Goal: Task Accomplishment & Management: Complete application form

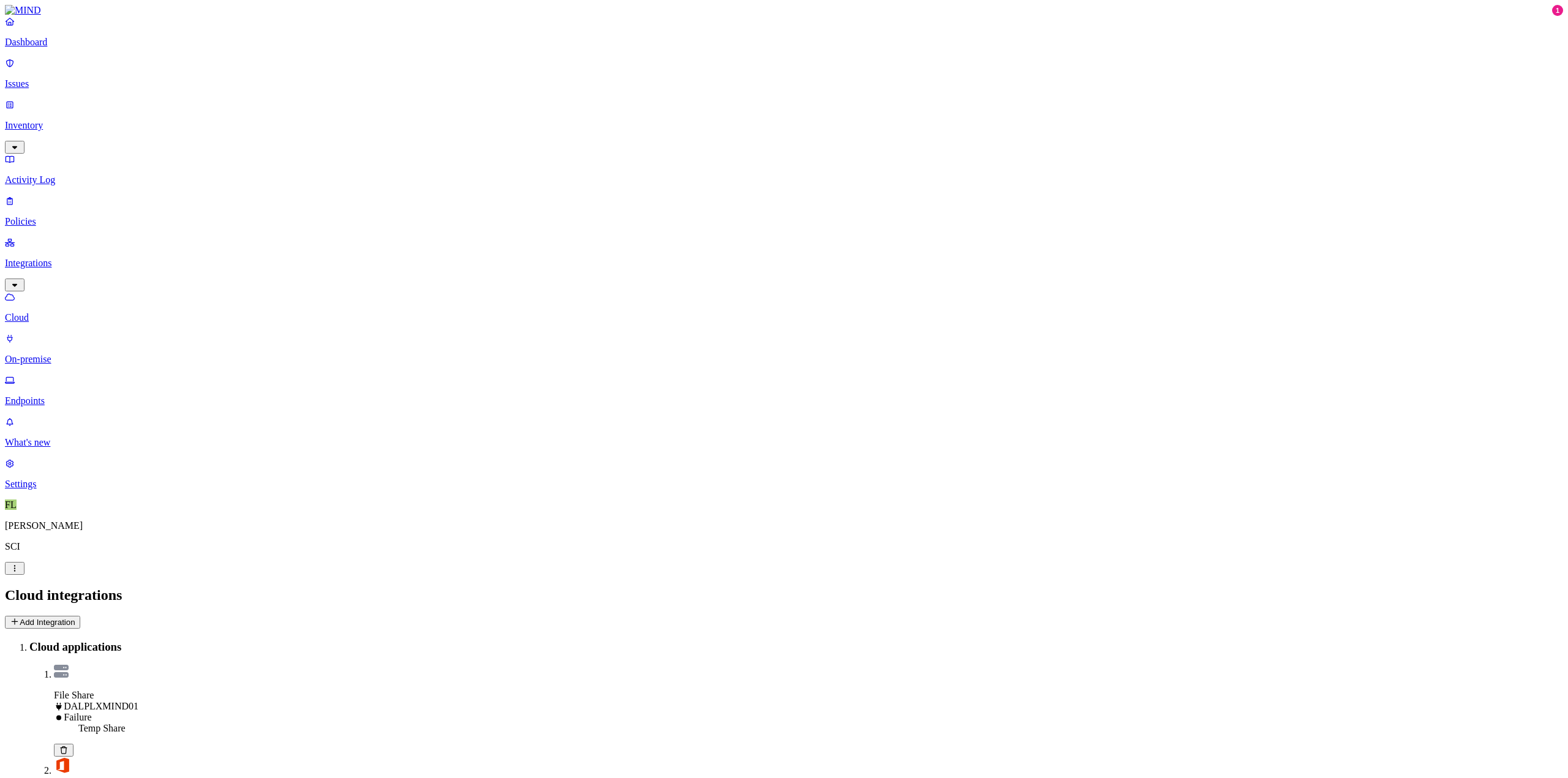
click at [355, 690] on dt "File Share DALPLXMIND01 Failure" at bounding box center [809, 707] width 1509 height 33
click at [69, 746] on icon at bounding box center [63, 750] width 10 height 8
click at [80, 616] on button "Add Integration" at bounding box center [43, 622] width 75 height 13
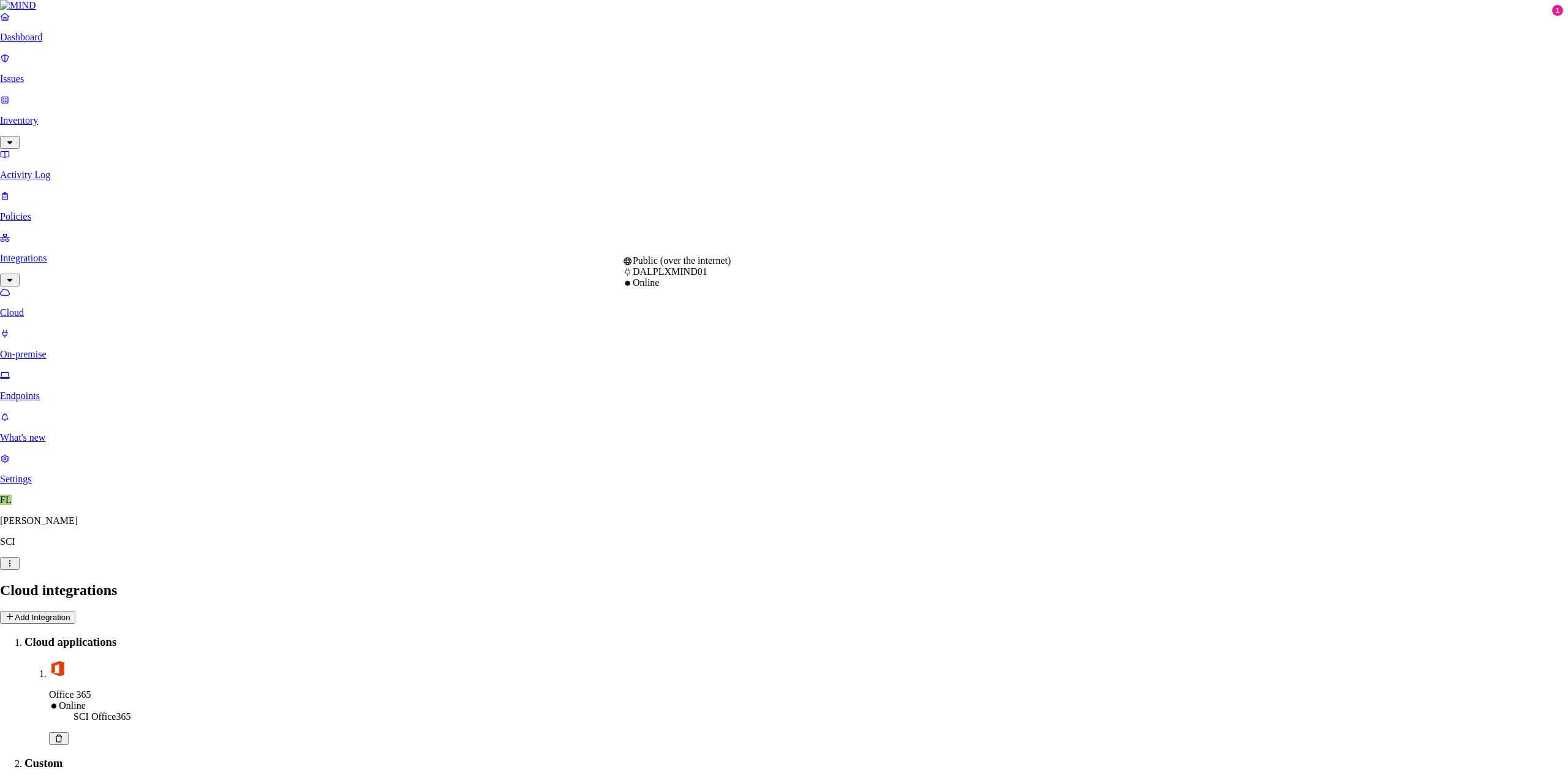
select select "tpt_01K6JZK5K78MJ8CJH6QA3YFRVW"
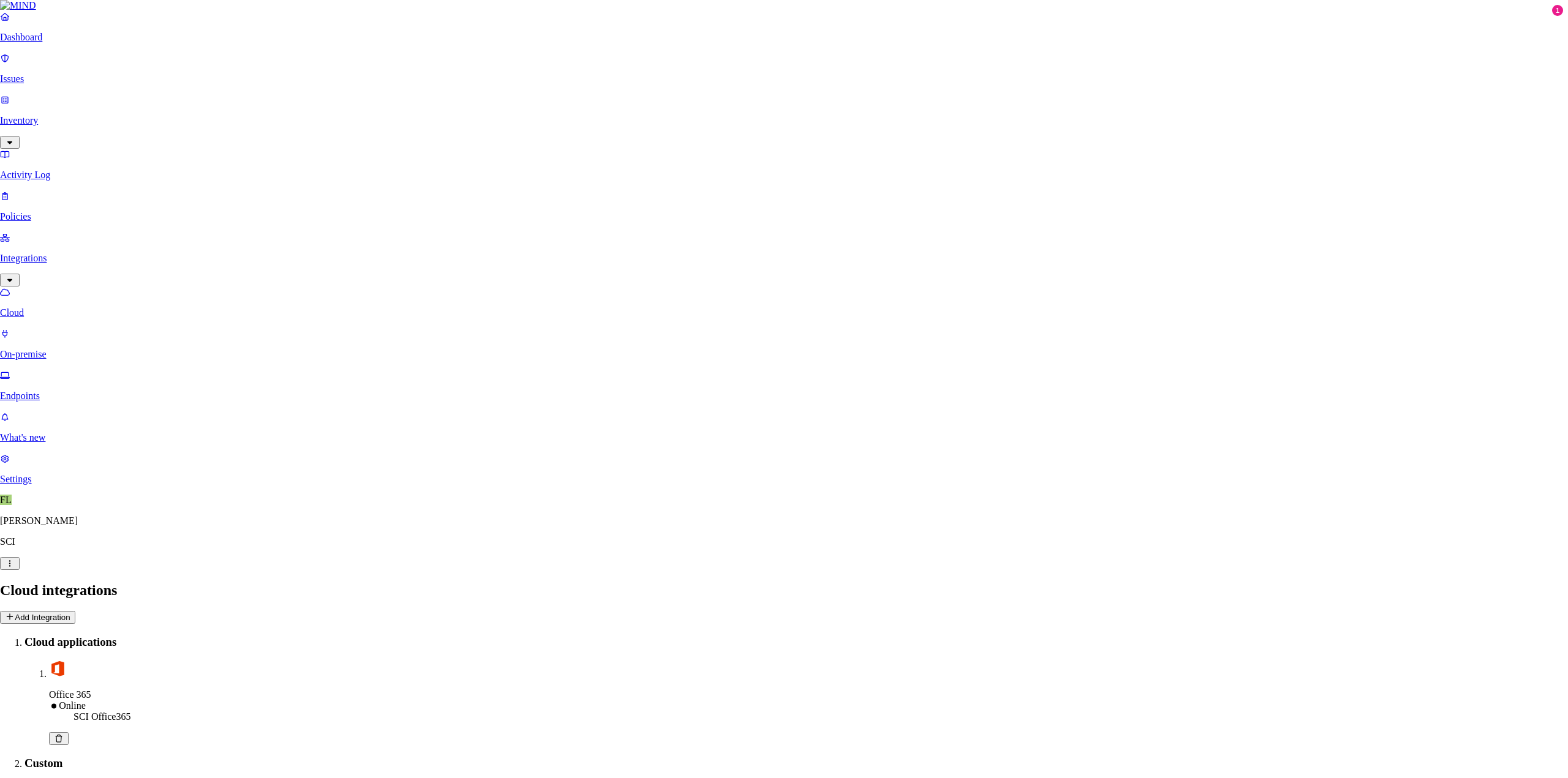
drag, startPoint x: 687, startPoint y: 301, endPoint x: 610, endPoint y: 292, distance: 77.5
type input "DALNXFILE01"
type input "TEMP"
type input "SVC_AP_MIND"
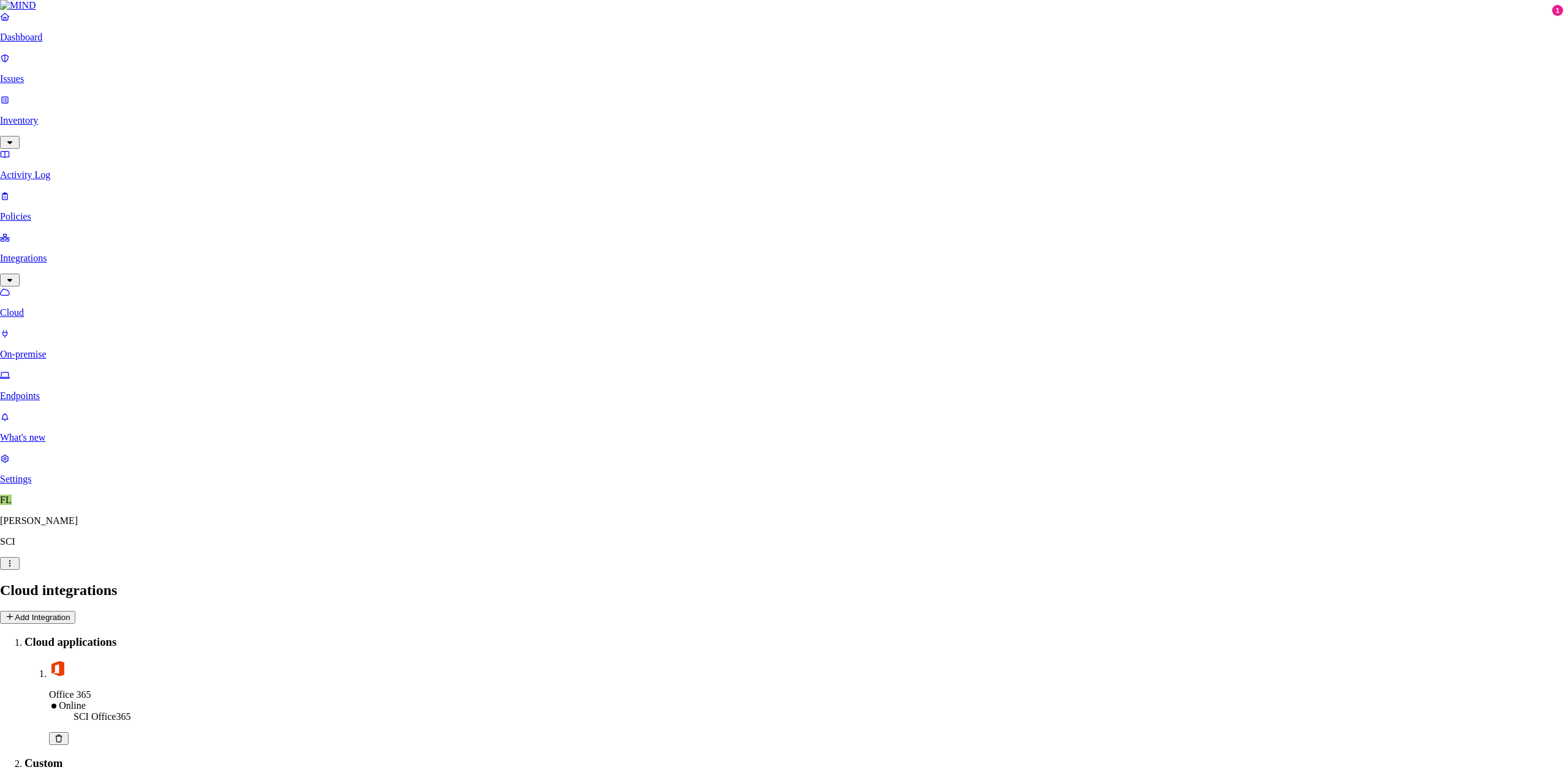
type input "t"
type input "Temp File Share"
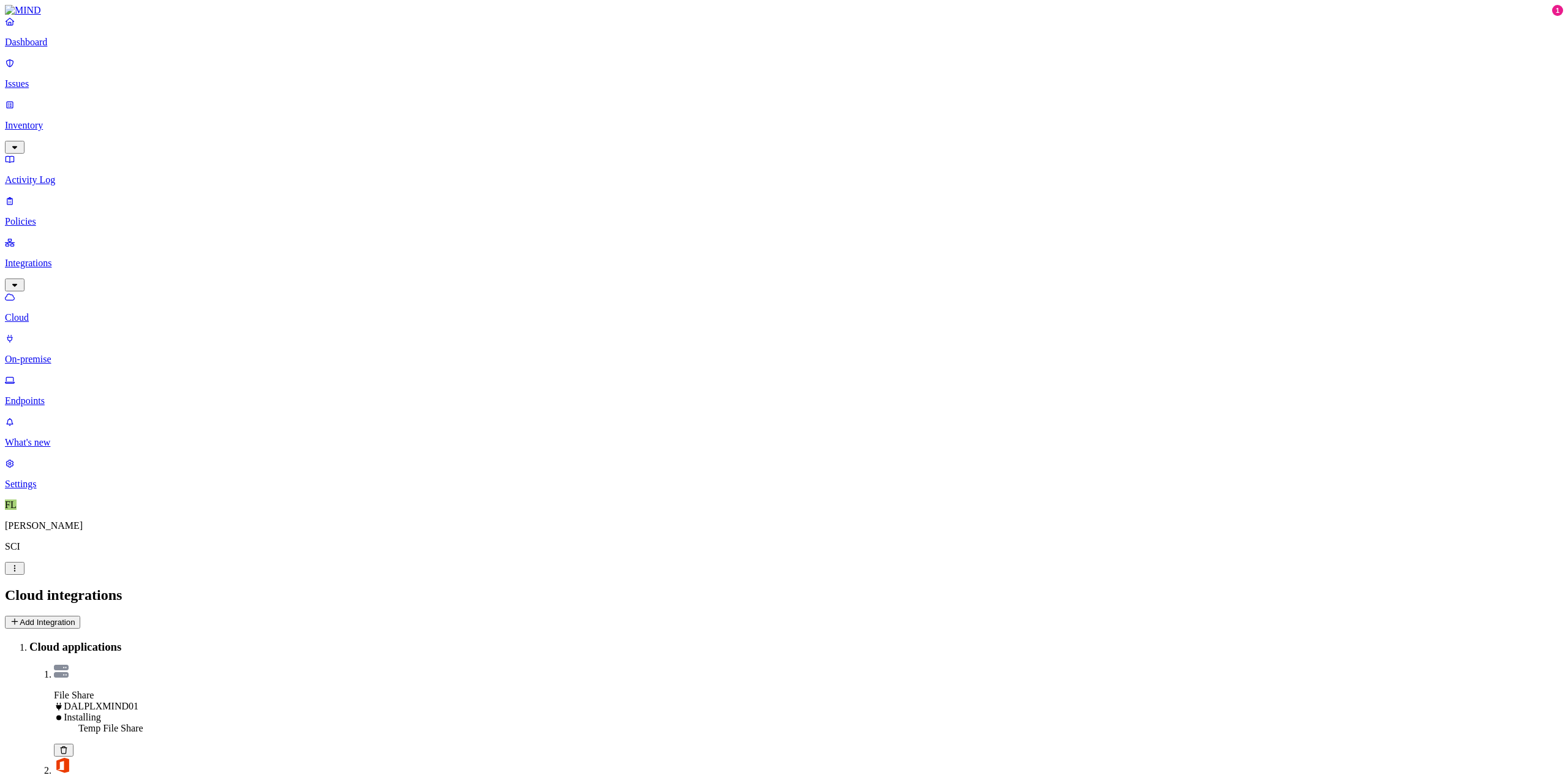
click at [42, 120] on p "Inventory" at bounding box center [784, 125] width 1558 height 11
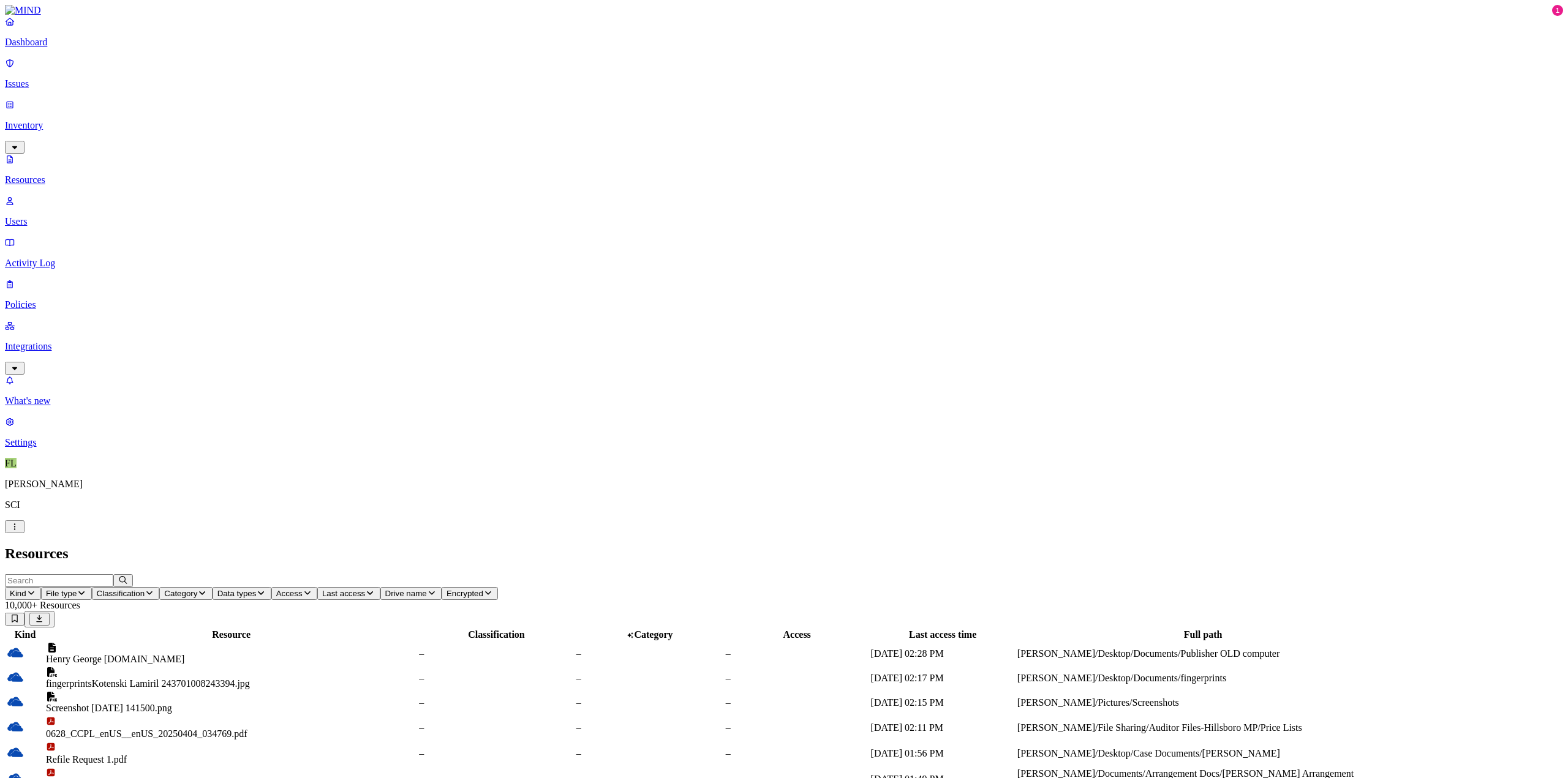
click at [73, 174] on p "Resources" at bounding box center [784, 180] width 1558 height 11
click at [35, 78] on p "Issues" at bounding box center [784, 83] width 1558 height 11
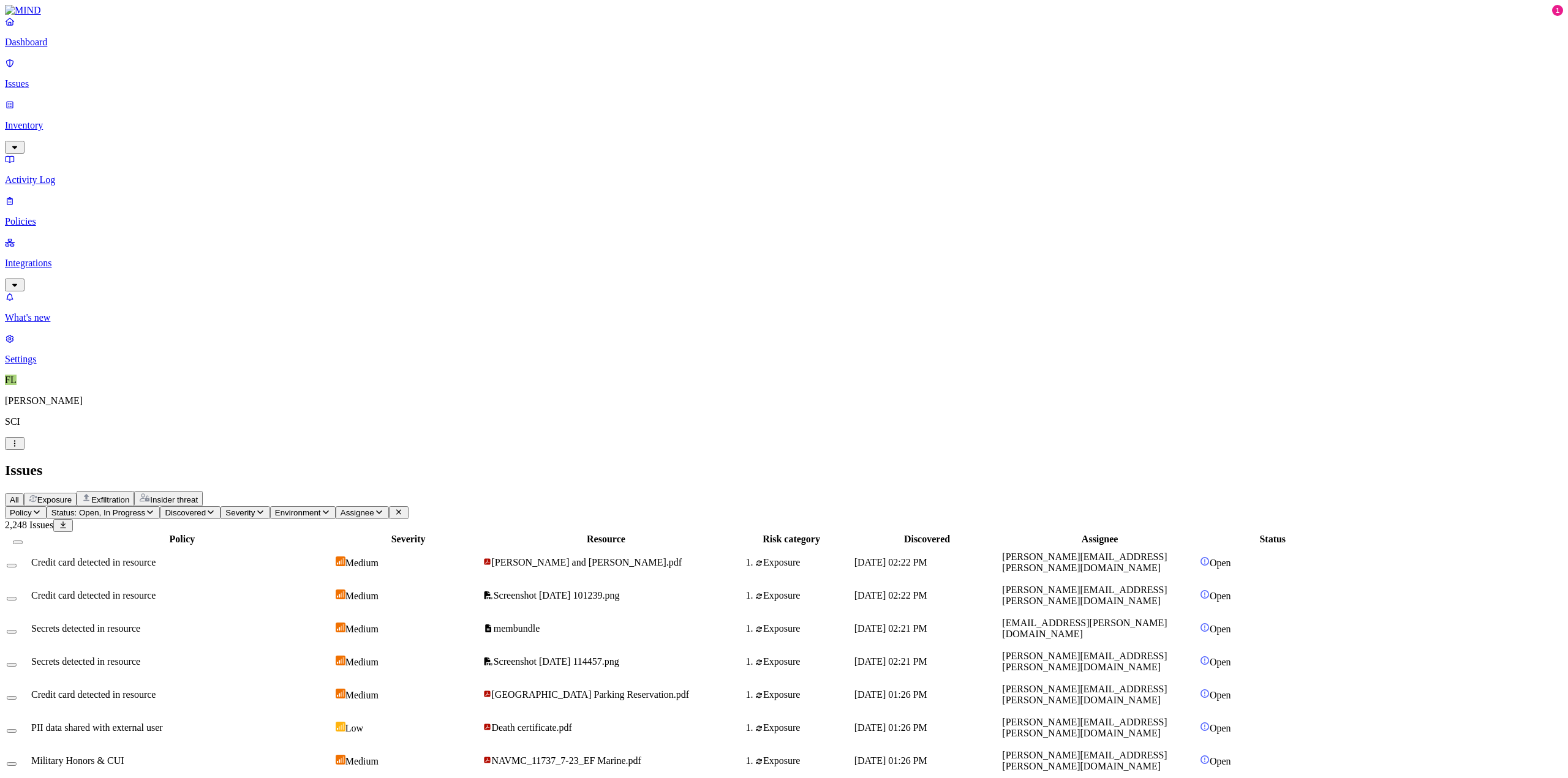
click at [50, 120] on p "Inventory" at bounding box center [784, 125] width 1558 height 11
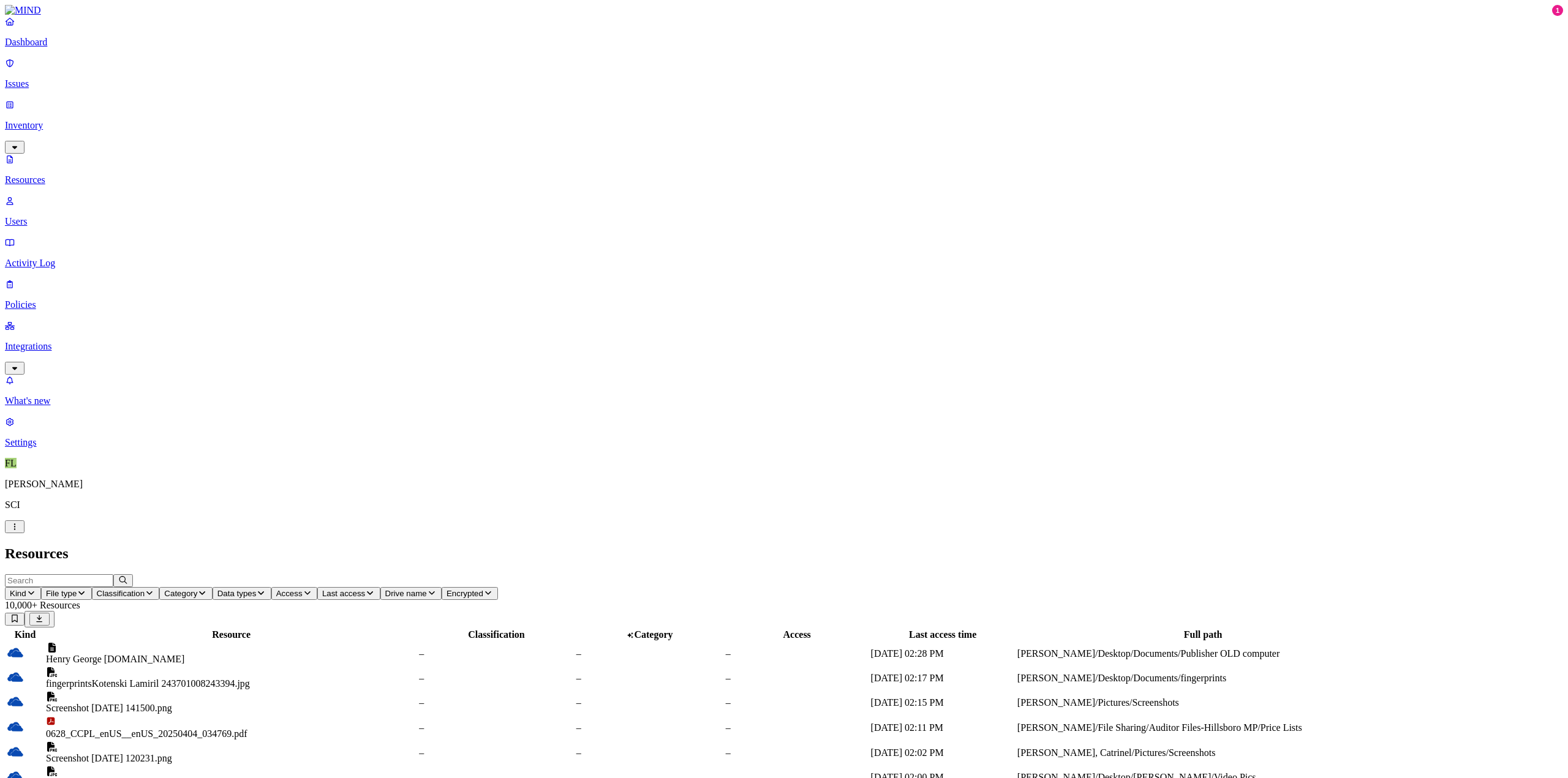
click at [46, 258] on p "Activity Log" at bounding box center [784, 263] width 1558 height 11
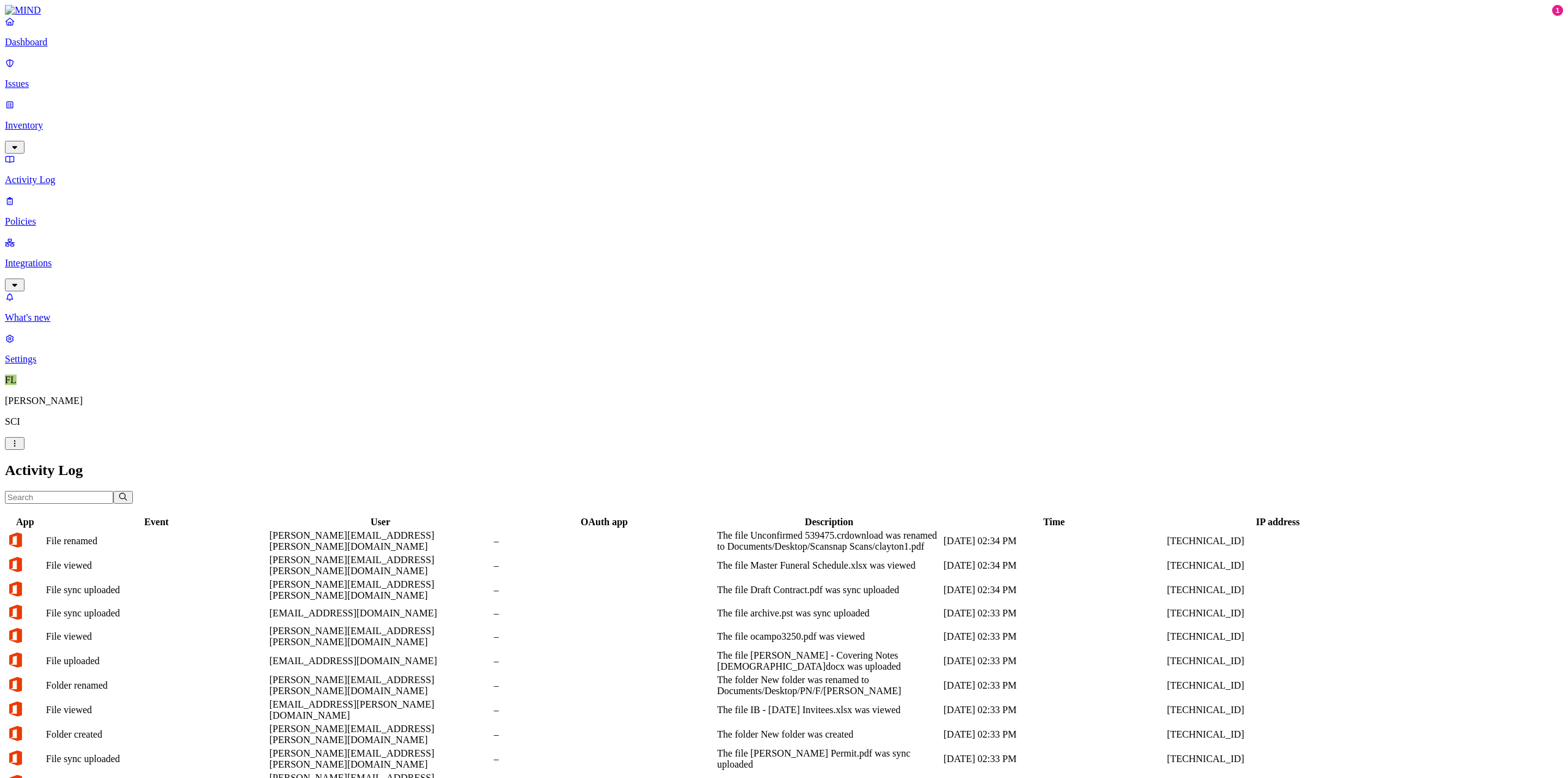
click at [48, 216] on p "Policies" at bounding box center [784, 221] width 1558 height 11
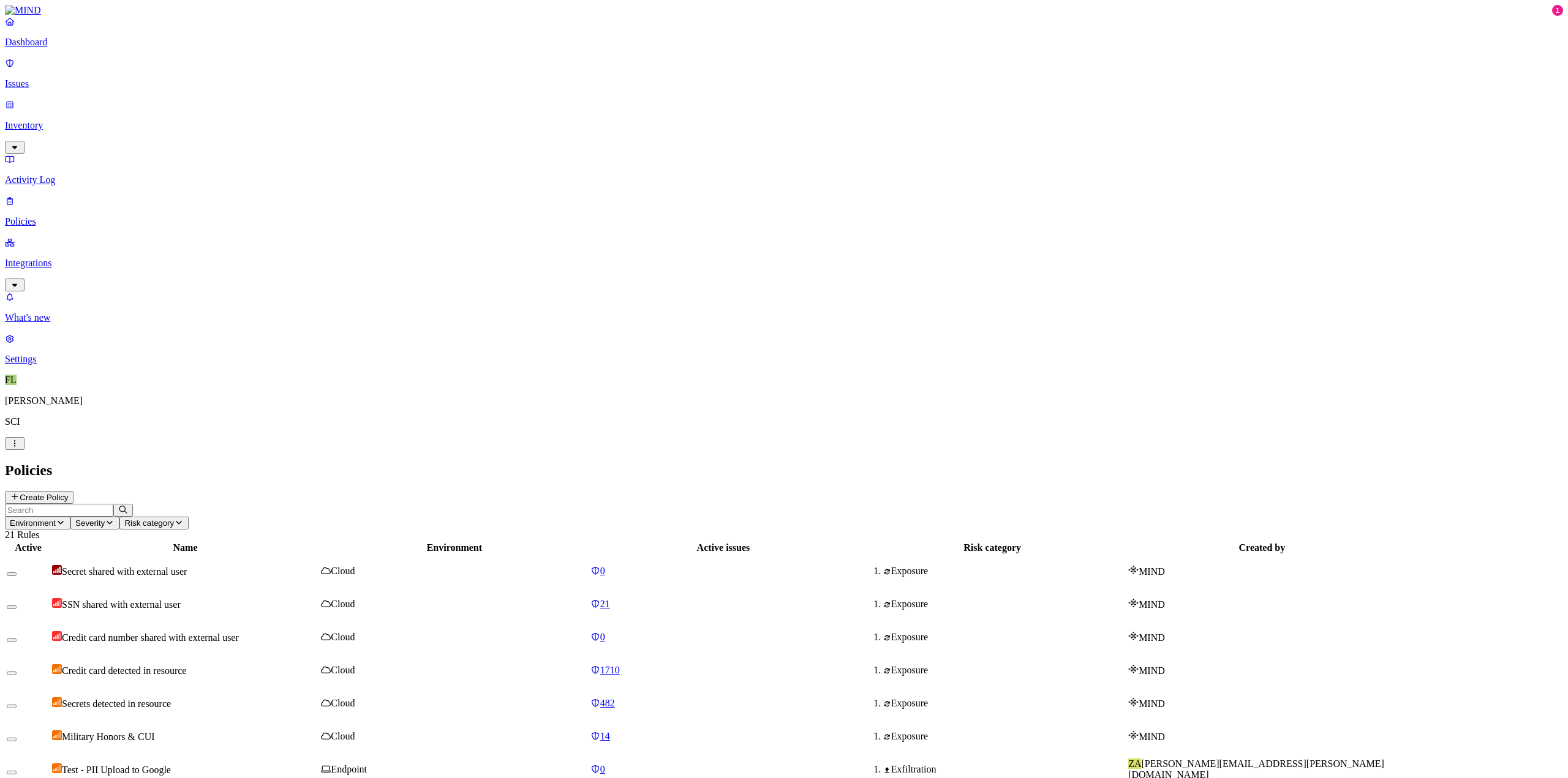
click at [73, 258] on p "Integrations" at bounding box center [784, 263] width 1558 height 11
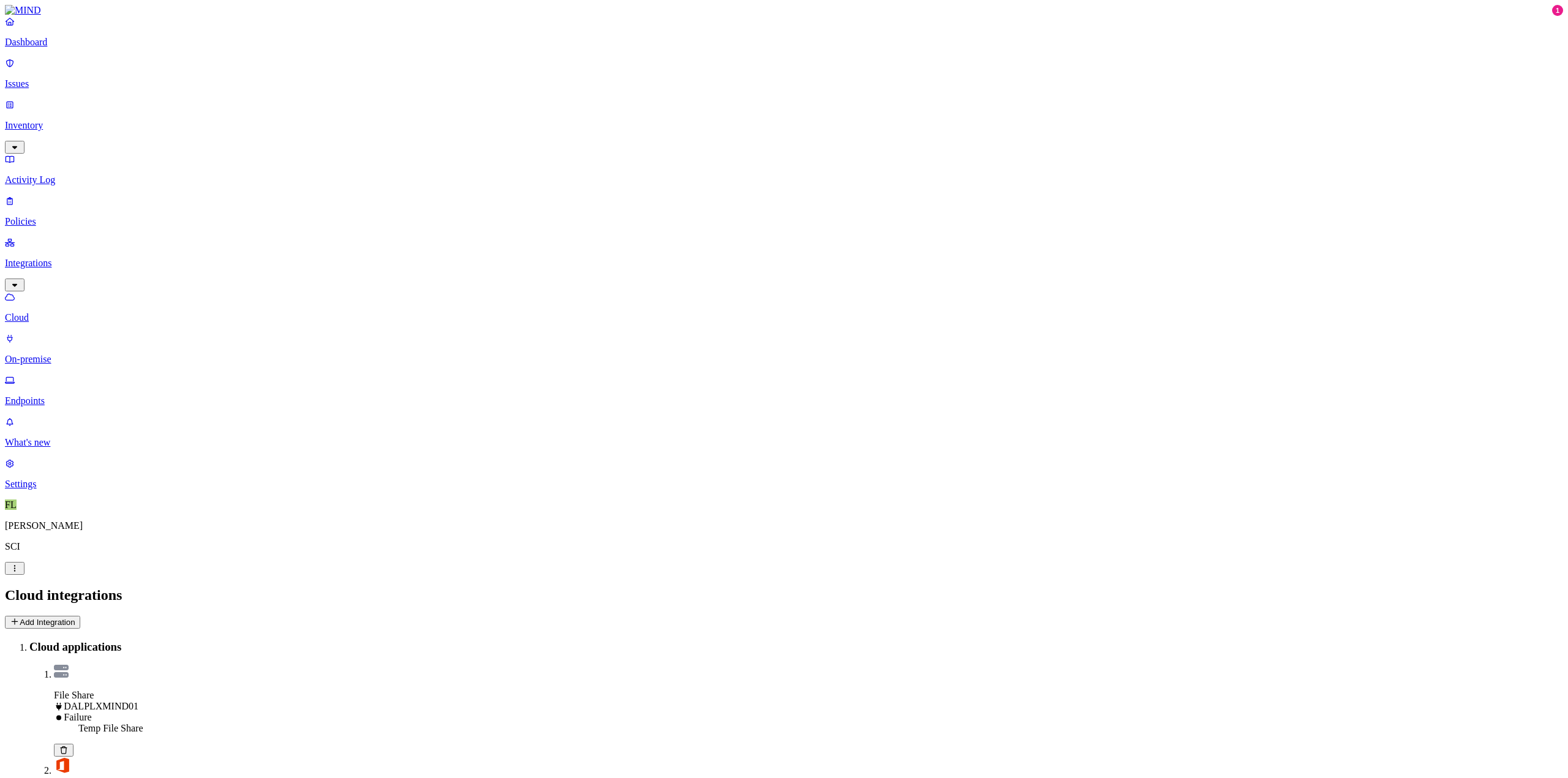
click at [464, 690] on dt "File Share DALPLXMIND01 Failure" at bounding box center [809, 707] width 1509 height 33
click at [69, 746] on icon at bounding box center [63, 750] width 10 height 8
click at [80, 616] on button "Add Integration" at bounding box center [43, 622] width 75 height 13
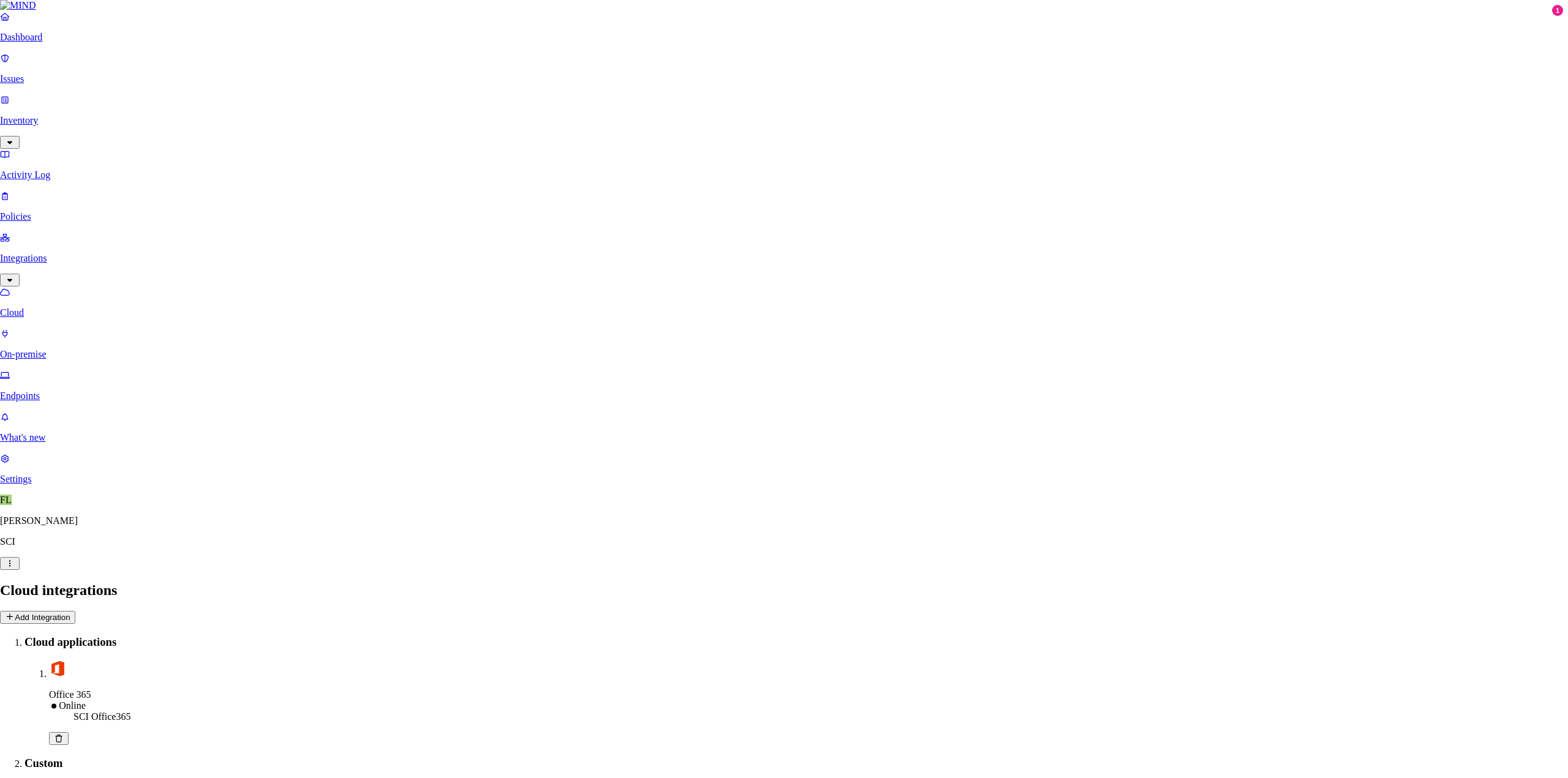
scroll to position [122, 0]
select select "tpt_01K6JZK5K78MJ8CJH6QA3YFRVW"
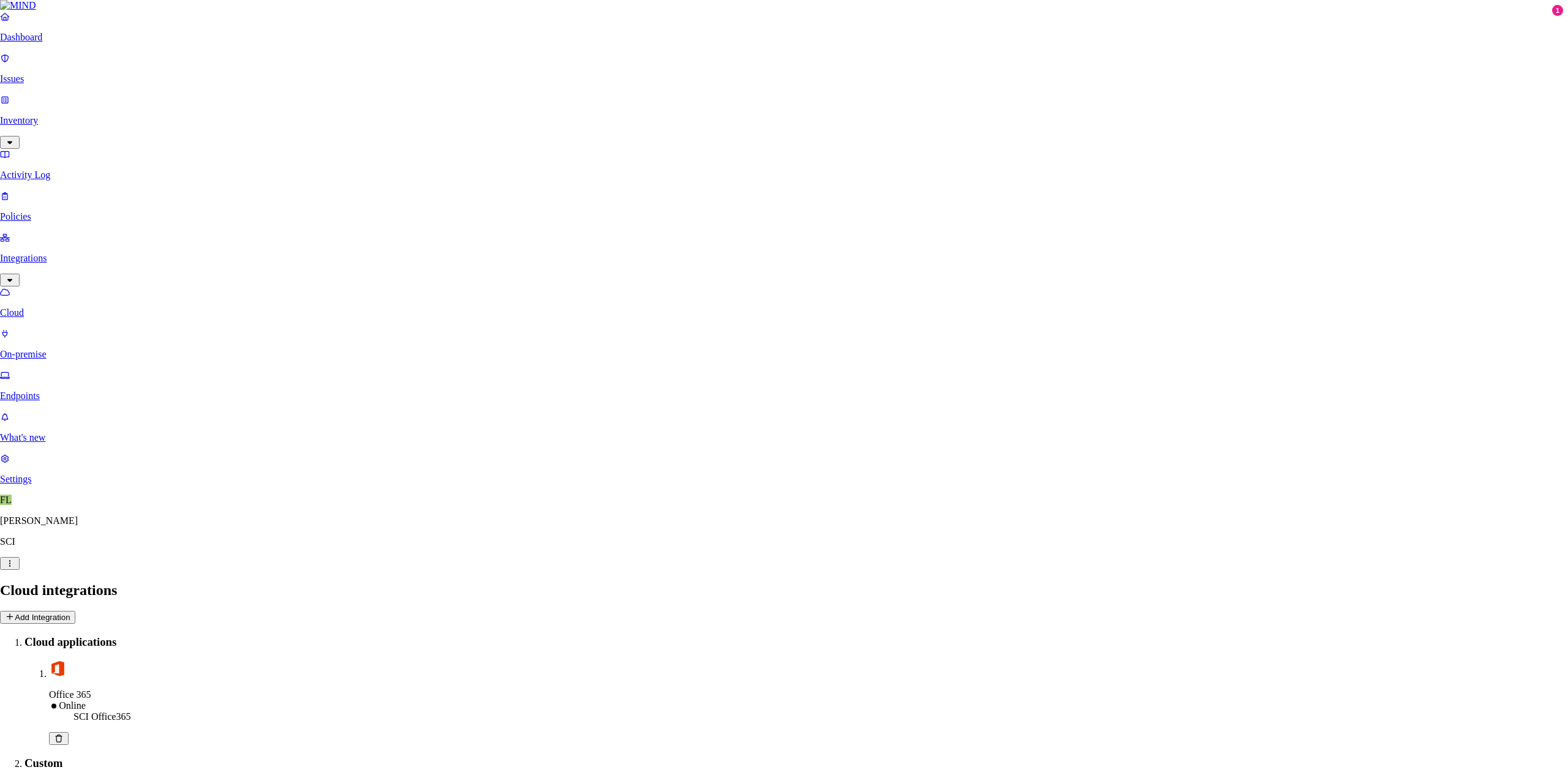
type input "Temp File Share"
type input "d"
type input "dalnxfile01.corp.local"
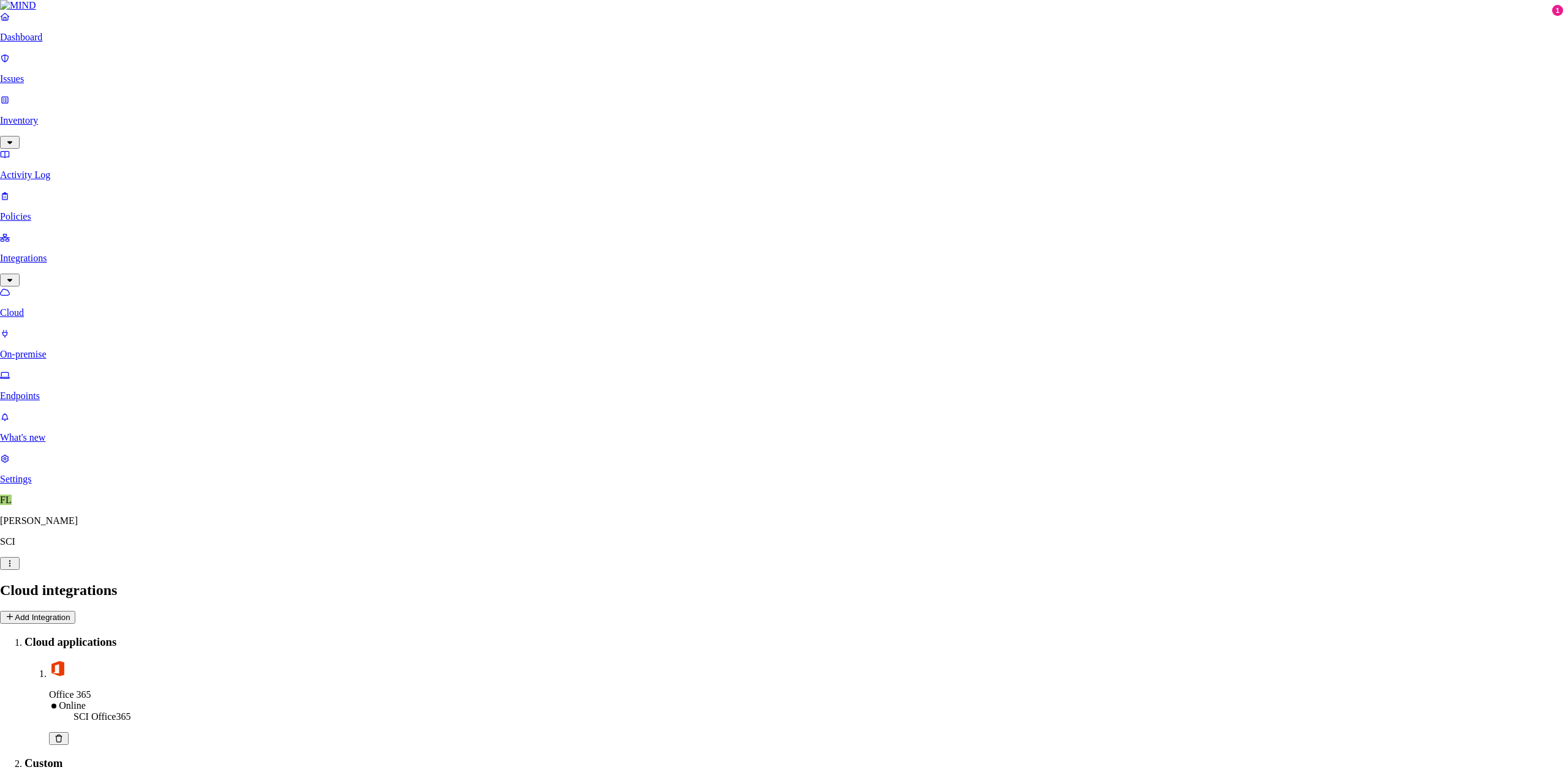
type input "temp"
type input "corp\svc_ap_mind"
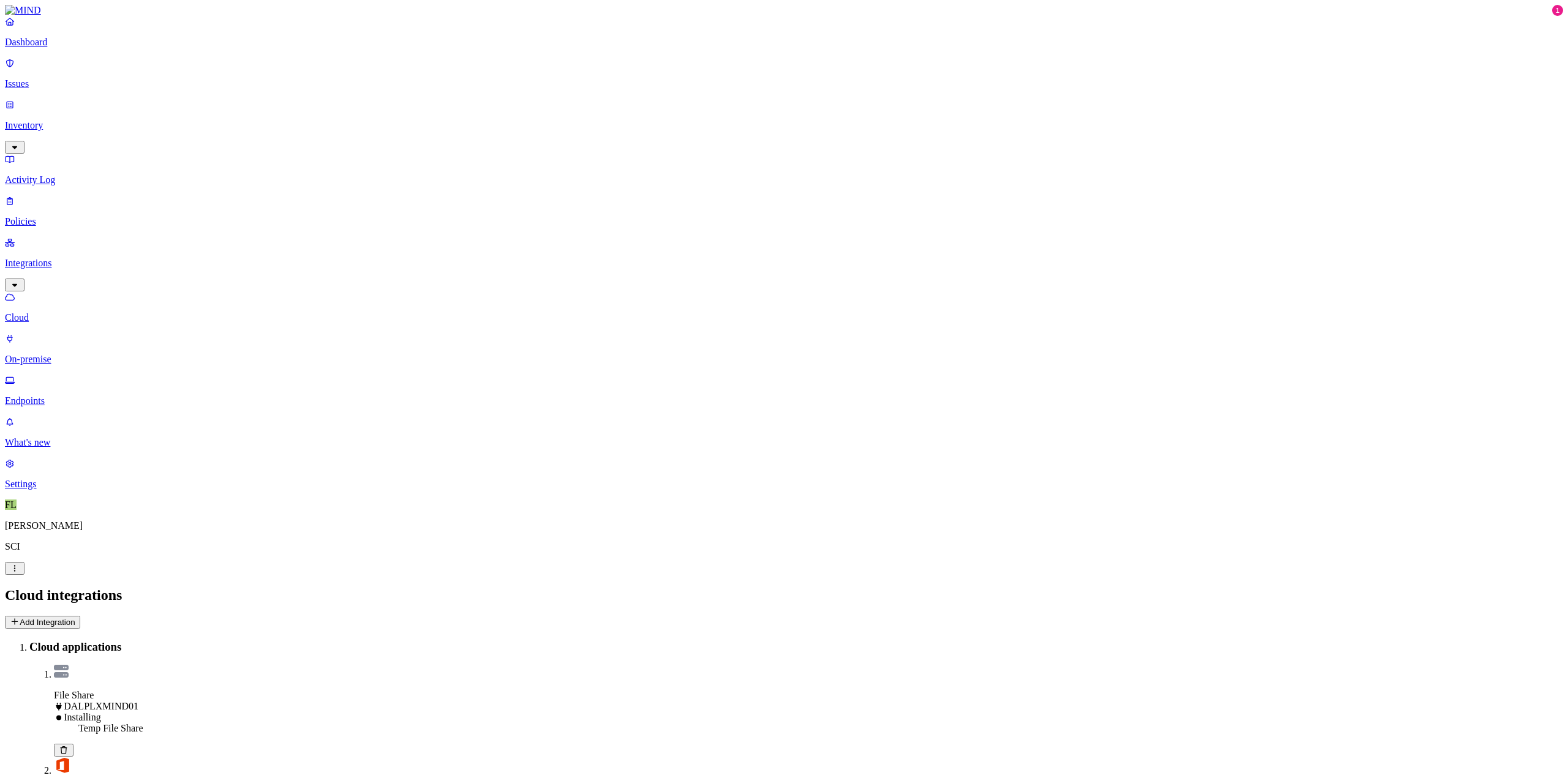
click at [54, 395] on p "Endpoints" at bounding box center [784, 400] width 1558 height 11
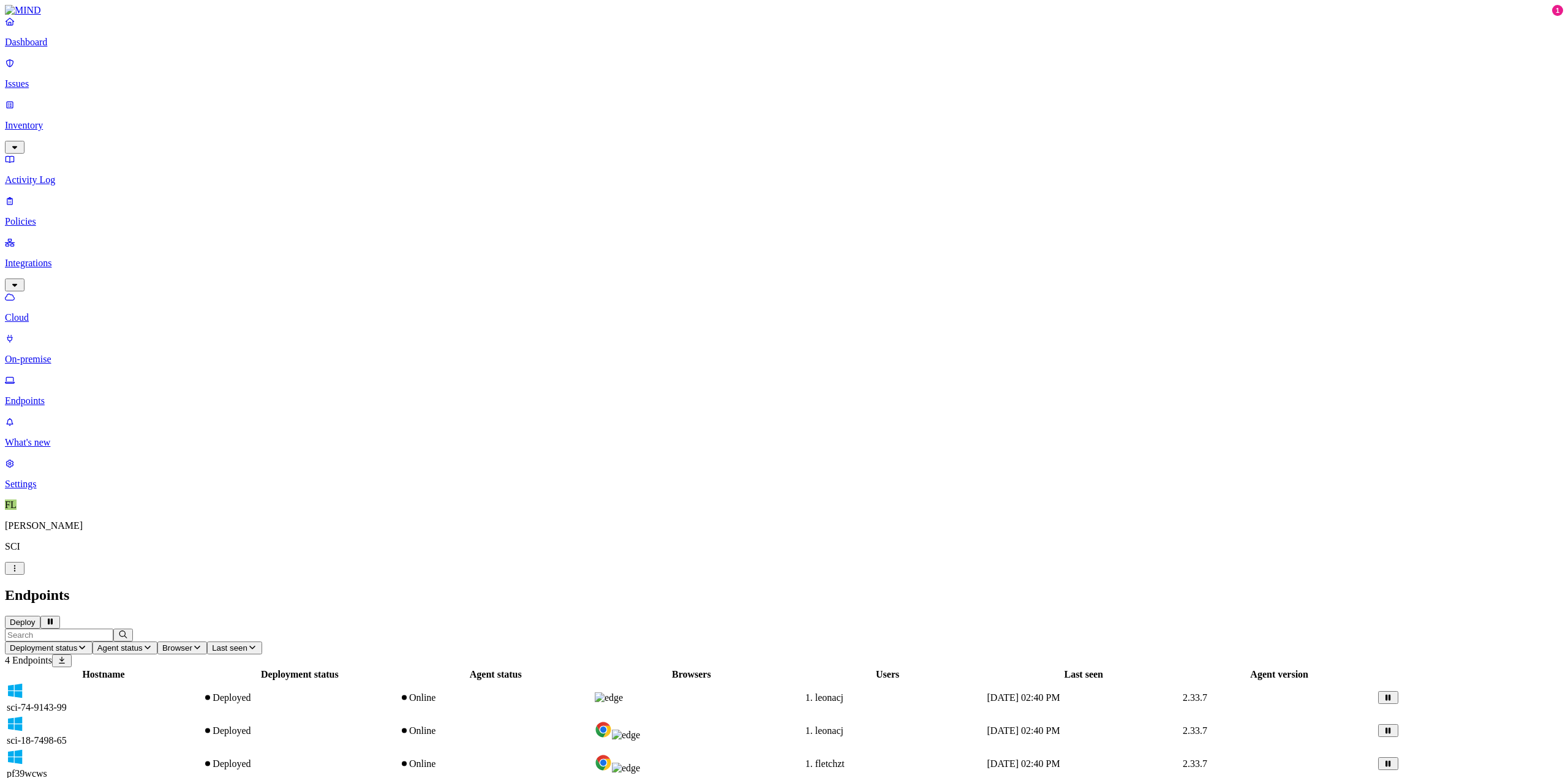
click at [51, 312] on p "Cloud" at bounding box center [784, 317] width 1558 height 11
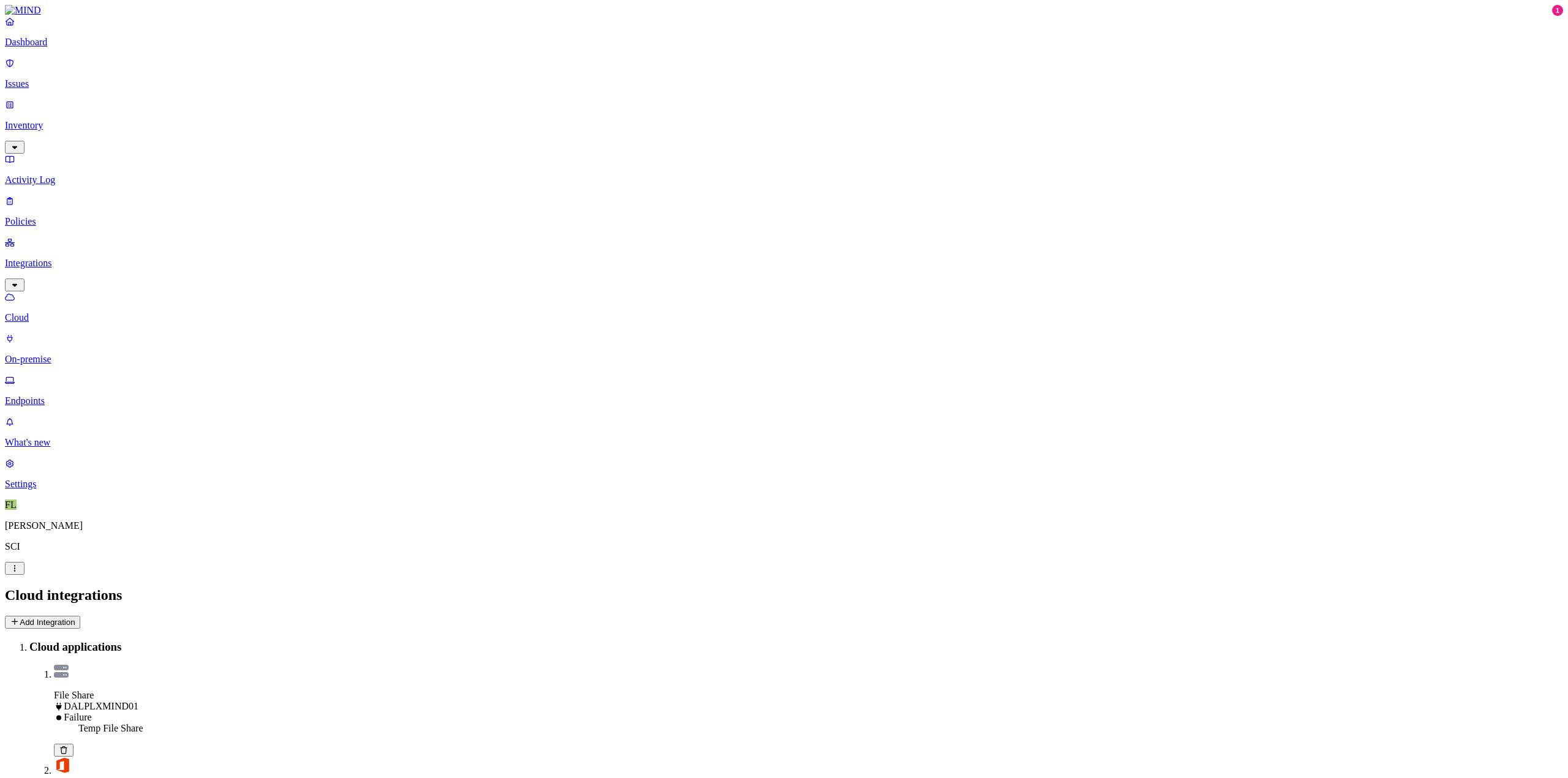
click at [45, 79] on p "Issues" at bounding box center [784, 83] width 1558 height 11
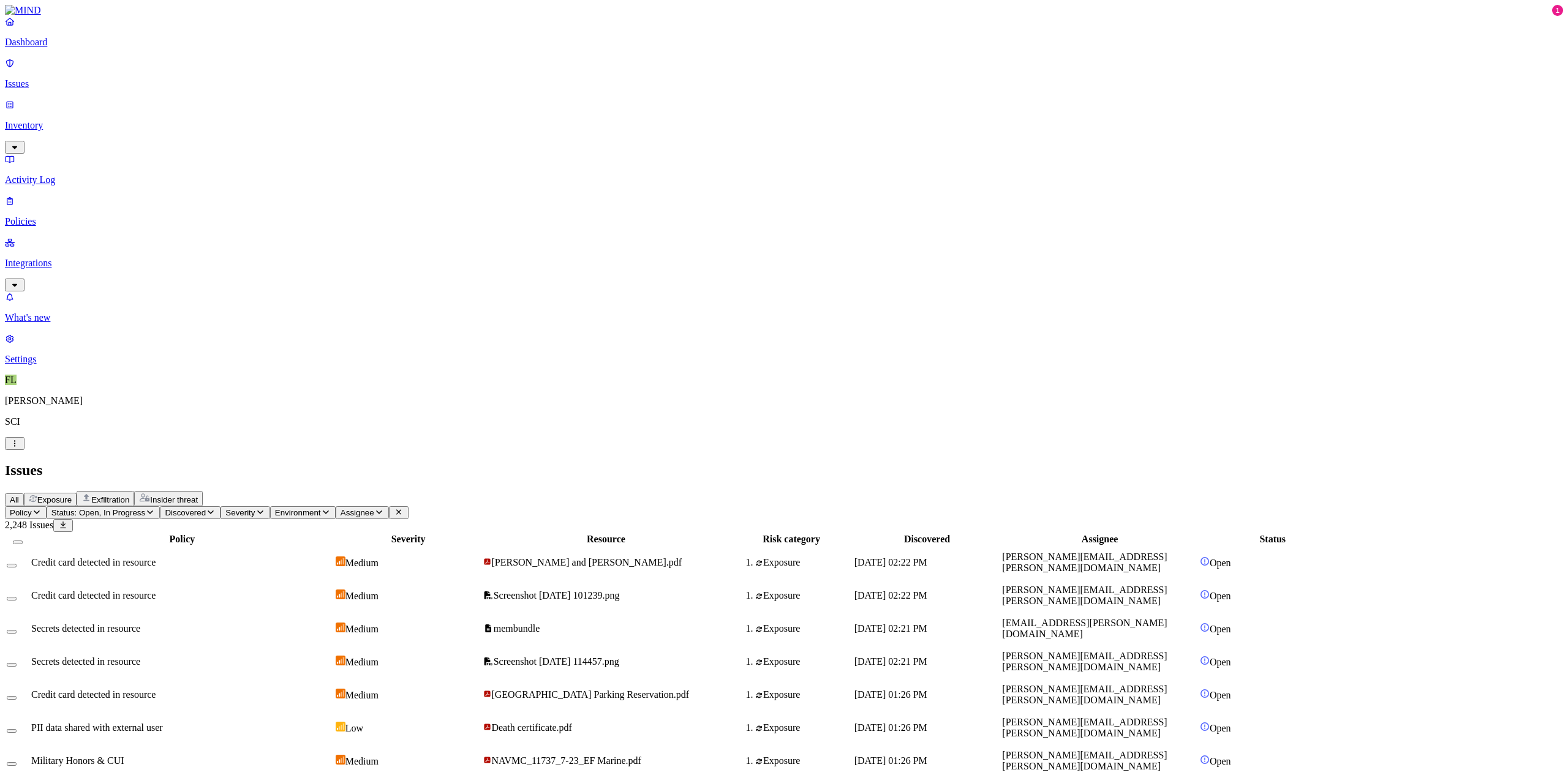
click at [49, 120] on p "Inventory" at bounding box center [784, 125] width 1558 height 11
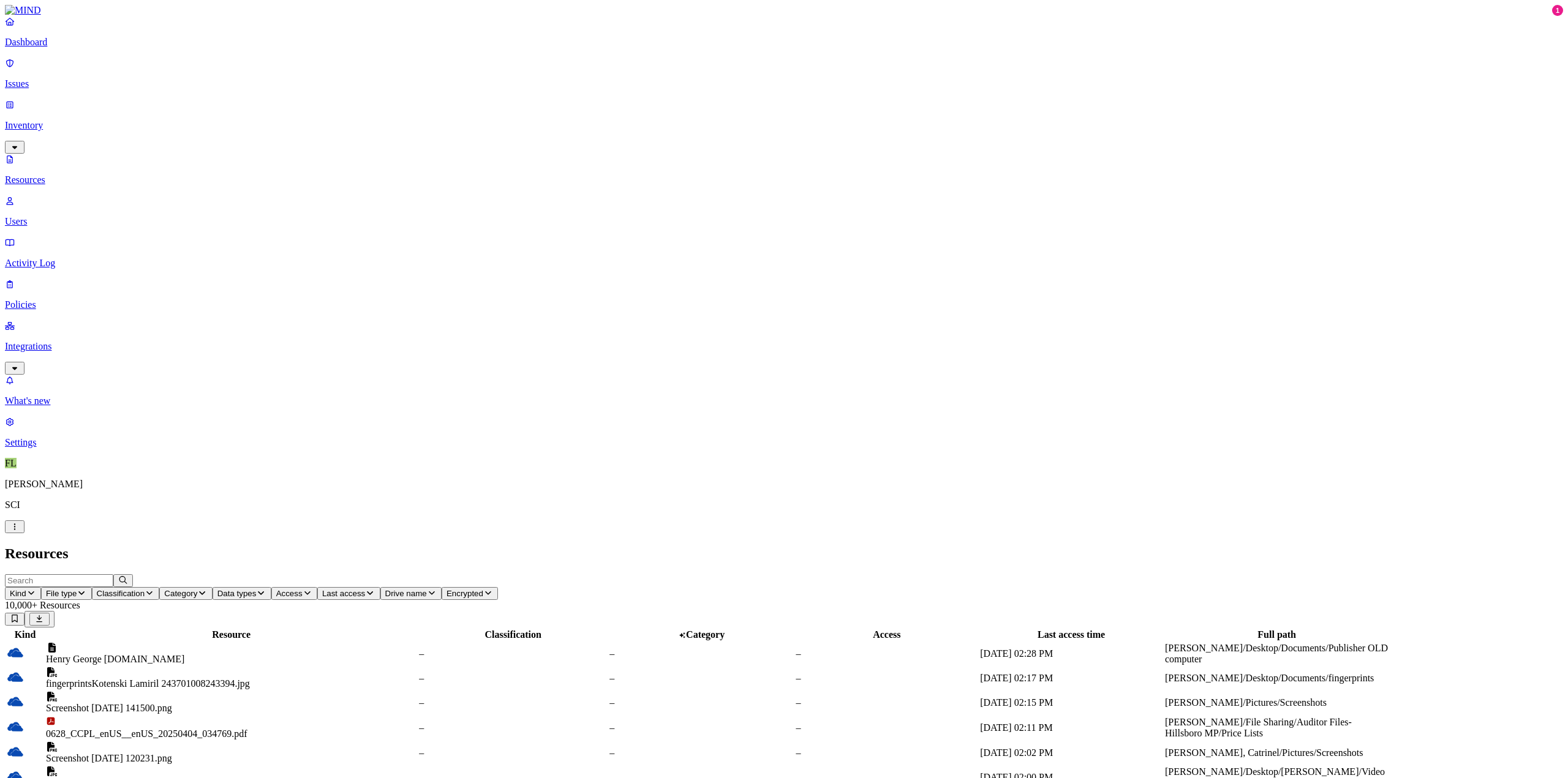
click at [365, 589] on span "Last access" at bounding box center [343, 593] width 43 height 9
click at [317, 587] on button "Access" at bounding box center [294, 593] width 46 height 13
click at [257, 589] on span "Data types" at bounding box center [237, 593] width 39 height 9
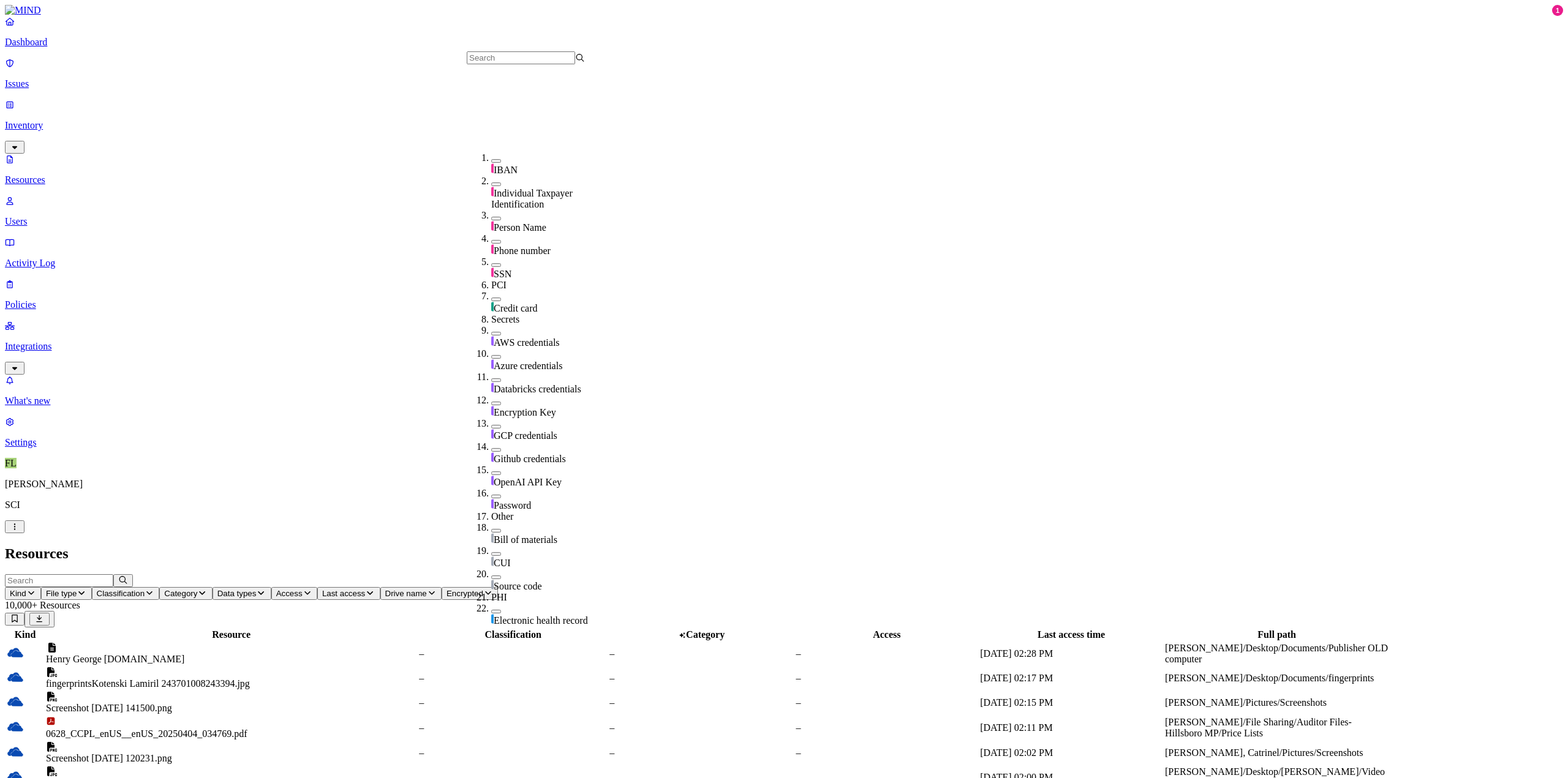
scroll to position [234, 0]
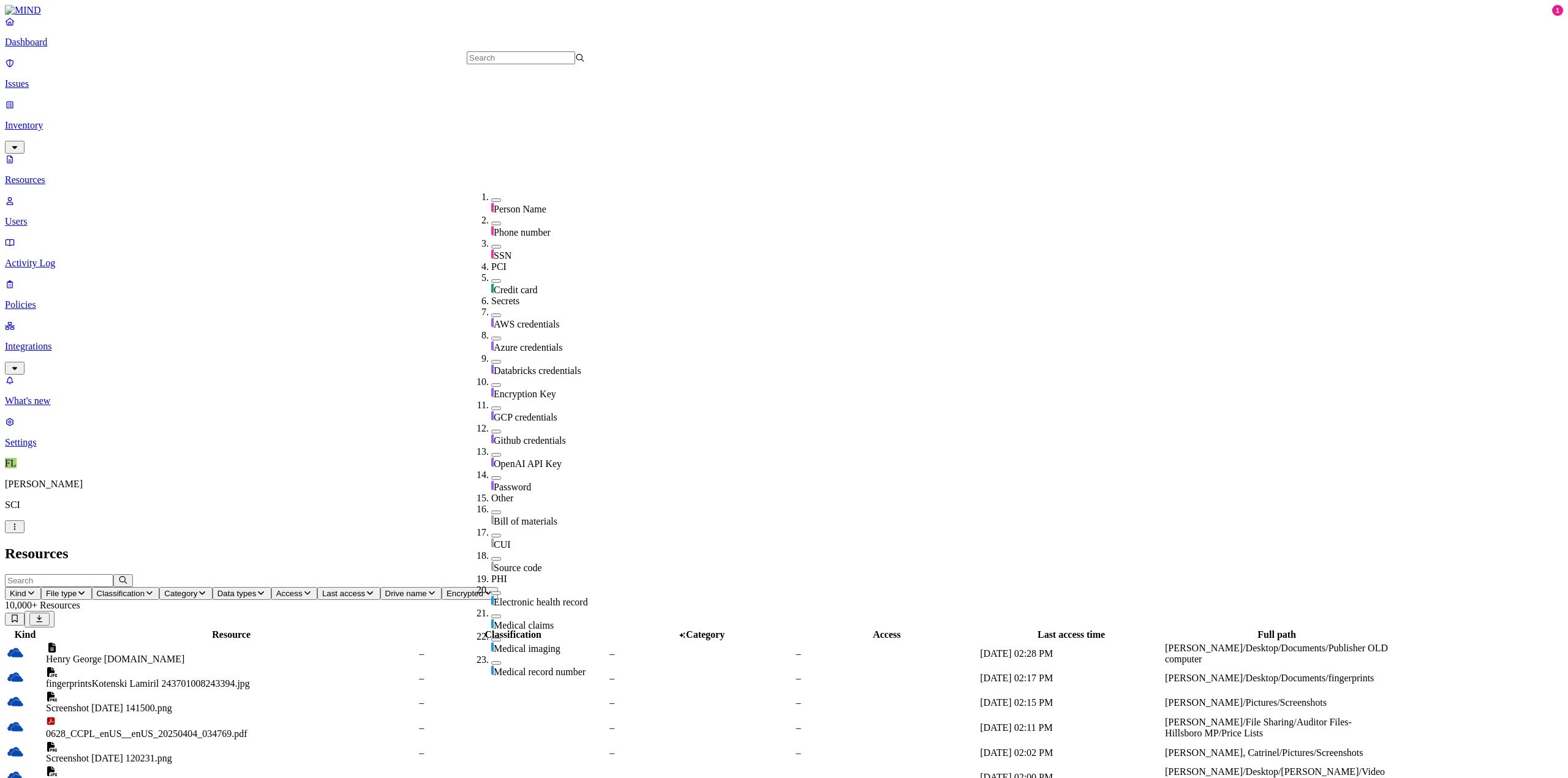
click at [491, 453] on button "button" at bounding box center [495, 455] width 10 height 4
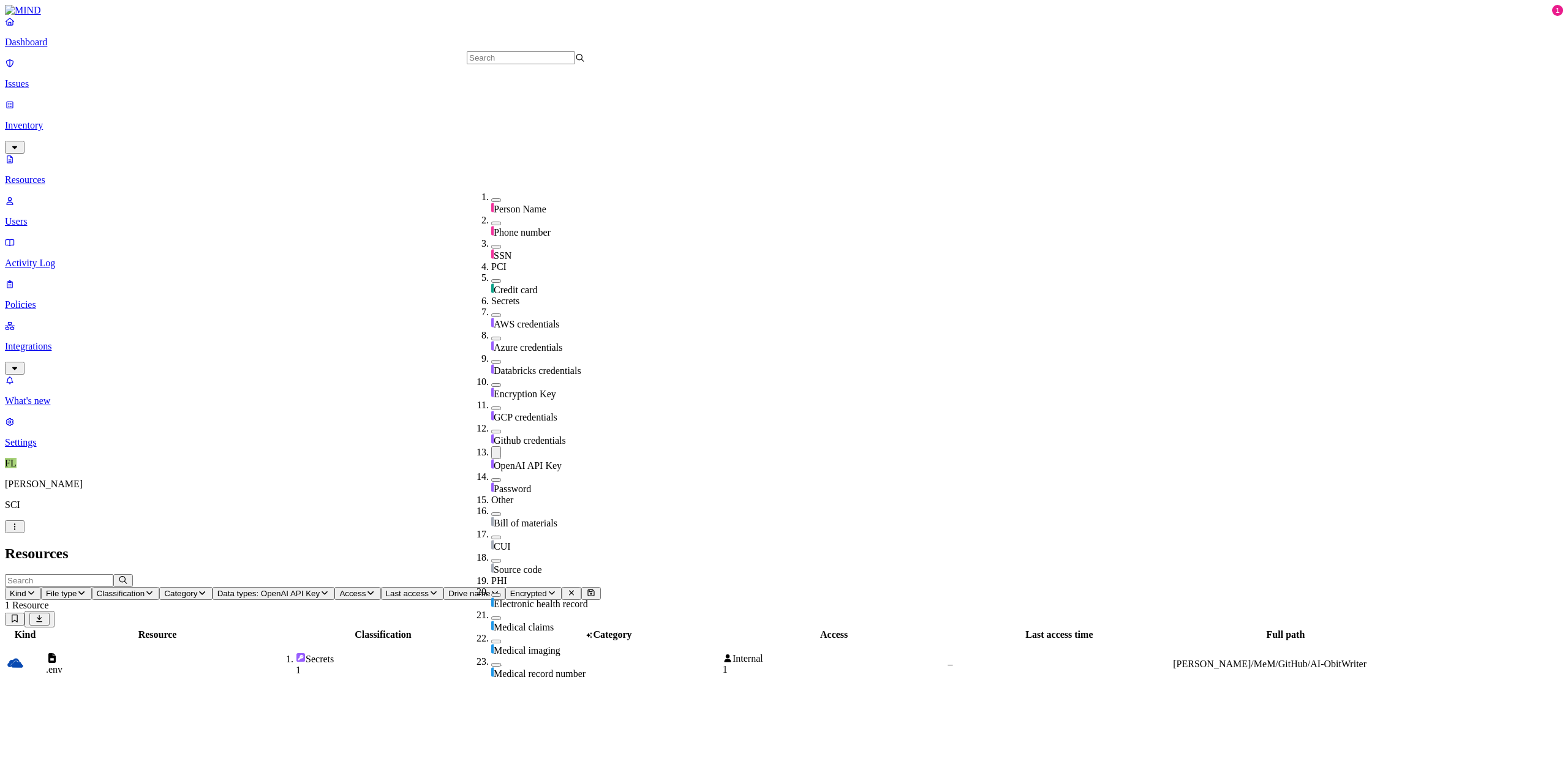
click at [402, 642] on tbody ".env Secrets 1 – Internal 1 – [PERSON_NAME]/MeM/GitHub/AI-ObitWriter" at bounding box center [702, 664] width 1393 height 44
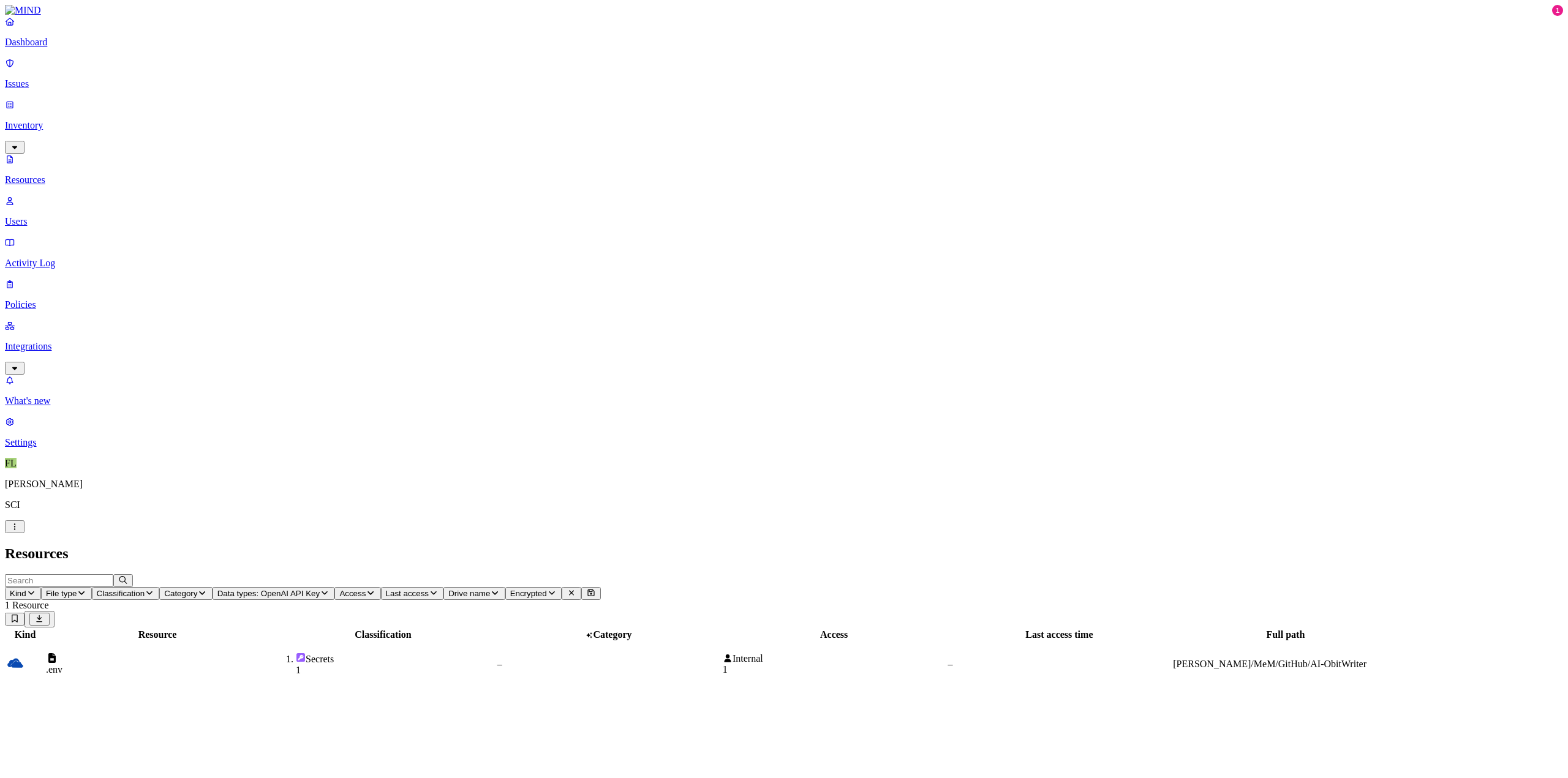
click at [495, 642] on td "Secrets 1" at bounding box center [383, 664] width 225 height 44
drag, startPoint x: 1423, startPoint y: 162, endPoint x: 1413, endPoint y: 143, distance: 21.5
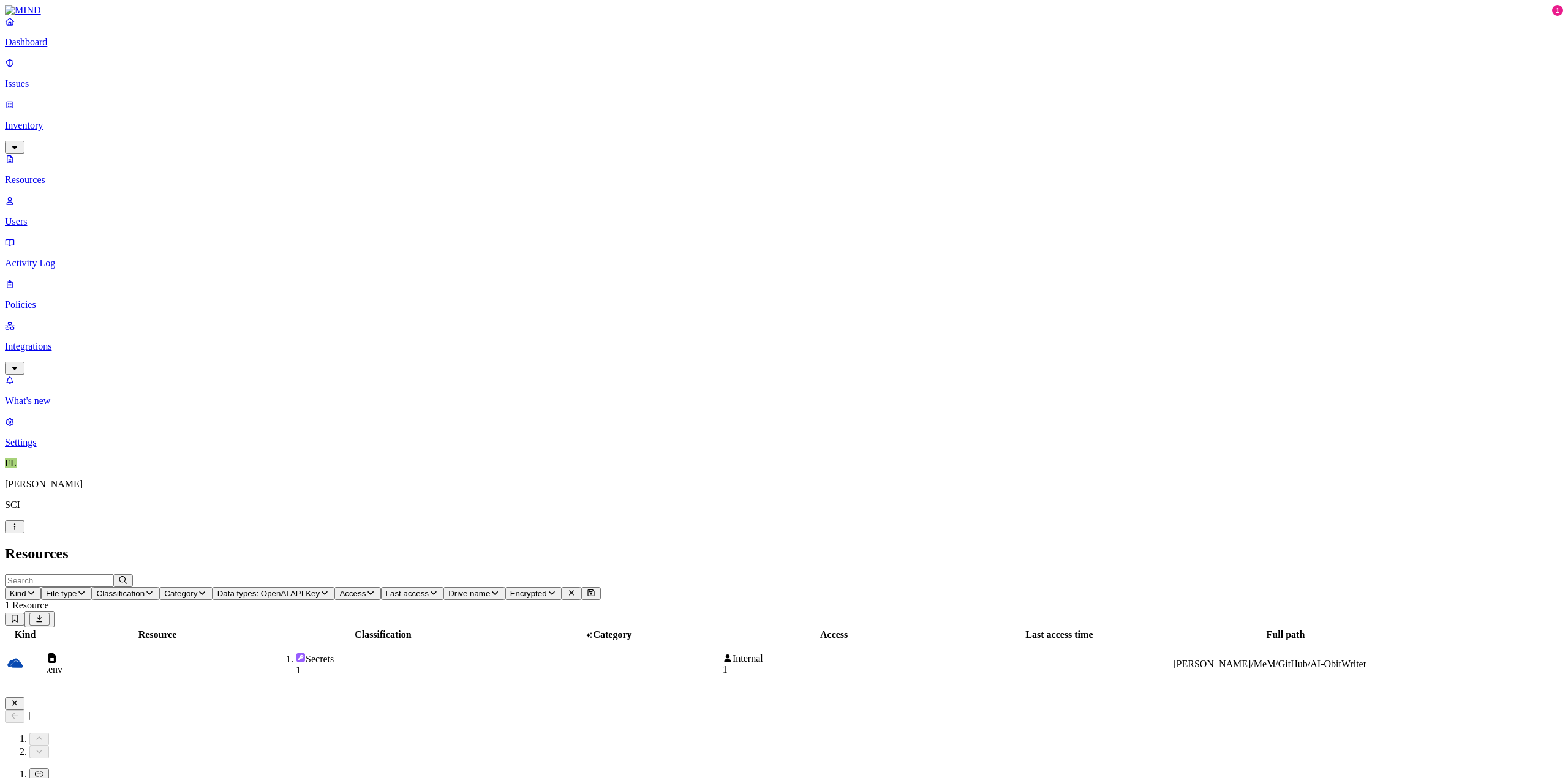
click at [320, 589] on span "Data types: OpenAI API Key" at bounding box center [268, 593] width 103 height 9
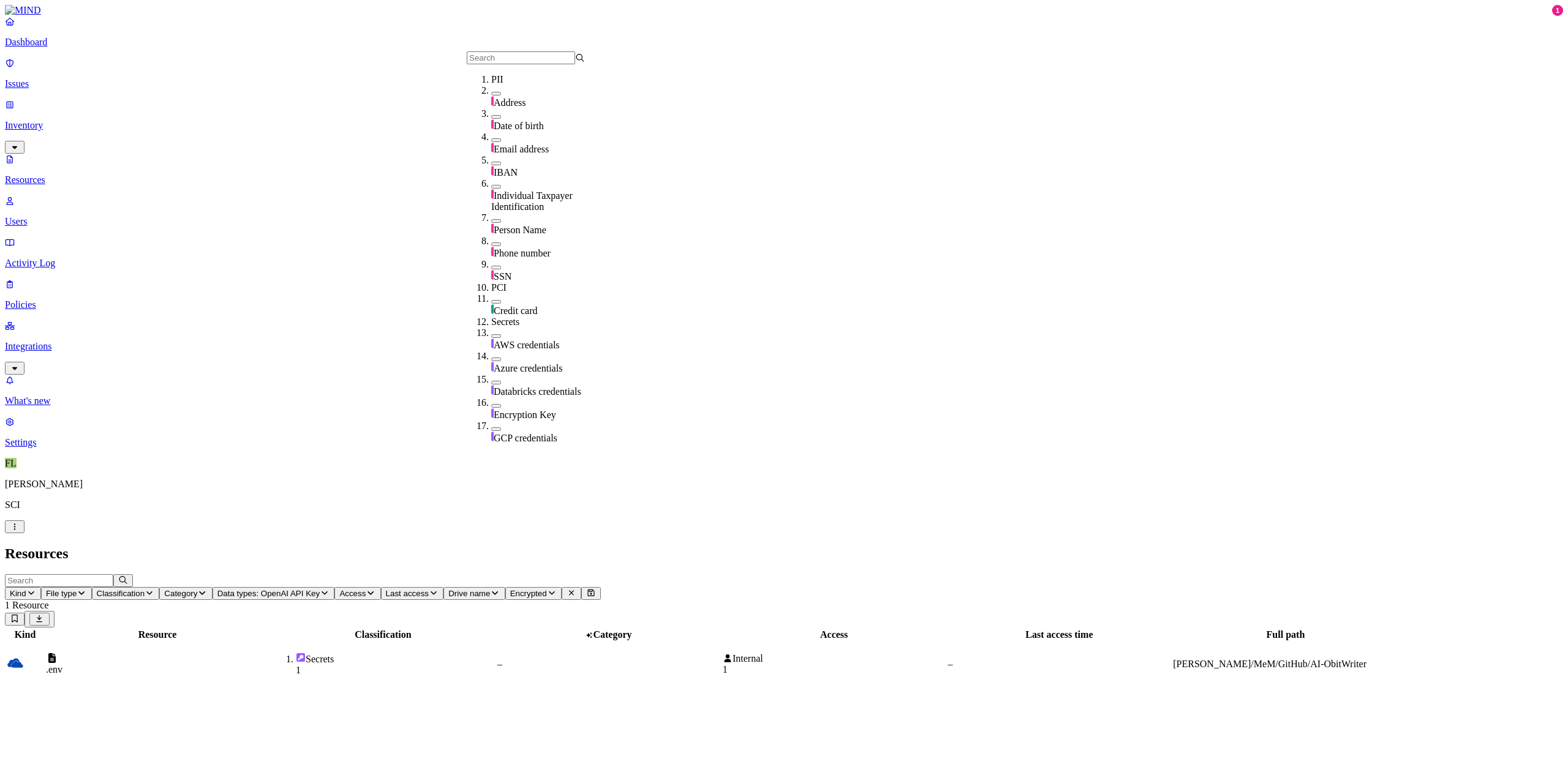
click at [320, 589] on span "Data types: OpenAI API Key" at bounding box center [268, 593] width 103 height 9
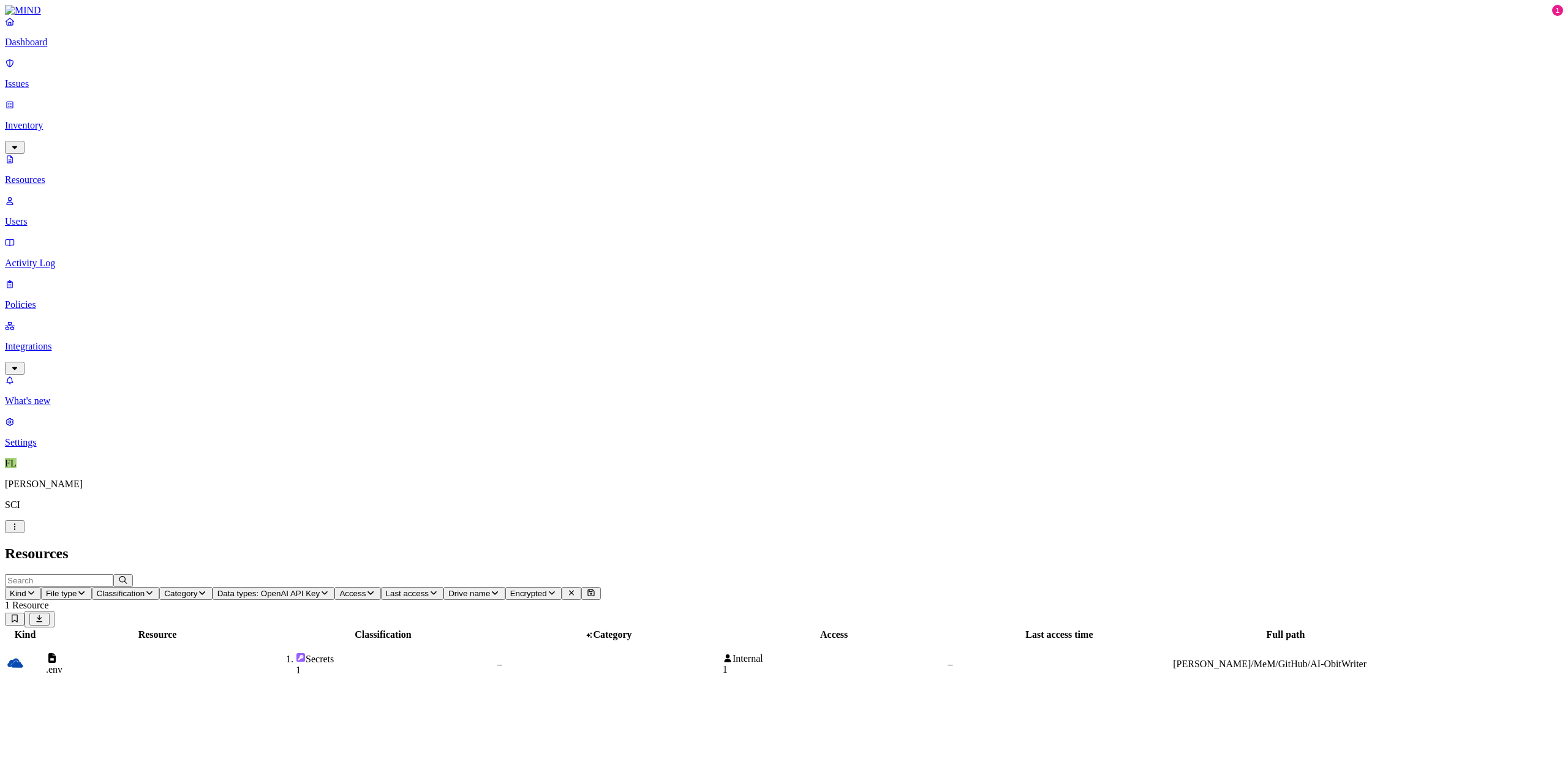
click at [269, 642] on td ".env" at bounding box center [157, 664] width 224 height 44
click at [18, 713] on icon at bounding box center [14, 716] width 7 height 6
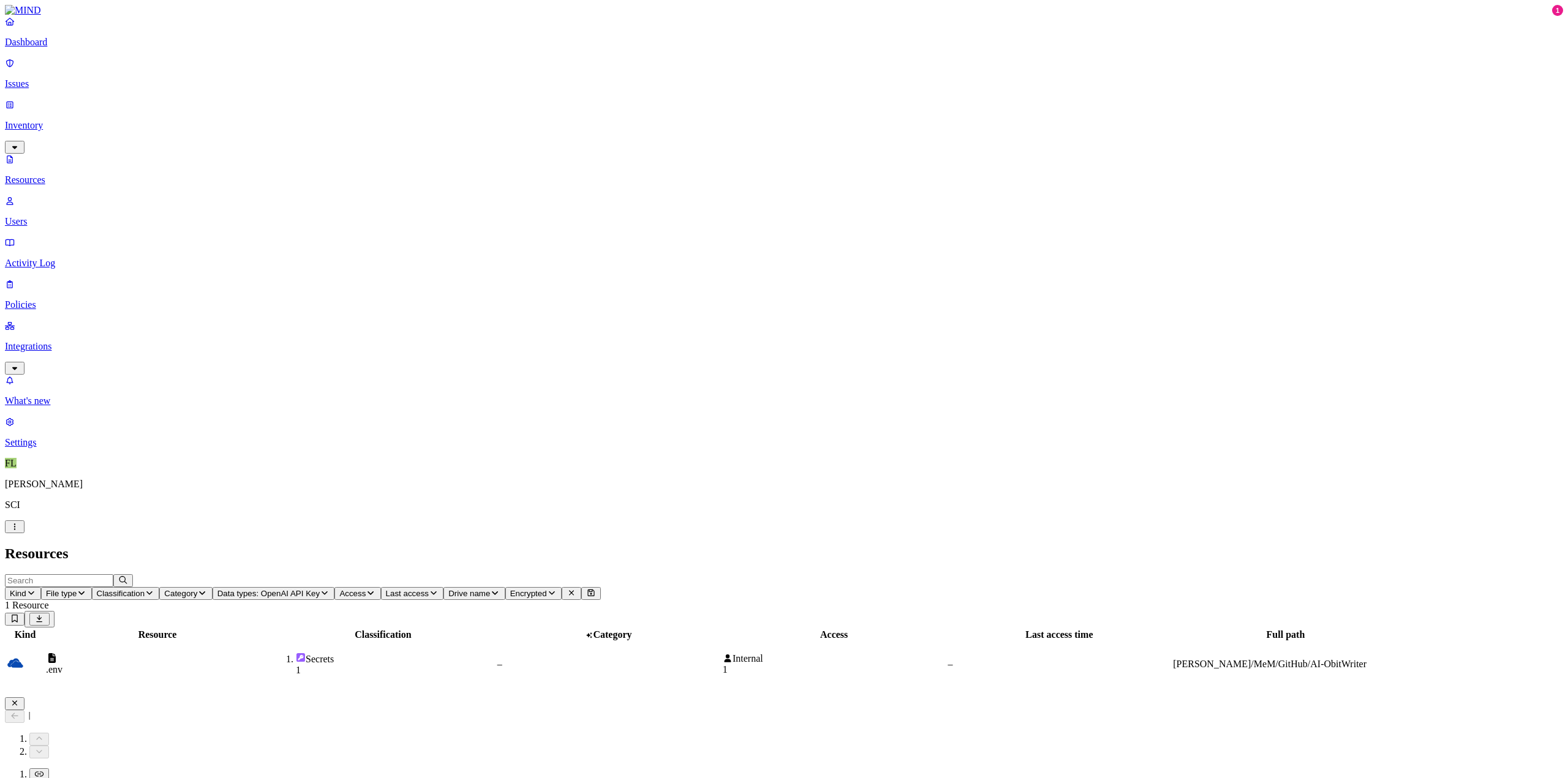
click at [20, 699] on icon "button" at bounding box center [14, 703] width 10 height 8
click at [31, 279] on link "Policies" at bounding box center [784, 295] width 1558 height 32
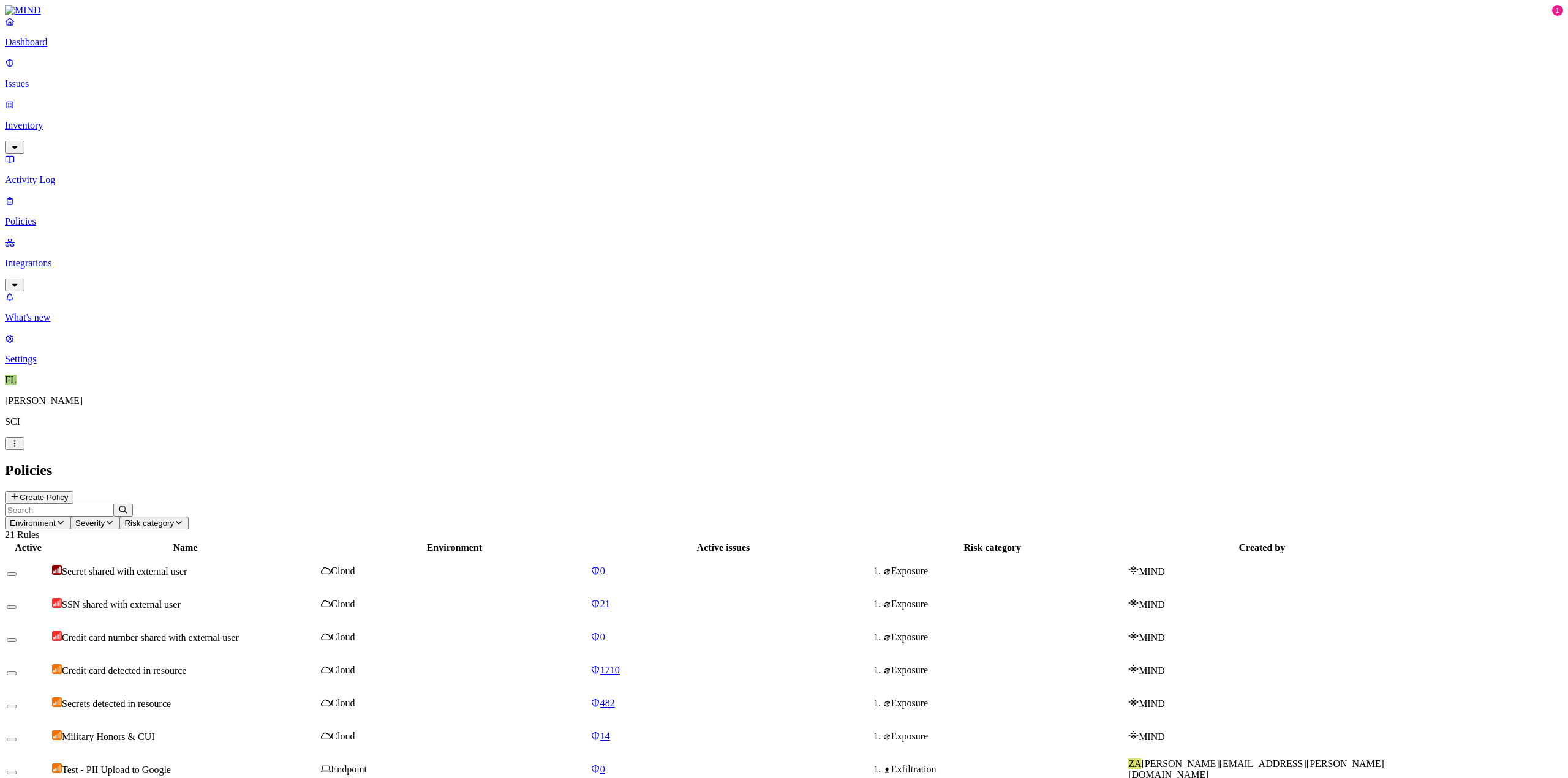
click at [37, 78] on p "Issues" at bounding box center [784, 83] width 1558 height 11
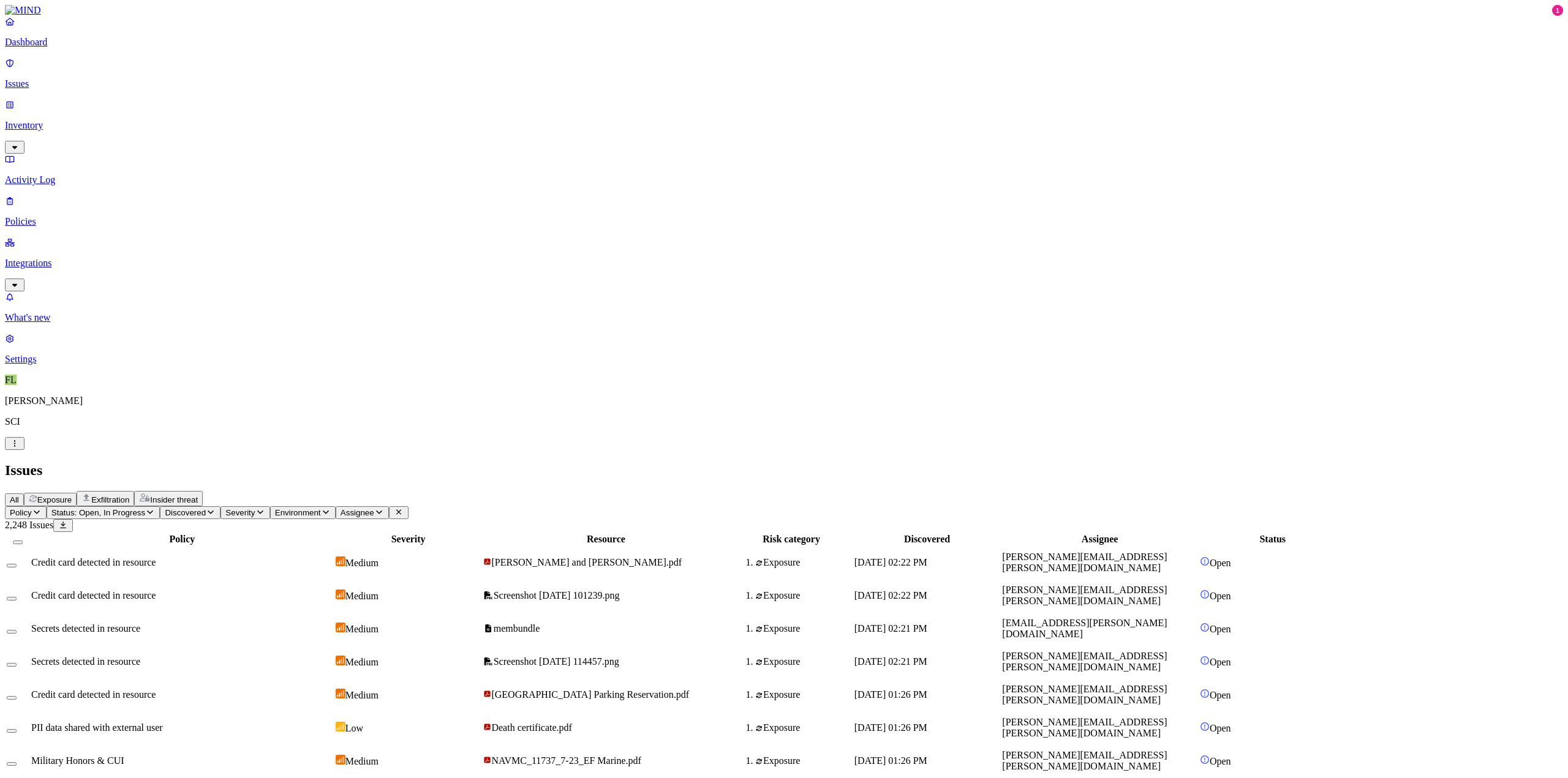
click at [55, 258] on p "Integrations" at bounding box center [784, 263] width 1558 height 11
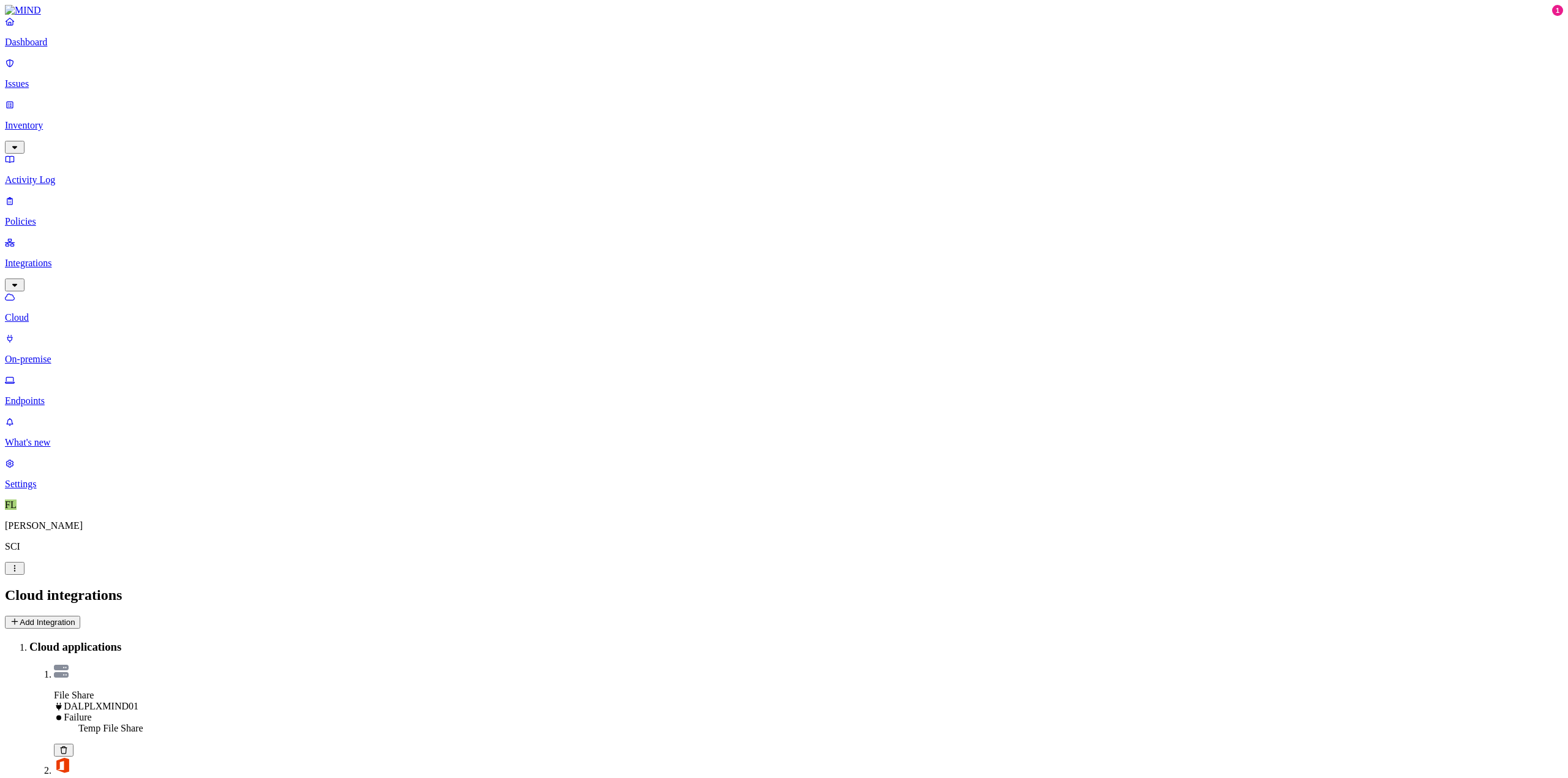
click at [339, 723] on div "Temp File Share" at bounding box center [820, 728] width 1485 height 11
click at [67, 746] on icon at bounding box center [63, 750] width 7 height 8
click at [80, 616] on button "Add Integration" at bounding box center [43, 622] width 75 height 13
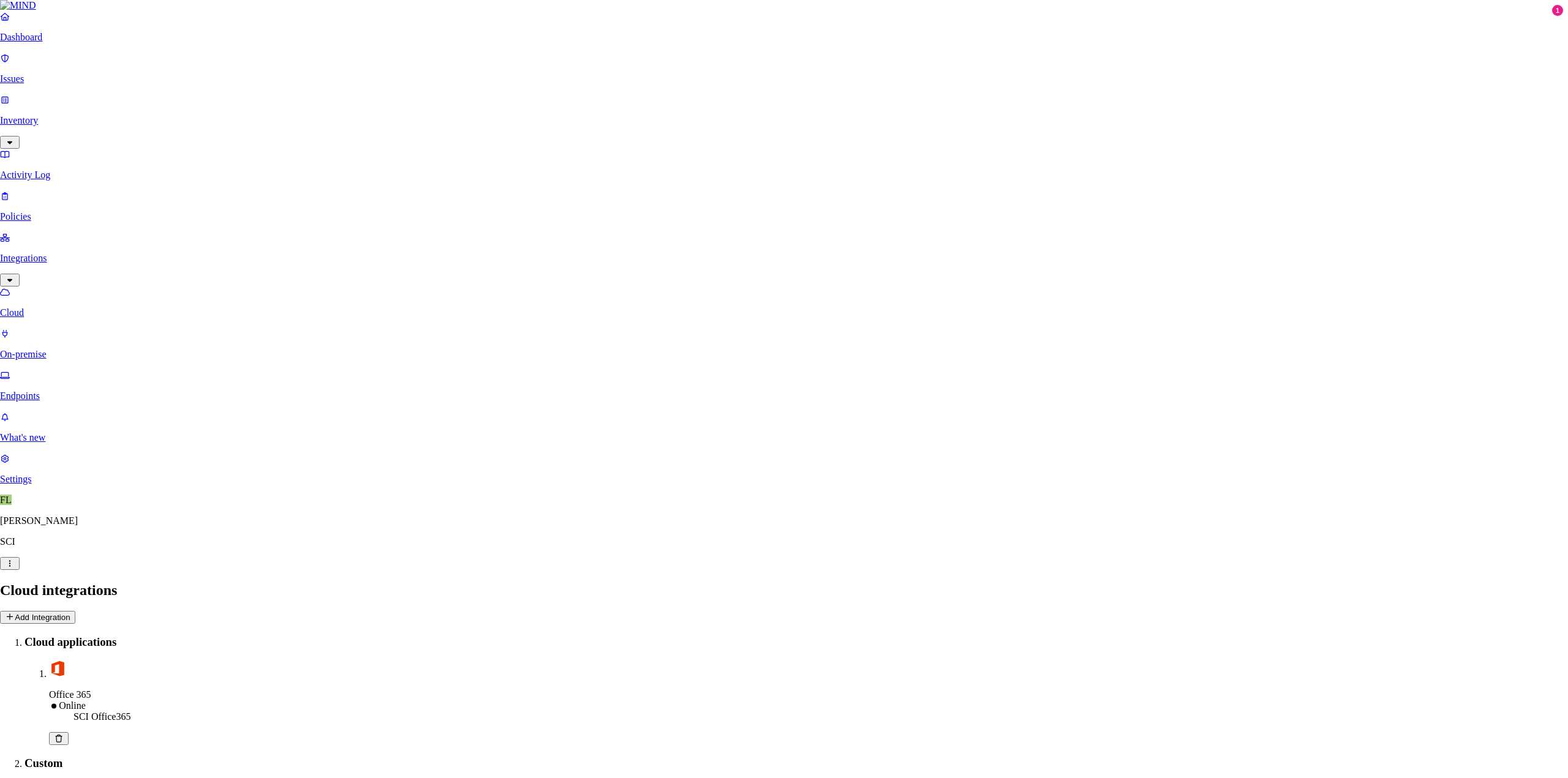
type input "Temp File Share"
select select "tpt_01K6JZK5K78MJ8CJH6QA3YFRVW"
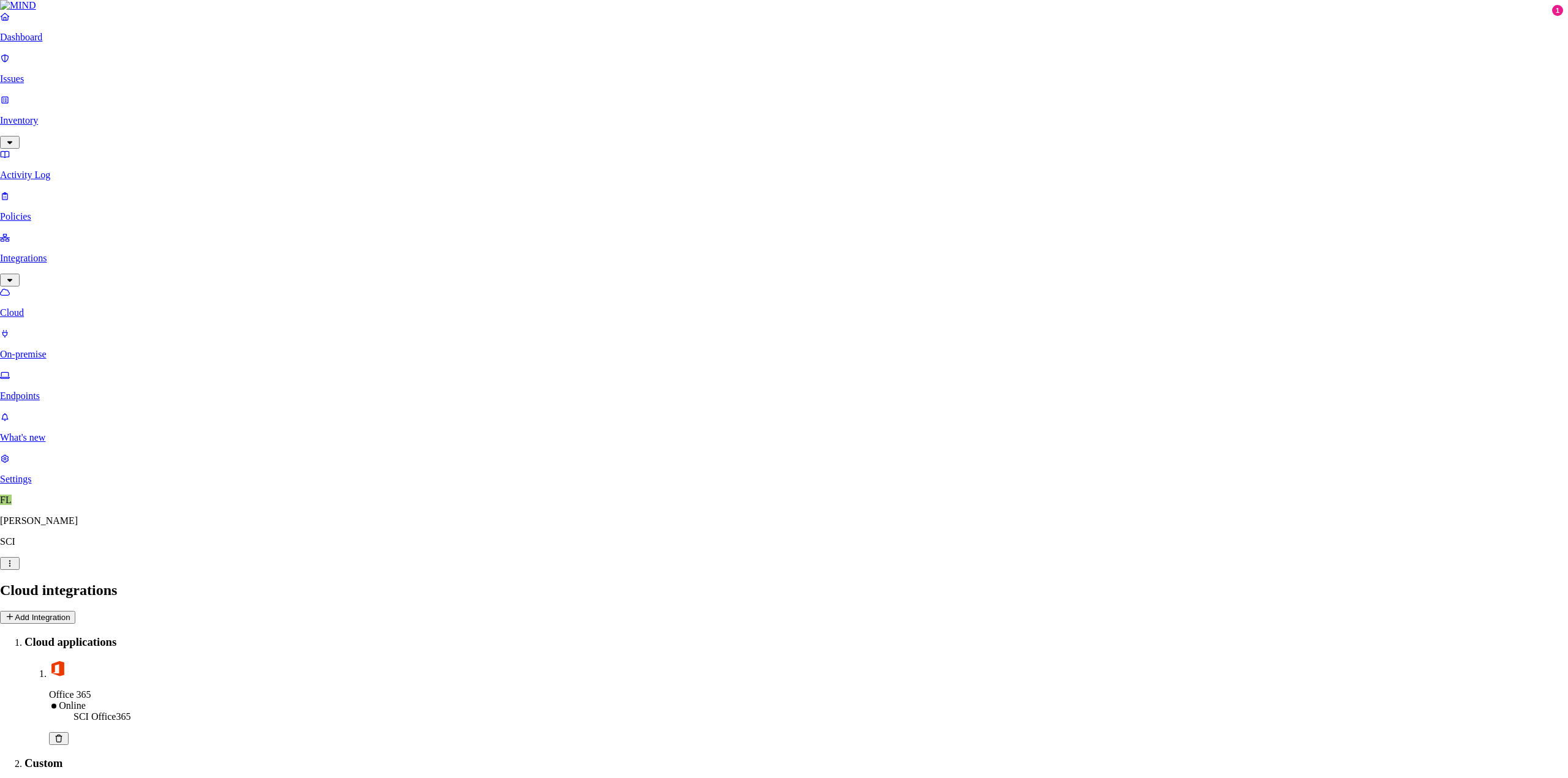
paste input "[TECHNICAL_ID]"
type input "[TECHNICAL_ID]"
type input "Temp"
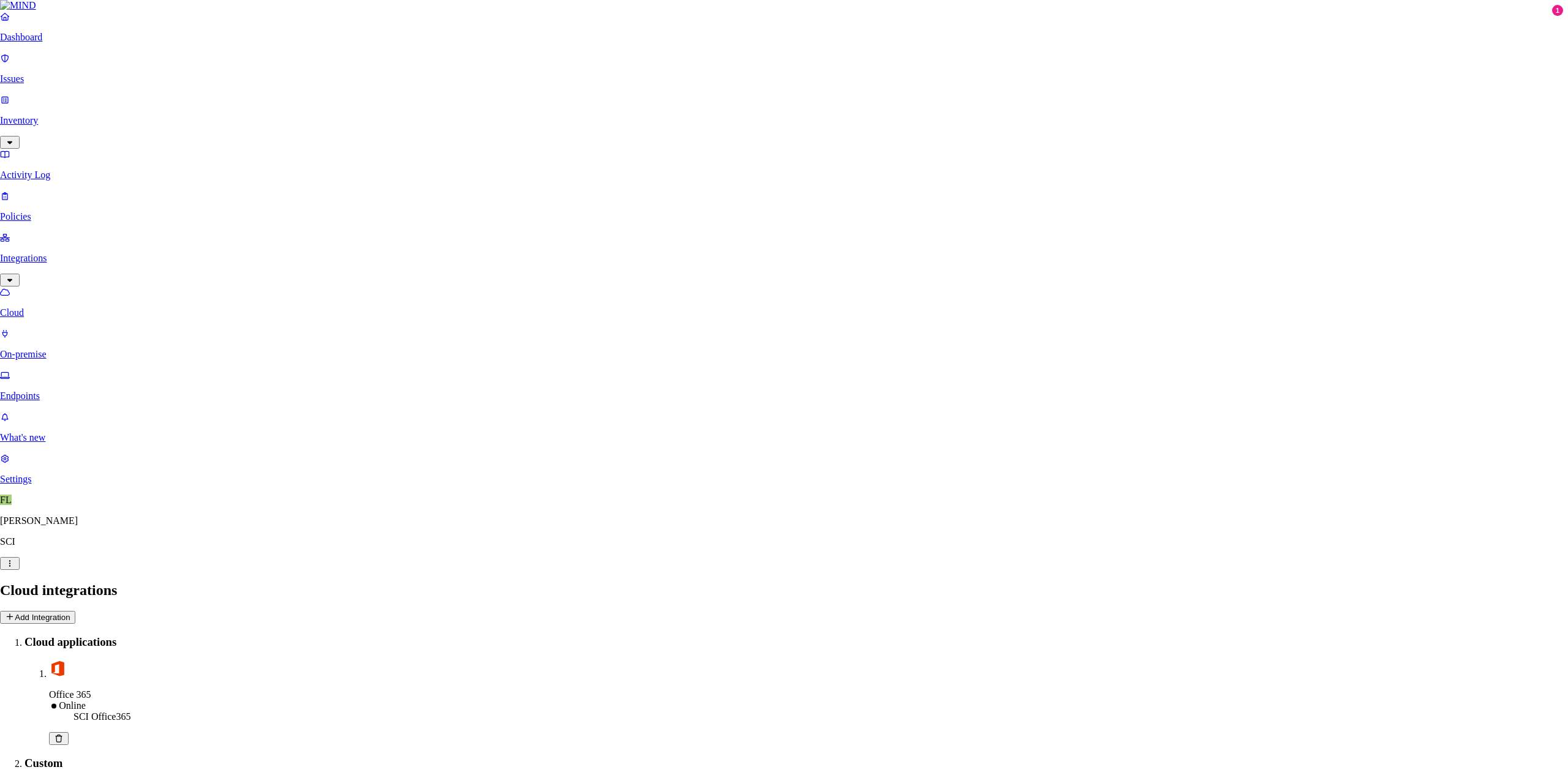
drag, startPoint x: 695, startPoint y: 392, endPoint x: 697, endPoint y: 406, distance: 14.1
type input "corp\svc_ap_mind"
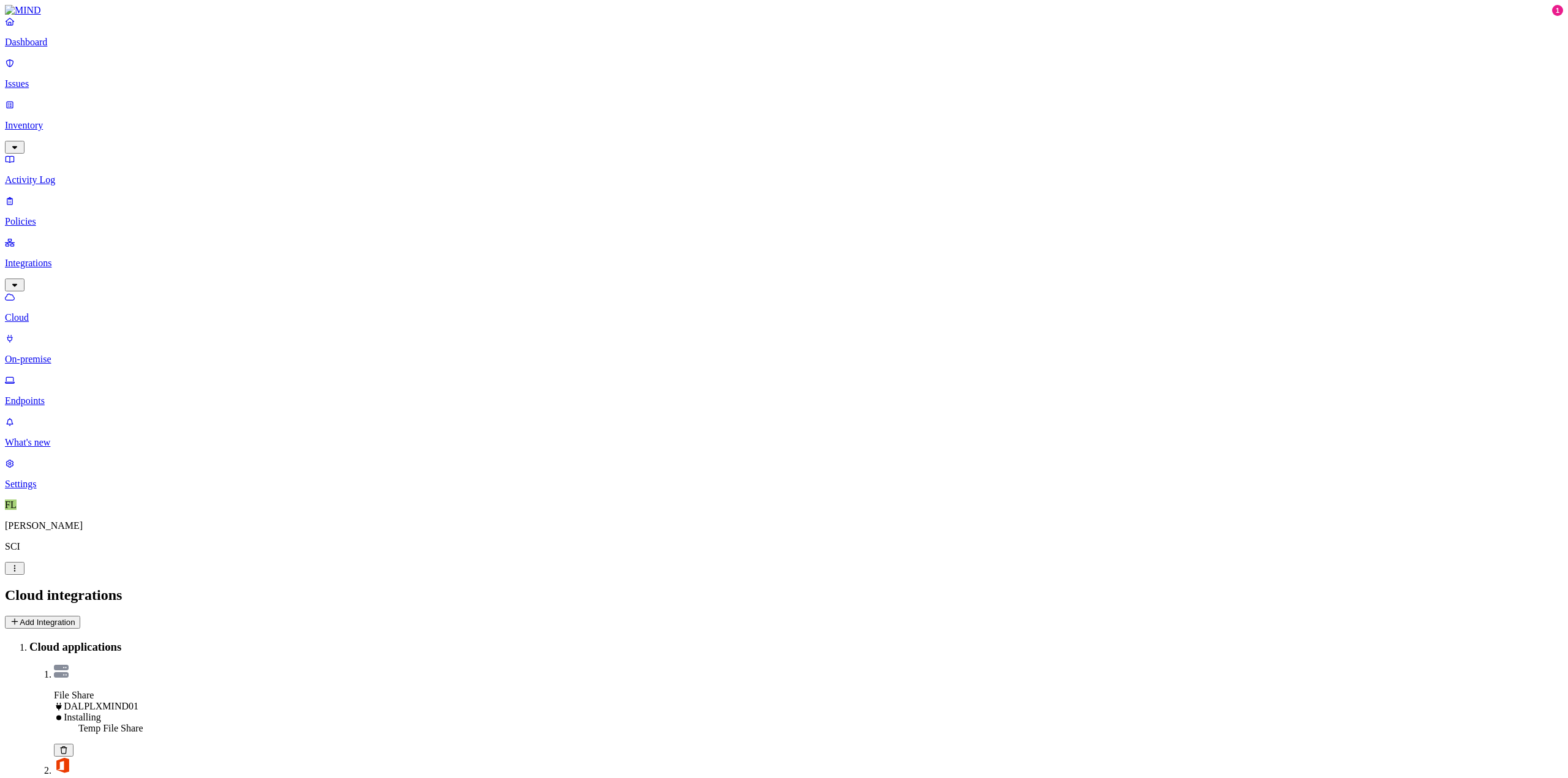
click at [69, 746] on icon at bounding box center [63, 750] width 10 height 8
click at [80, 616] on button "Add Integration" at bounding box center [43, 622] width 75 height 13
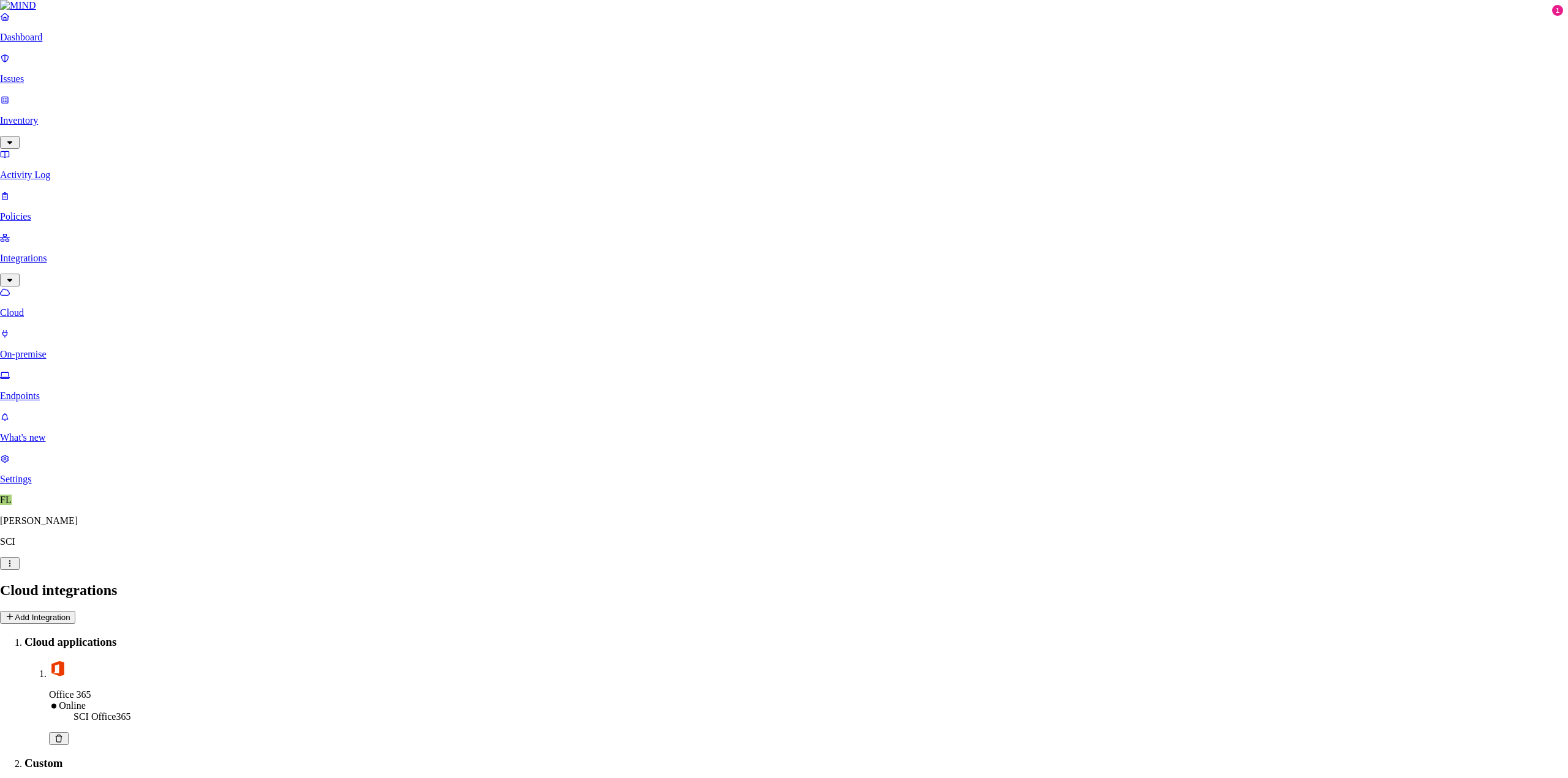
type input "Temp File Share"
select select "tpt_01K6JZK5K78MJ8CJH6QA3YFRVW"
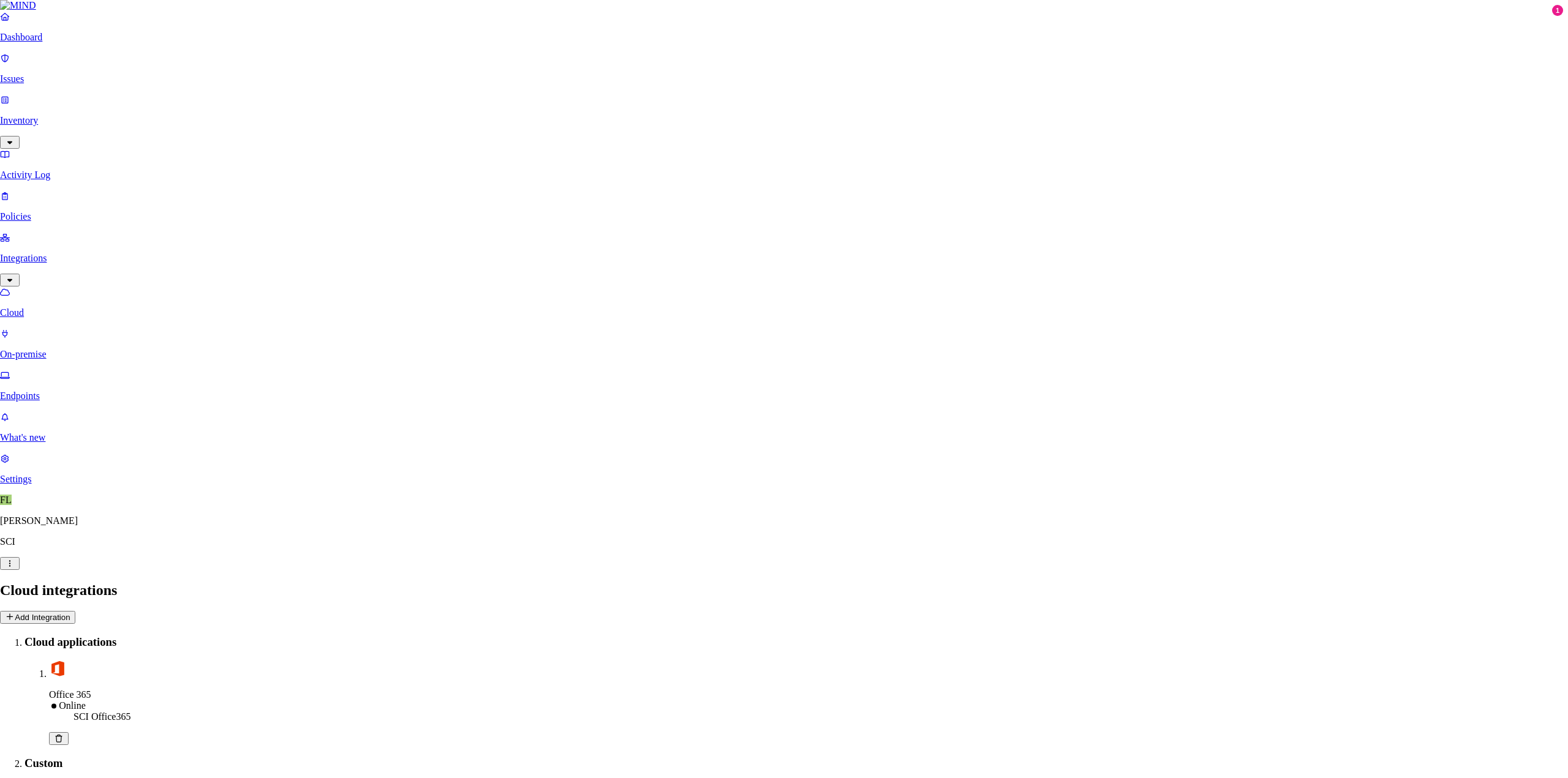
type input "dalnxfile01.corp.local"
type input "temp"
type input "s"
type input "corp\svctes_ap_mind"
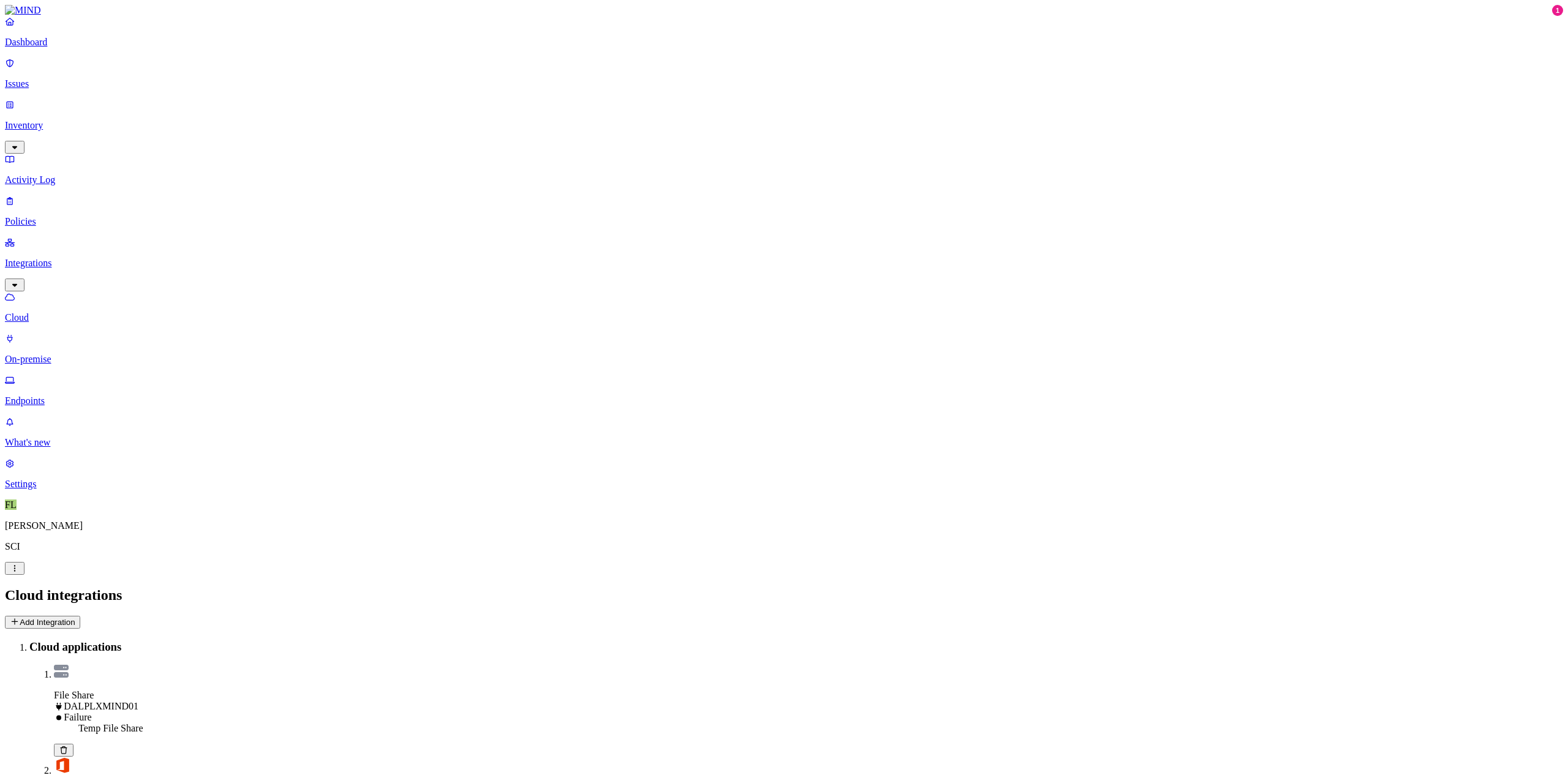
click at [69, 746] on icon at bounding box center [63, 750] width 10 height 8
click at [80, 616] on button "Add Integration" at bounding box center [43, 622] width 75 height 13
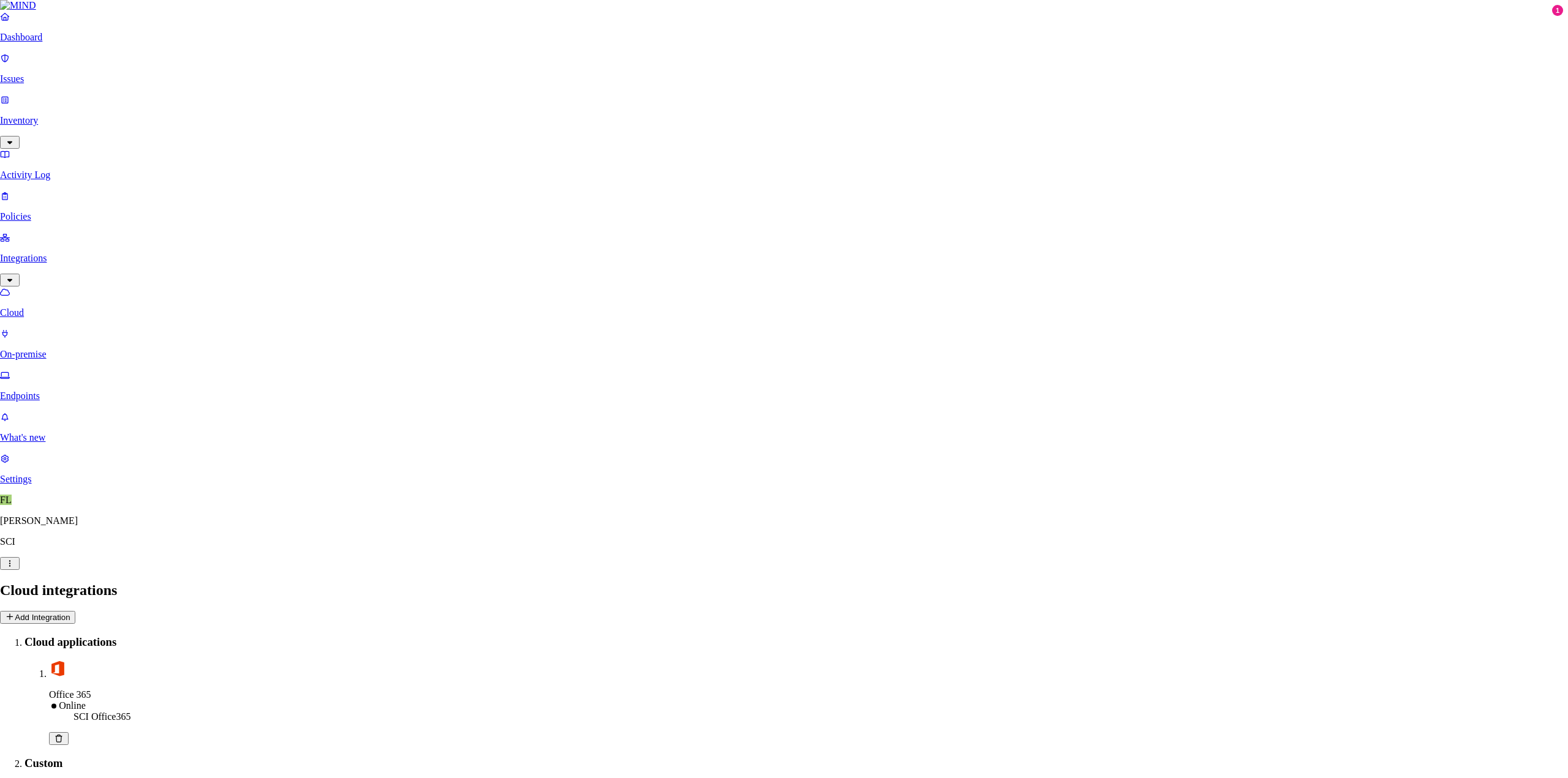
type input "Temp File Share"
select select "tpt_01K6JZK5K78MJ8CJH6QA3YFRVW"
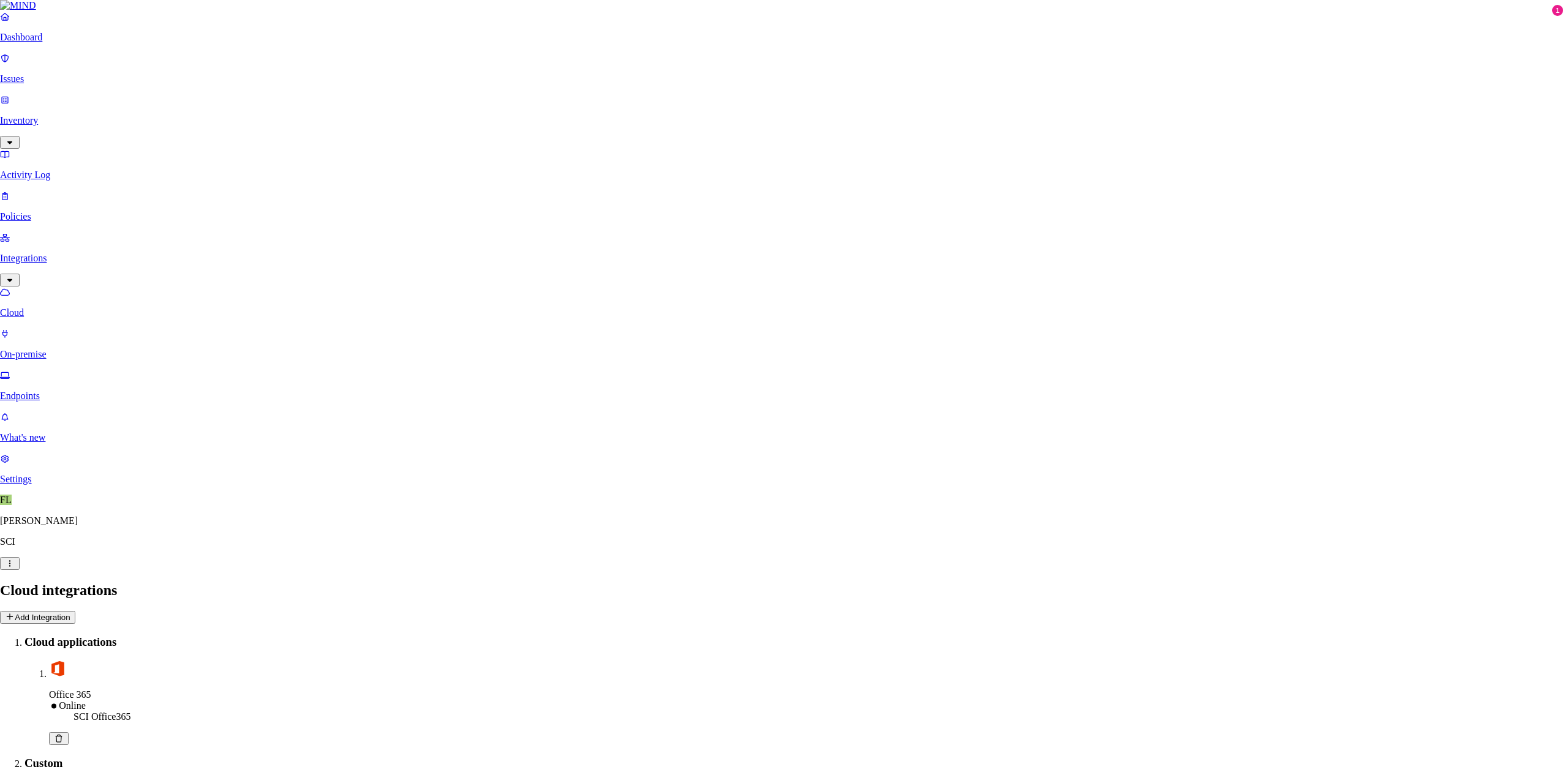
paste input "[TECHNICAL_ID]"
type input "[TECHNICAL_ID]"
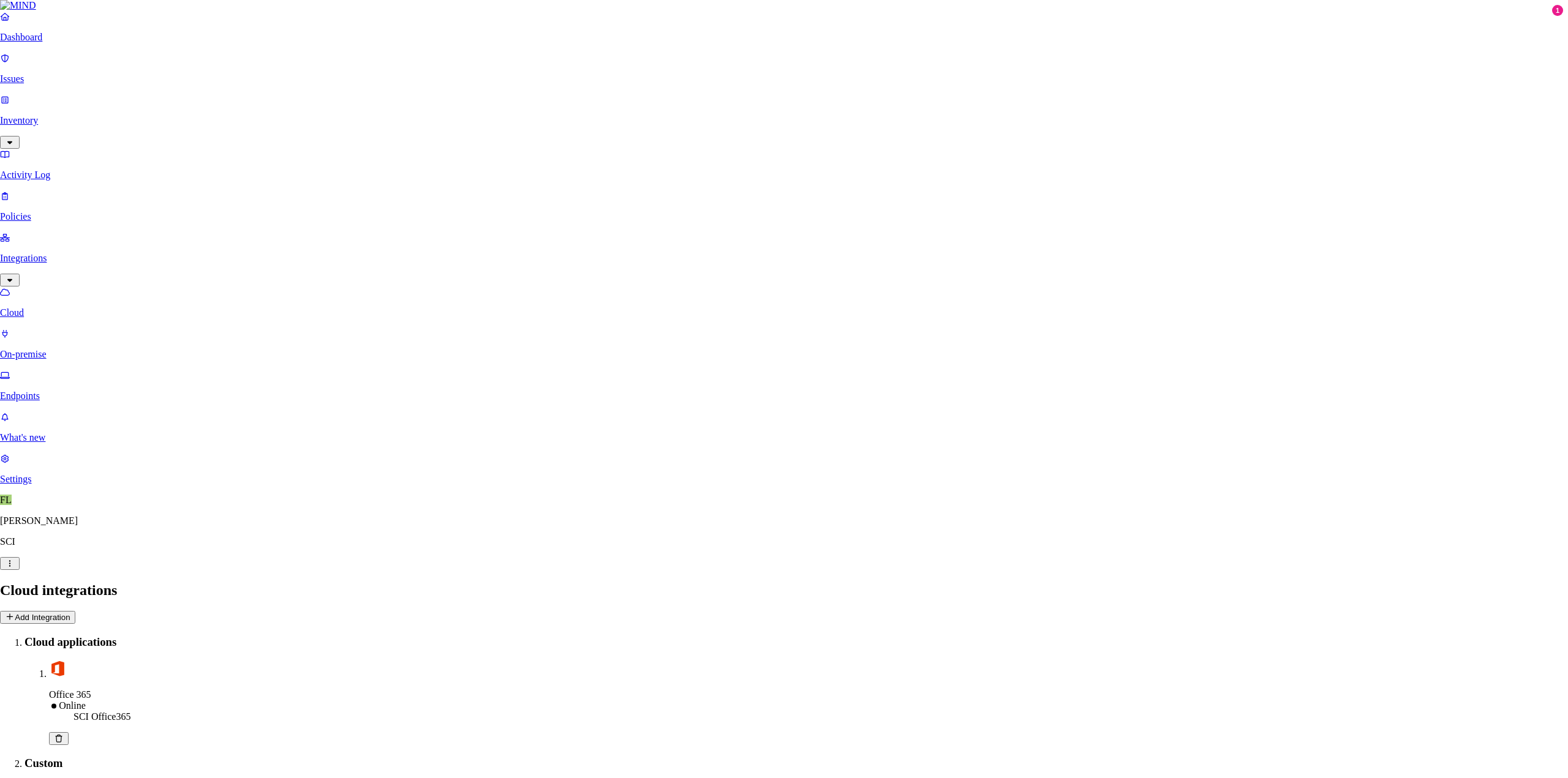
type input "temp"
type input "corp\svctes_ap_mind"
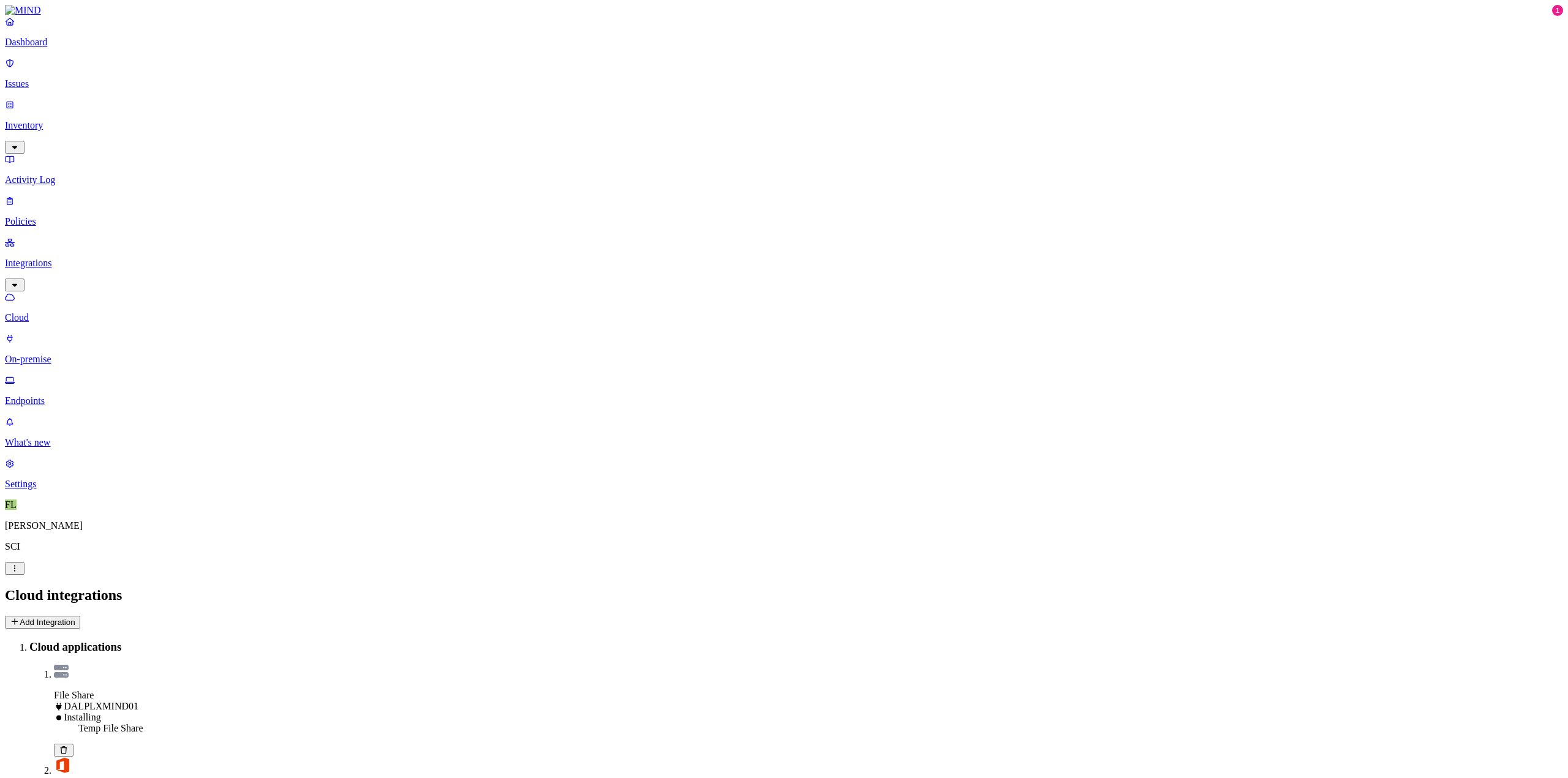
click at [46, 78] on p "Issues" at bounding box center [784, 83] width 1558 height 11
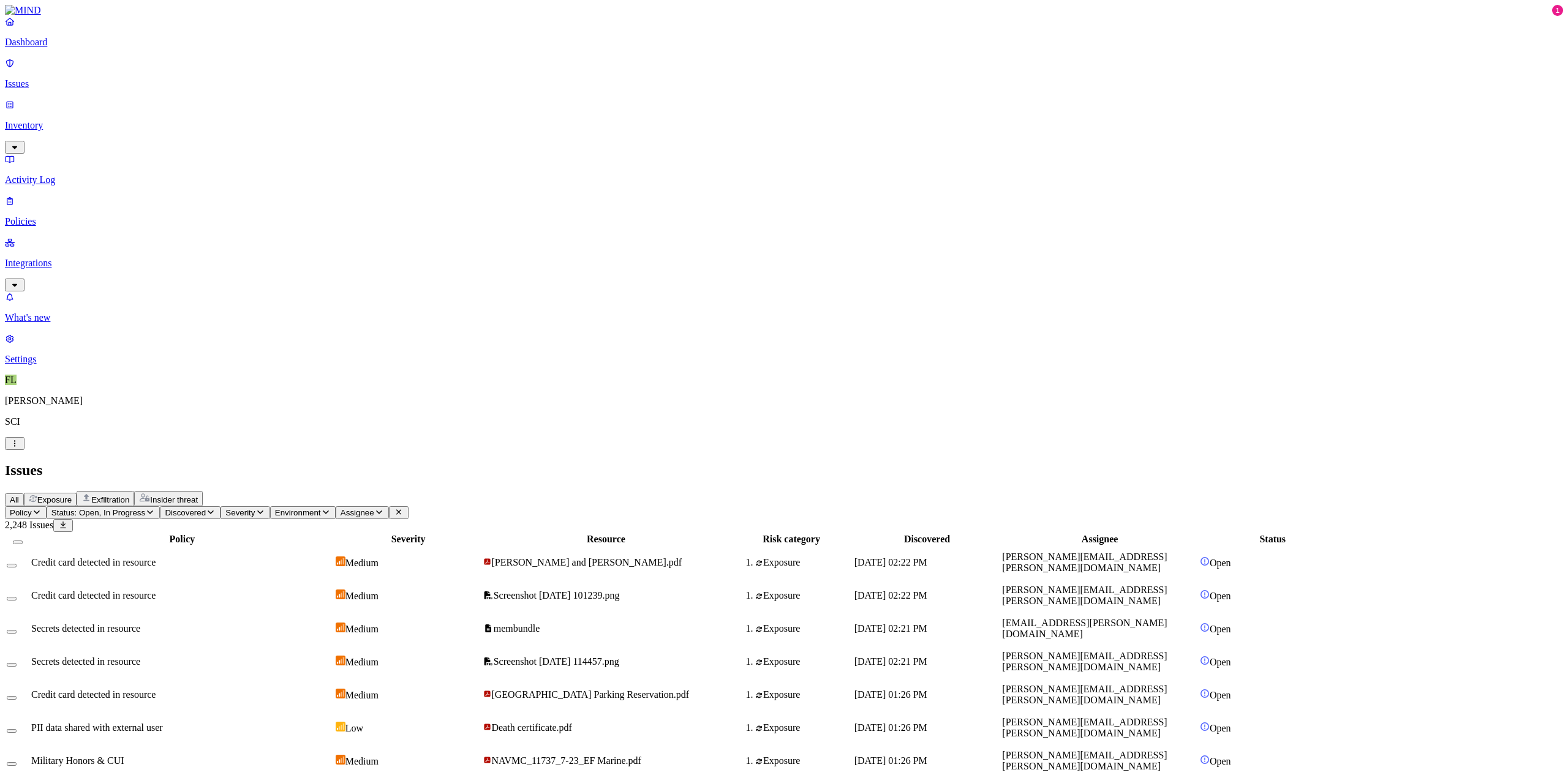
click at [20, 281] on icon "button" at bounding box center [14, 285] width 10 height 8
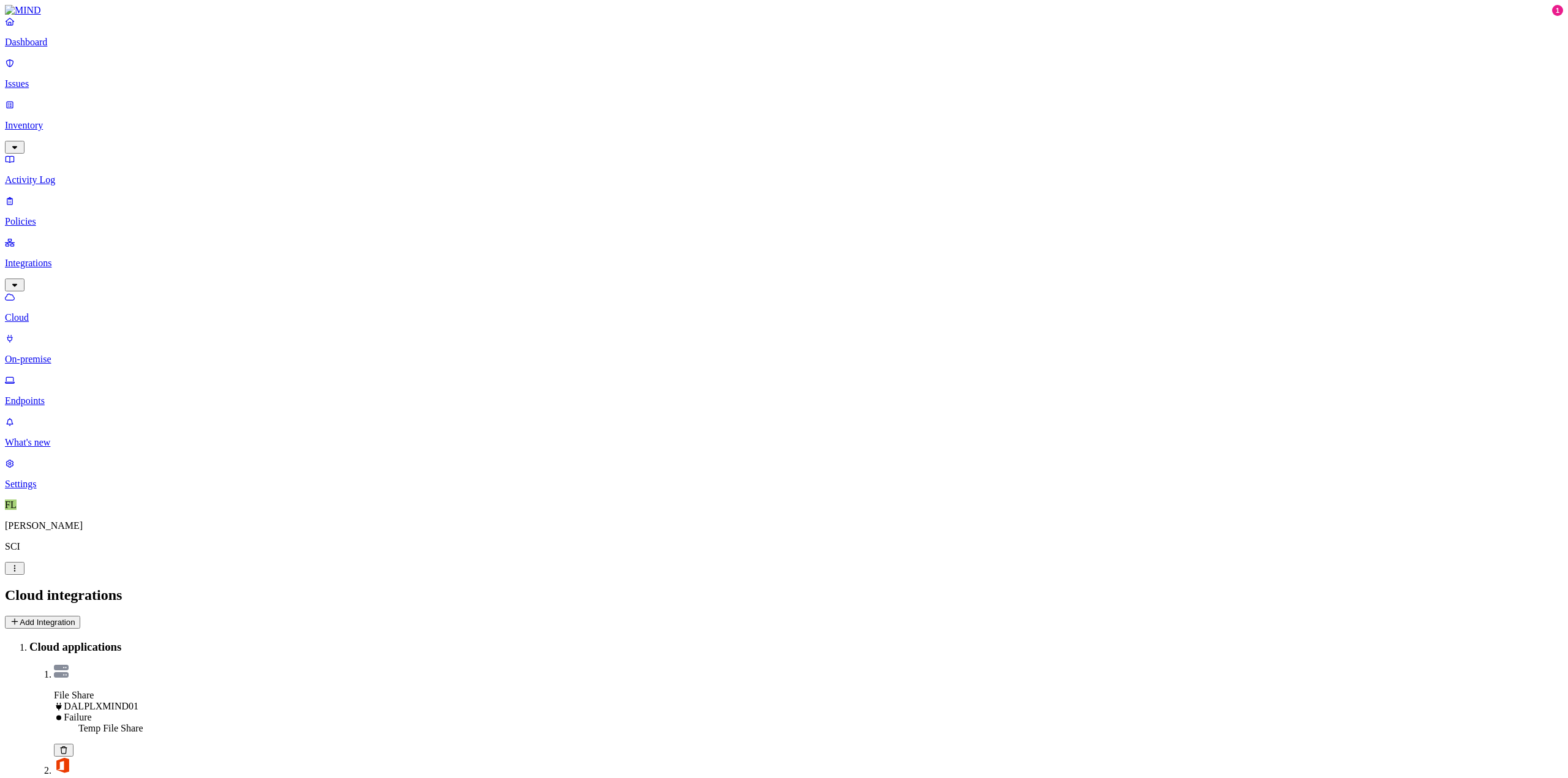
click at [52, 312] on p "Cloud" at bounding box center [784, 317] width 1558 height 11
click at [56, 354] on p "On-premise" at bounding box center [784, 359] width 1558 height 11
click at [53, 312] on p "Cloud" at bounding box center [784, 317] width 1558 height 11
click at [80, 616] on button "Add Integration" at bounding box center [43, 622] width 75 height 13
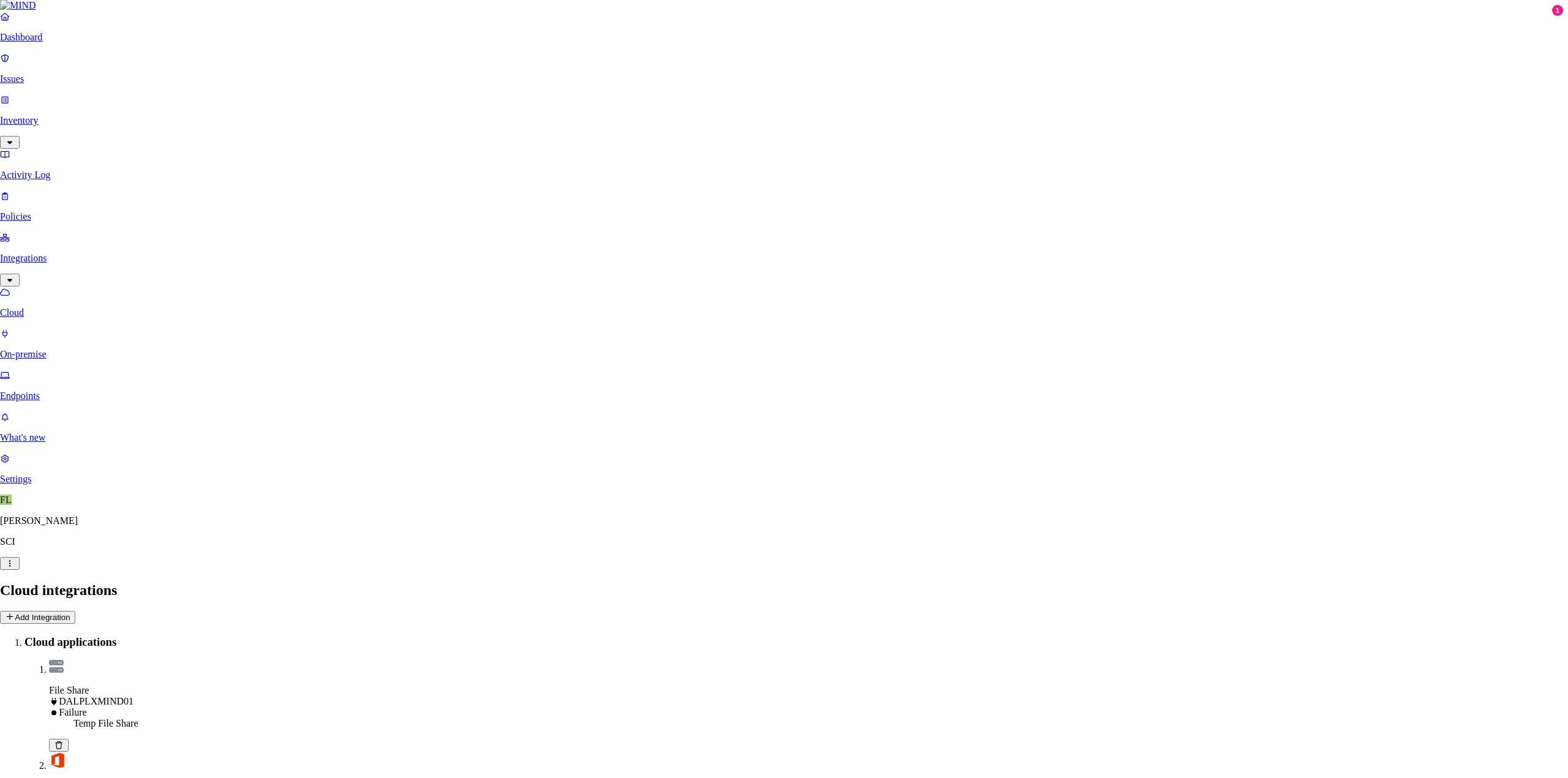
type input "Temp Share"
select select "tpt_01K6JZK5K78MJ8CJH6QA3YFRVW"
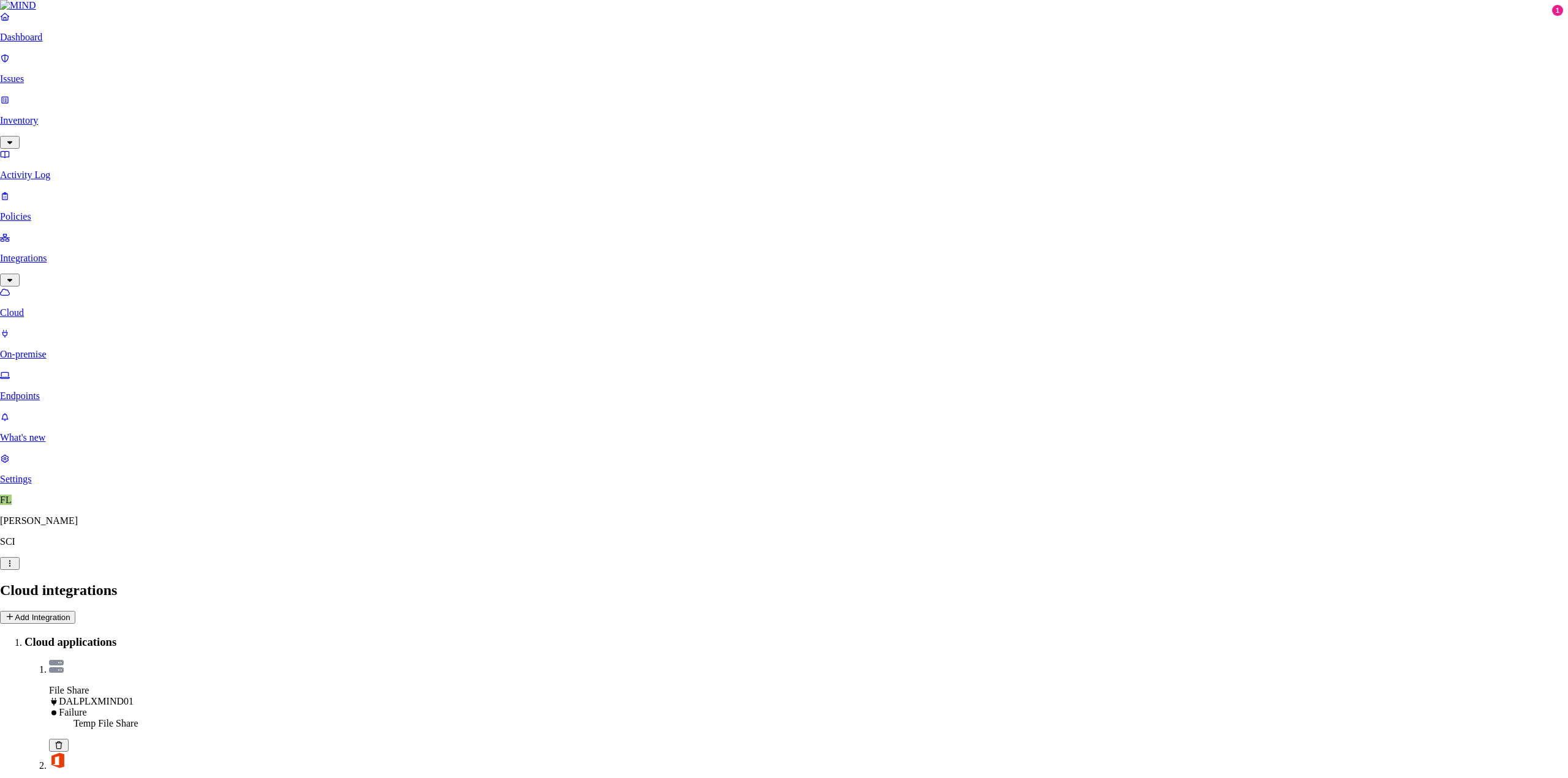
type input "dalnxfile01.corp.local"
type input "T"
type input "temp"
type input "svctes_ap_MIND@corp.local"
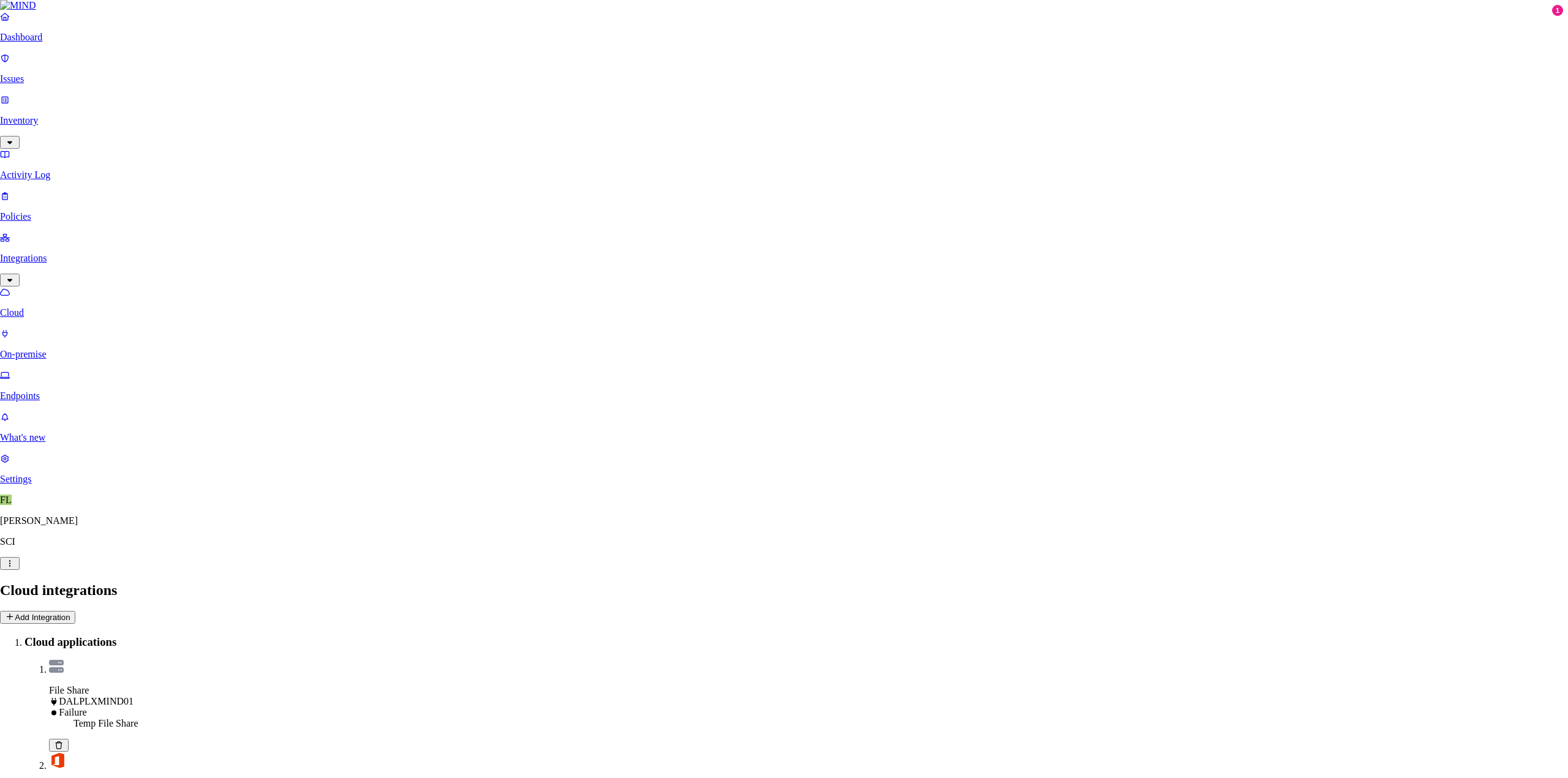
click at [69, 746] on icon at bounding box center [63, 750] width 10 height 8
click at [479, 690] on dt "File Share DALPLXMIND01 Failure" at bounding box center [809, 707] width 1509 height 33
click at [138, 701] on span "DALPLXMIND01" at bounding box center [101, 706] width 75 height 10
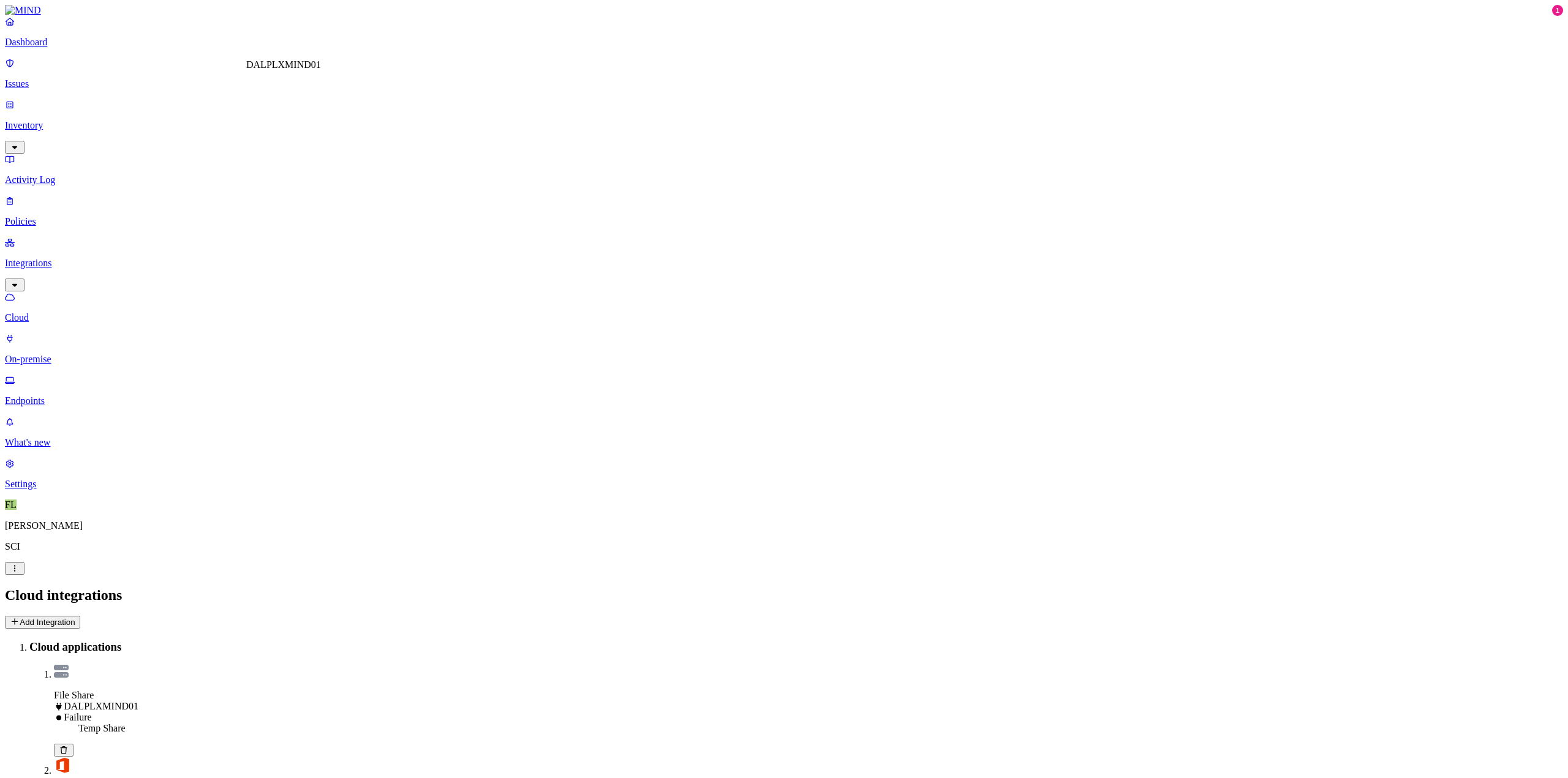
click at [138, 701] on span "DALPLXMIND01" at bounding box center [101, 706] width 75 height 10
click at [189, 665] on div at bounding box center [809, 672] width 1509 height 15
click at [80, 616] on button "Add Integration" at bounding box center [43, 622] width 75 height 13
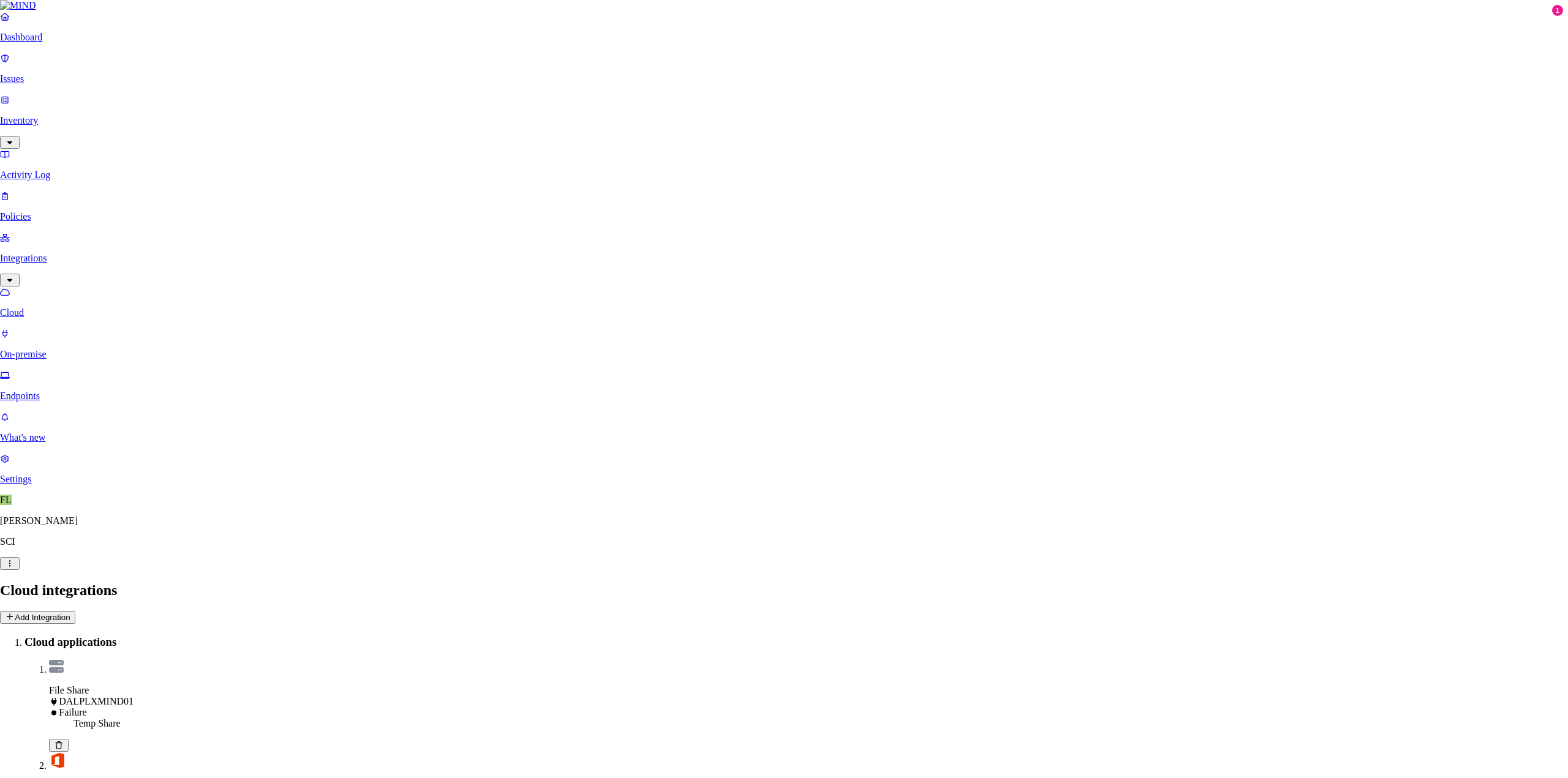
type input "Test Share"
select select "tpt_01K6JZK5K78MJ8CJH6QA3YFRVW"
type input "daldsecsql01.corp.local"
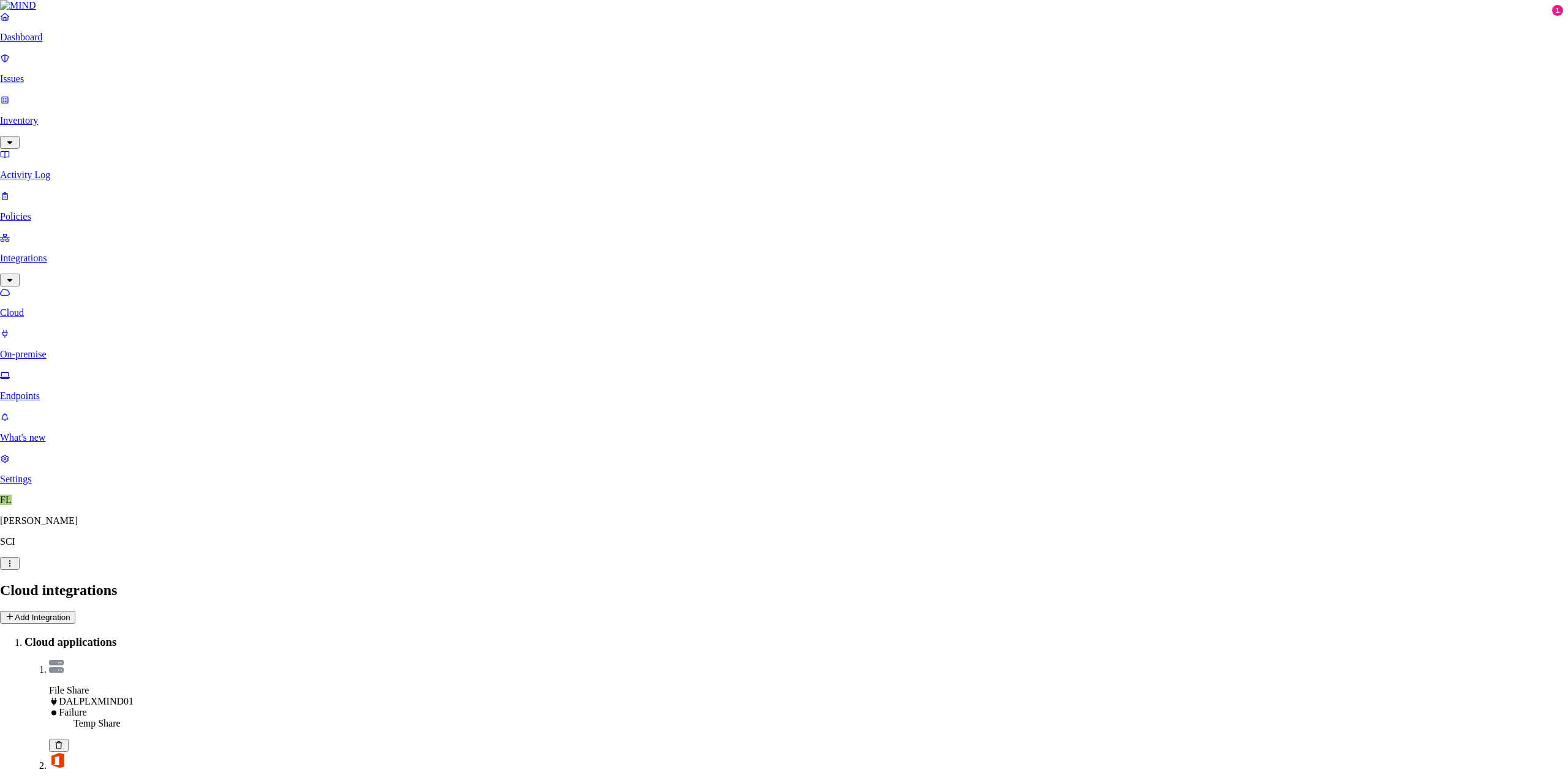
type input "data"
type input "corp\svctes_ap_mind"
click at [40, 333] on link "On-premise" at bounding box center [784, 349] width 1558 height 32
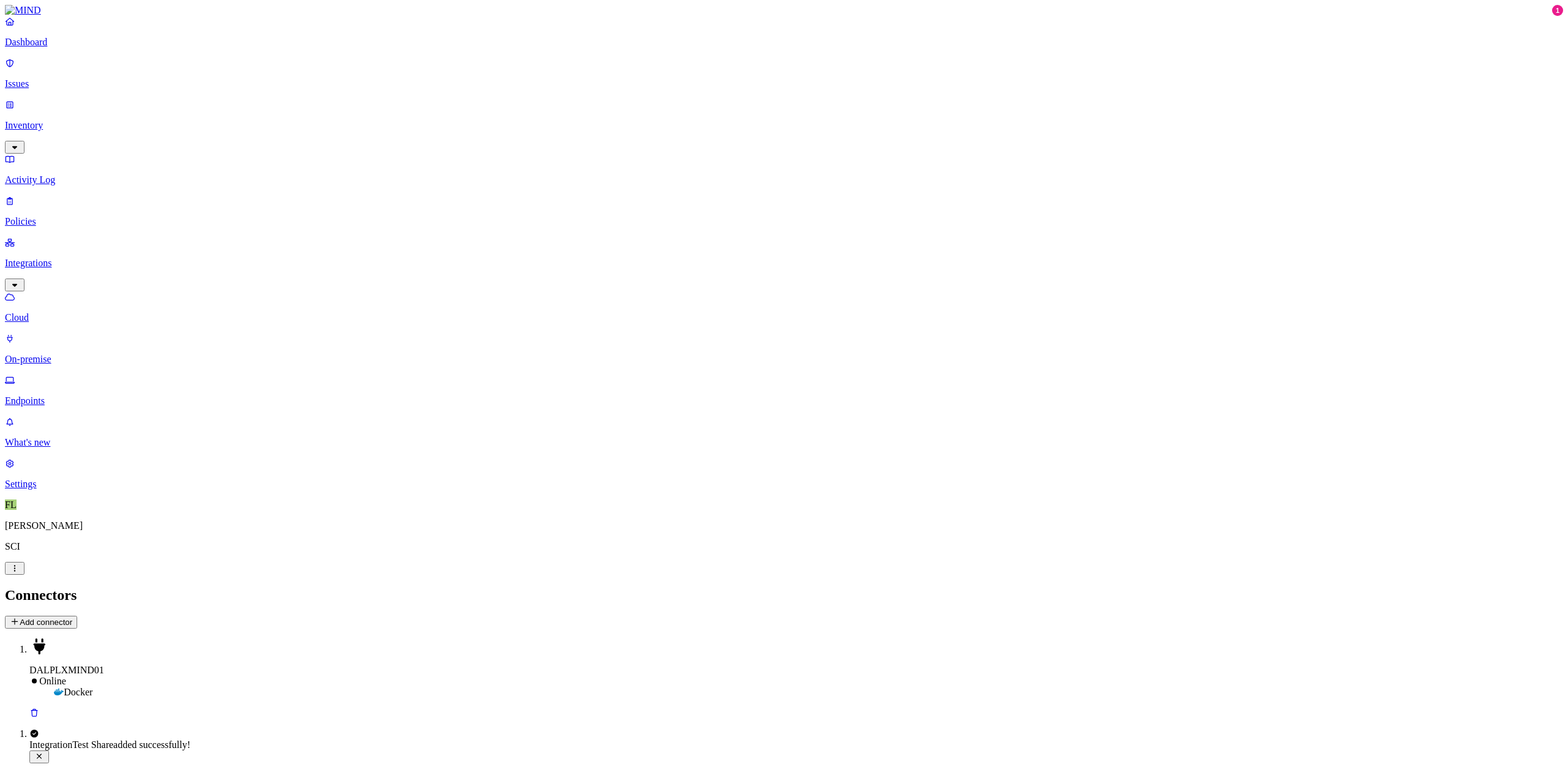
click at [46, 312] on p "Cloud" at bounding box center [784, 317] width 1558 height 11
click at [30, 120] on p "Inventory" at bounding box center [784, 125] width 1558 height 11
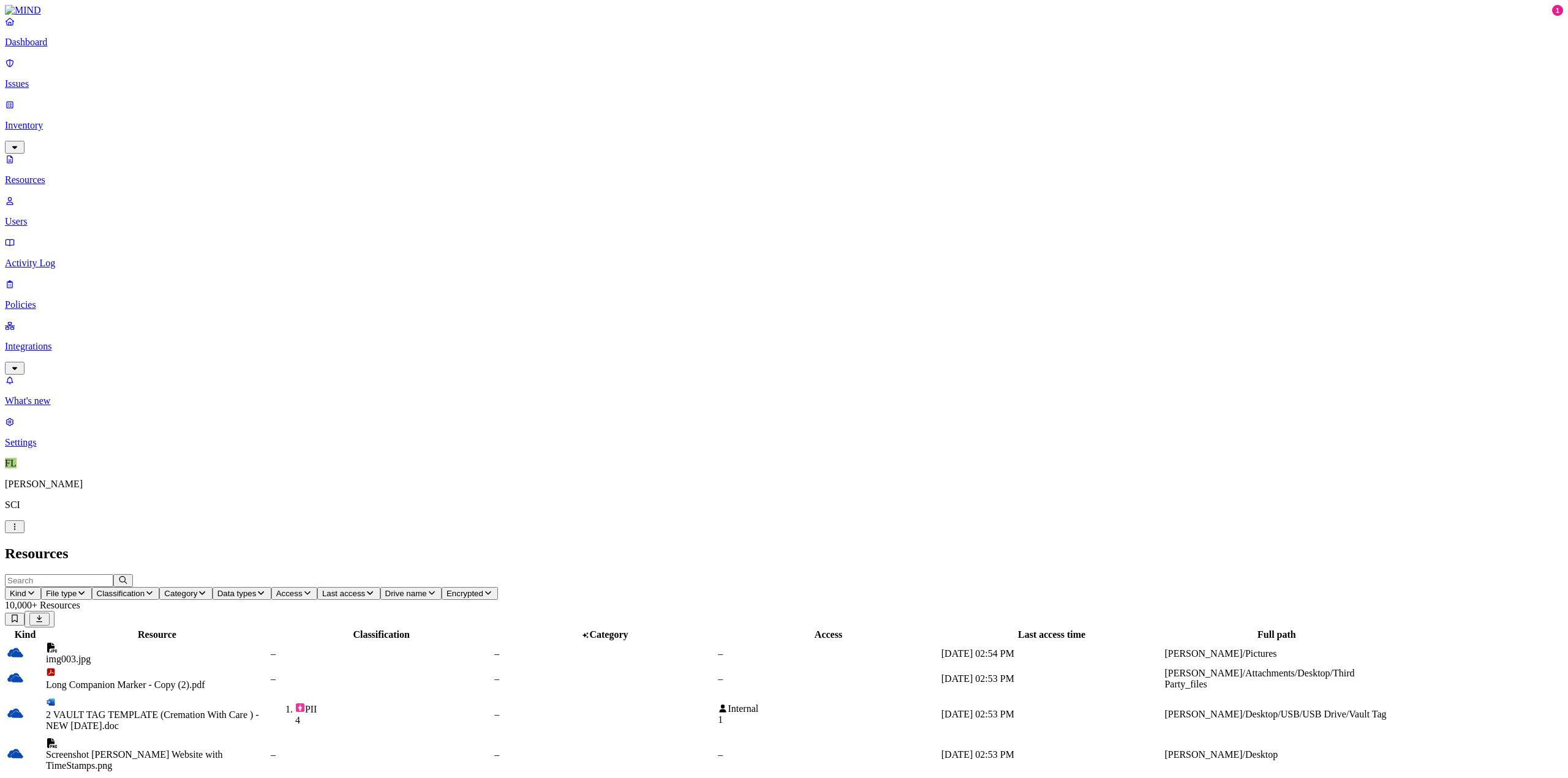
click at [76, 589] on span "File type" at bounding box center [61, 593] width 31 height 9
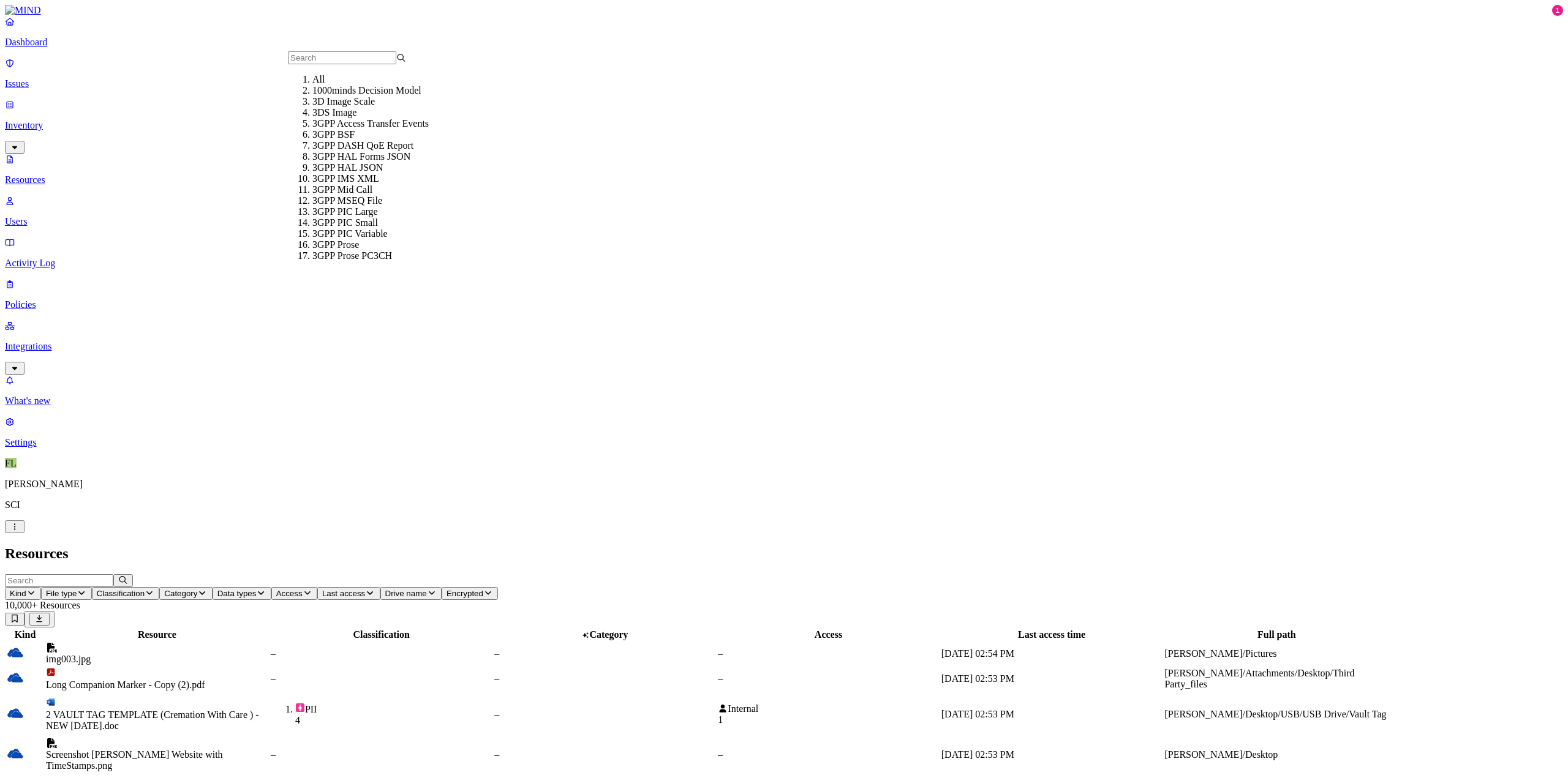
click at [36, 589] on icon "button" at bounding box center [31, 593] width 10 height 8
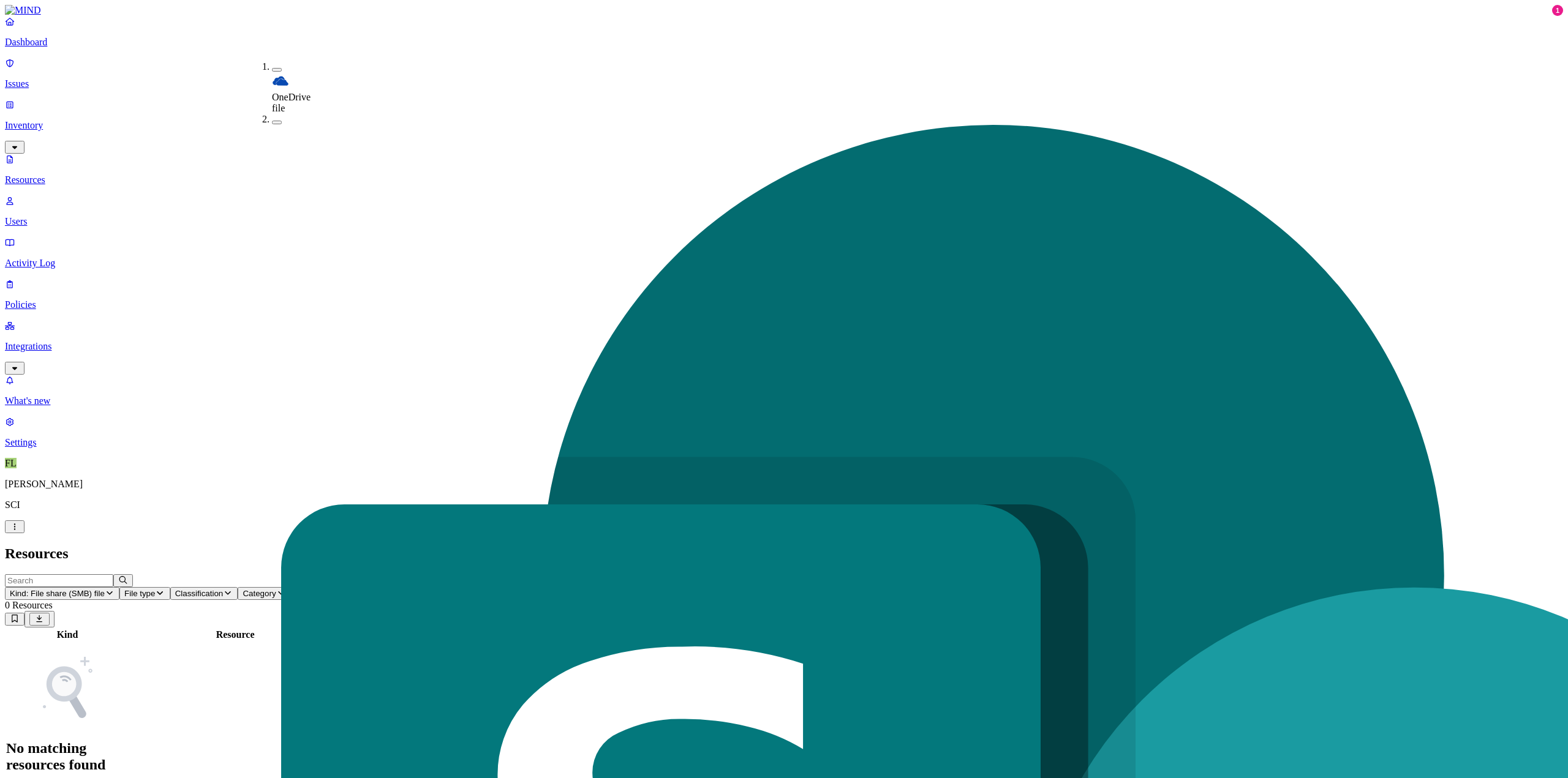
click at [394, 546] on h2 "Resources" at bounding box center [784, 554] width 1558 height 17
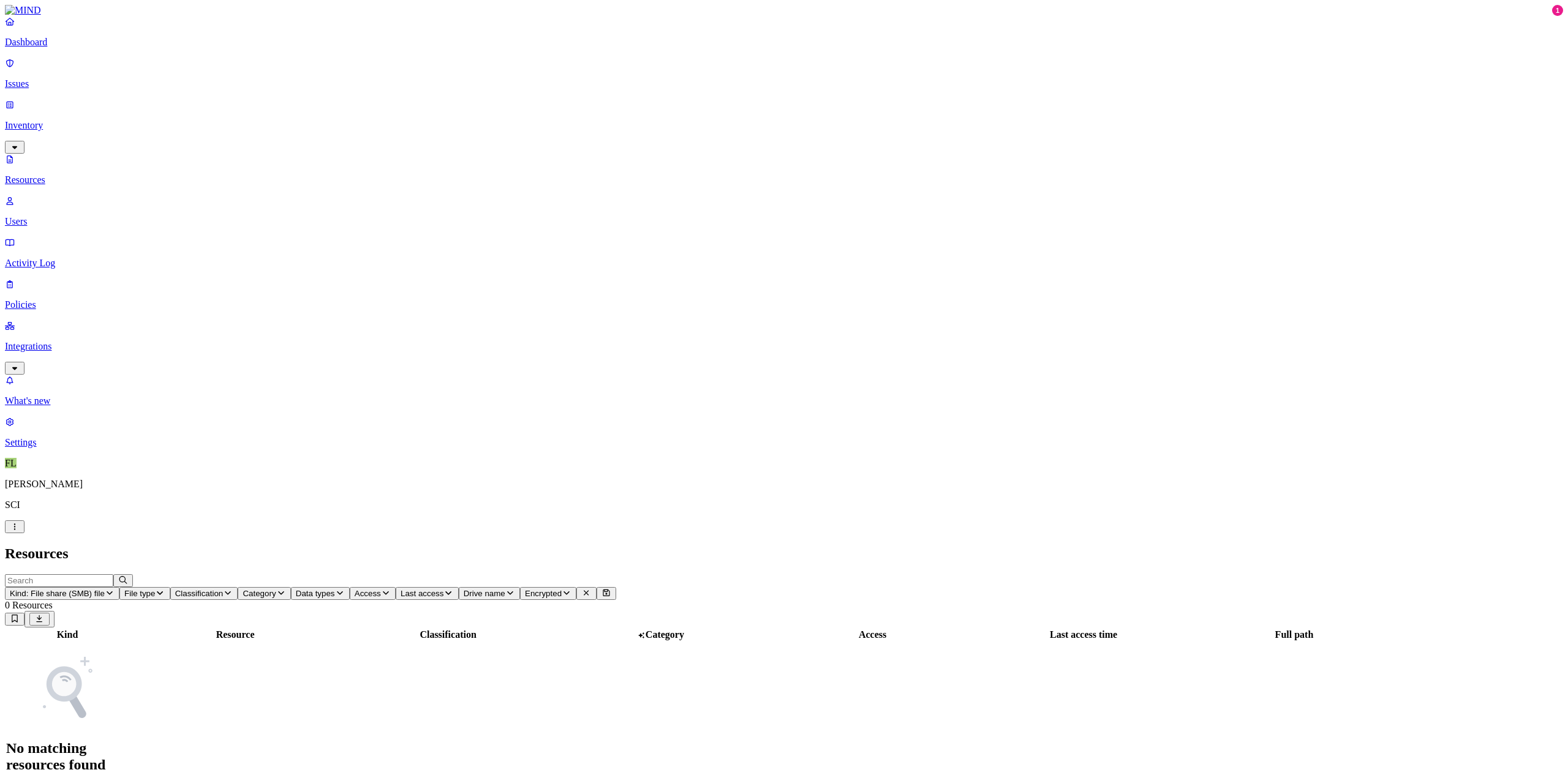
click at [57, 299] on p "Policies" at bounding box center [784, 304] width 1558 height 11
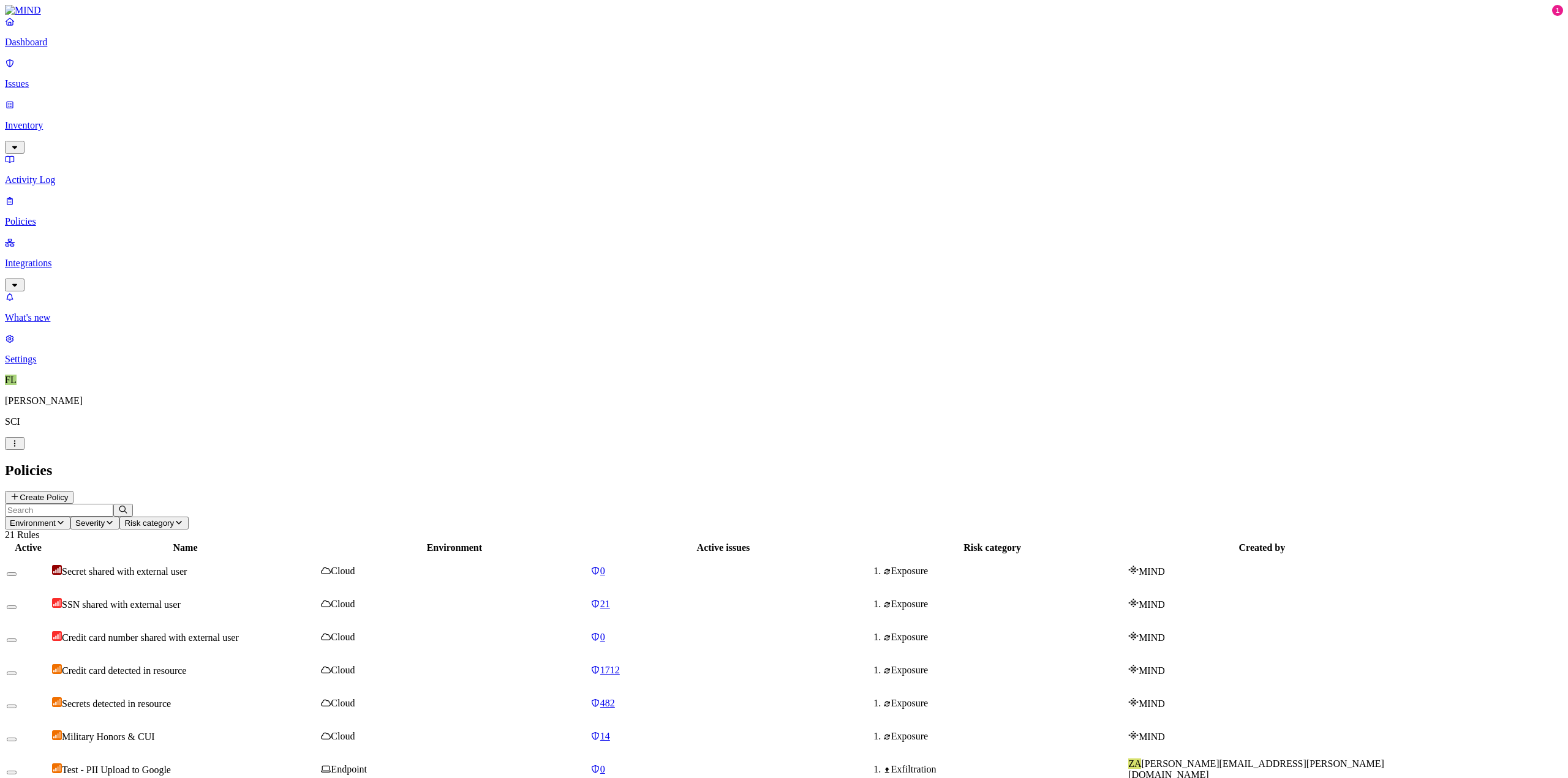
click at [48, 79] on p "Issues" at bounding box center [784, 83] width 1558 height 11
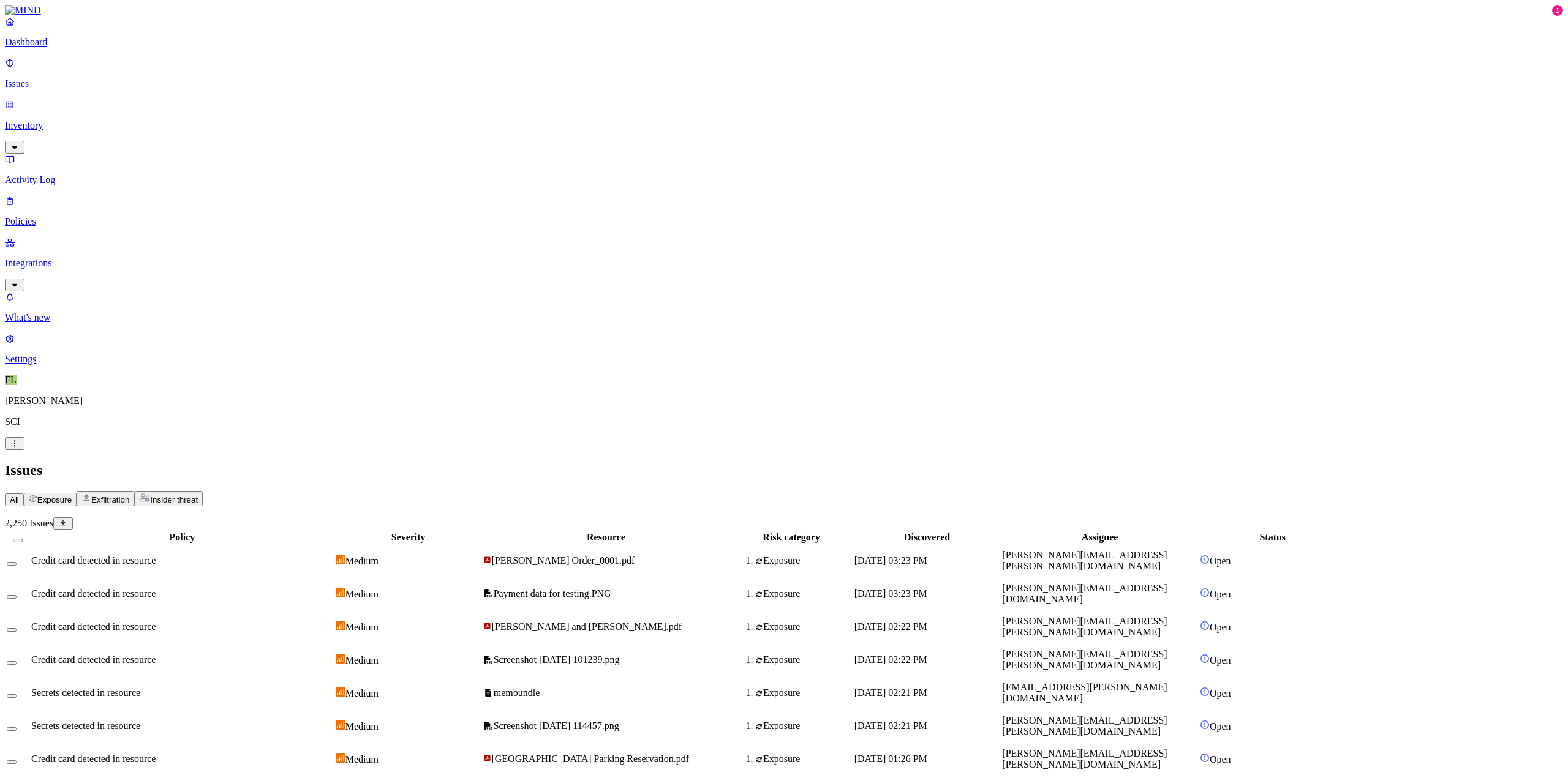
click at [50, 120] on p "Inventory" at bounding box center [784, 125] width 1558 height 11
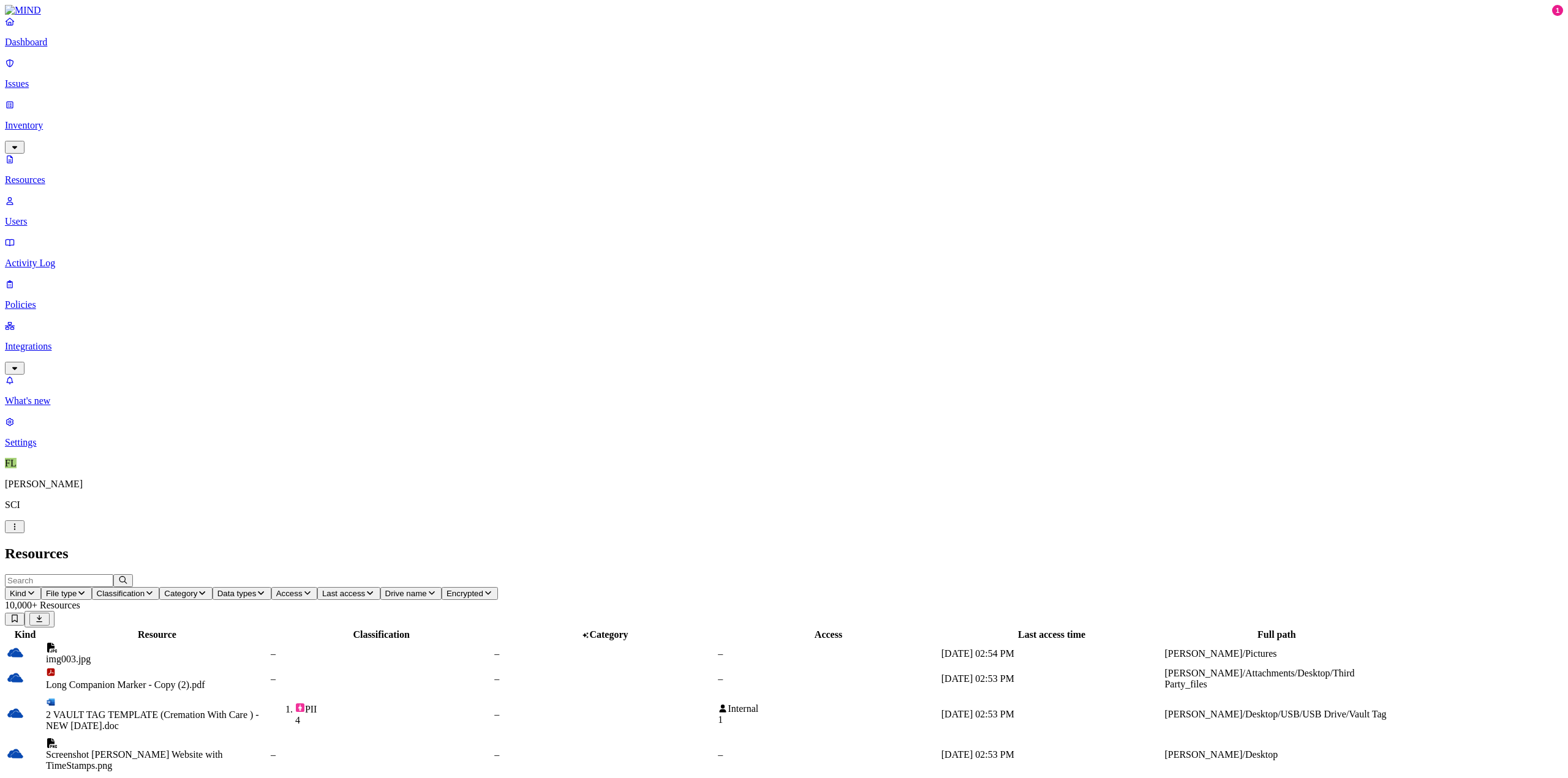
click at [46, 341] on p "Integrations" at bounding box center [784, 346] width 1558 height 11
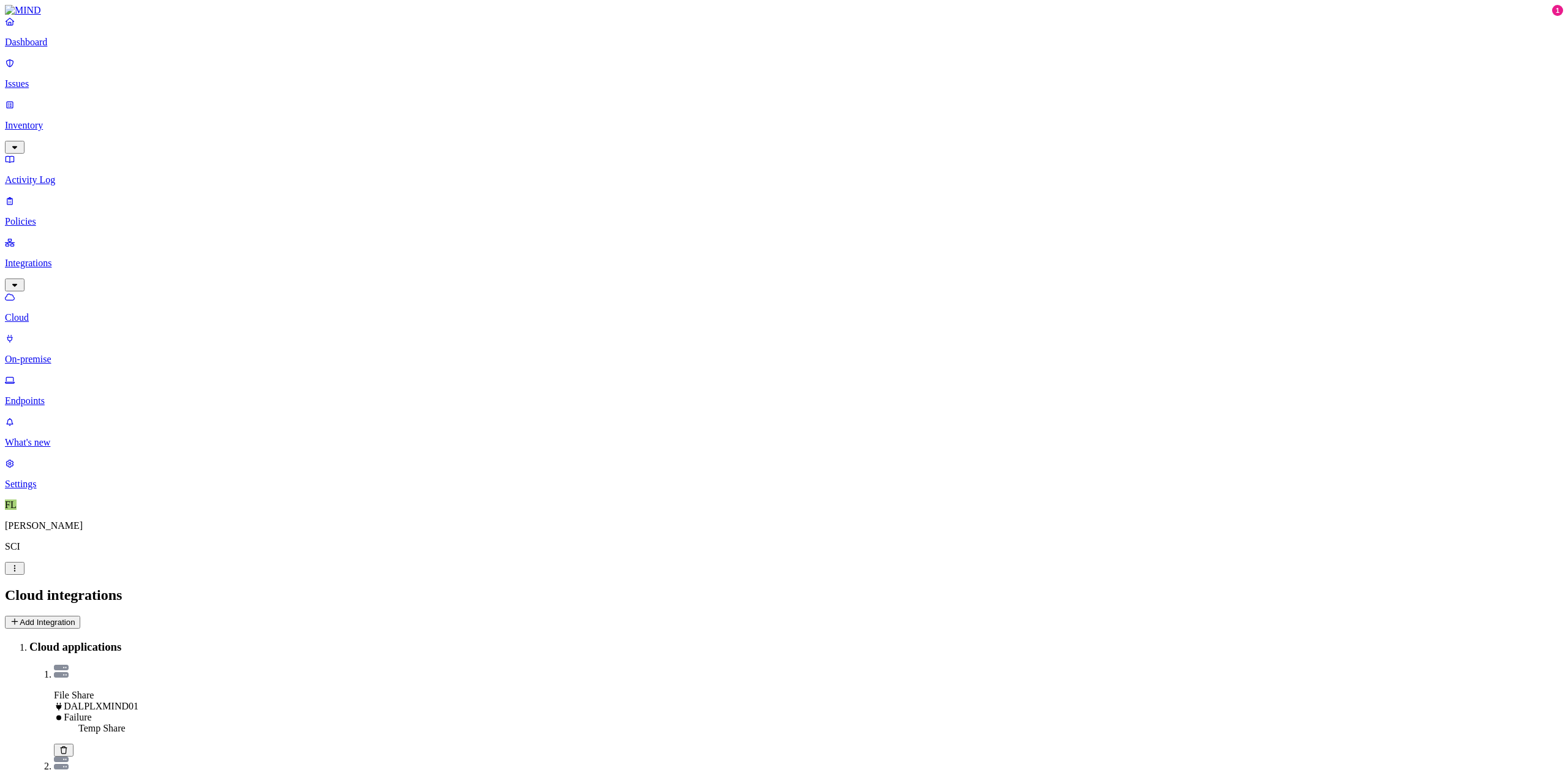
click at [43, 83] on link "Issues" at bounding box center [784, 73] width 1558 height 32
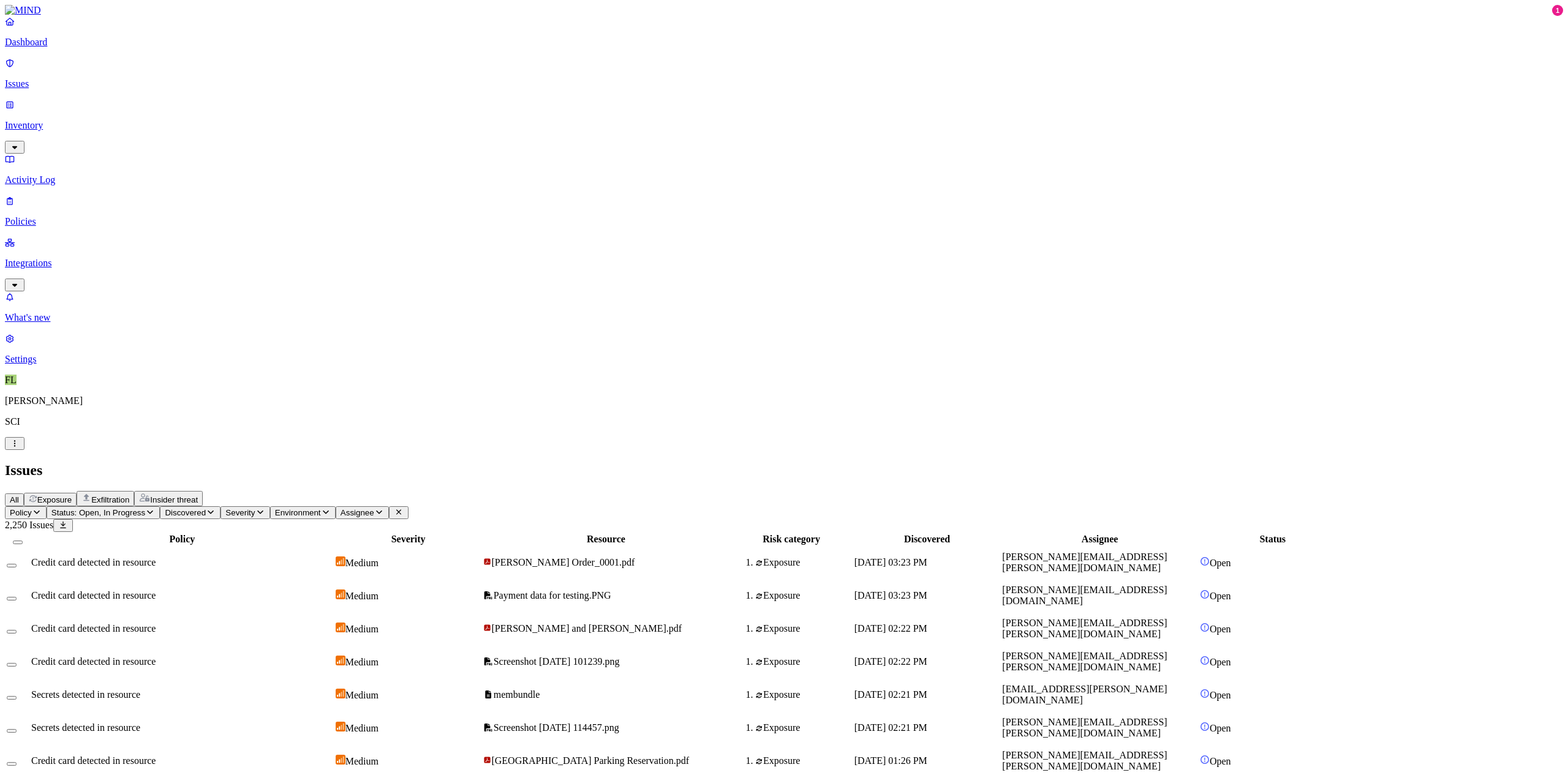
click at [43, 104] on link "Inventory" at bounding box center [784, 125] width 1558 height 53
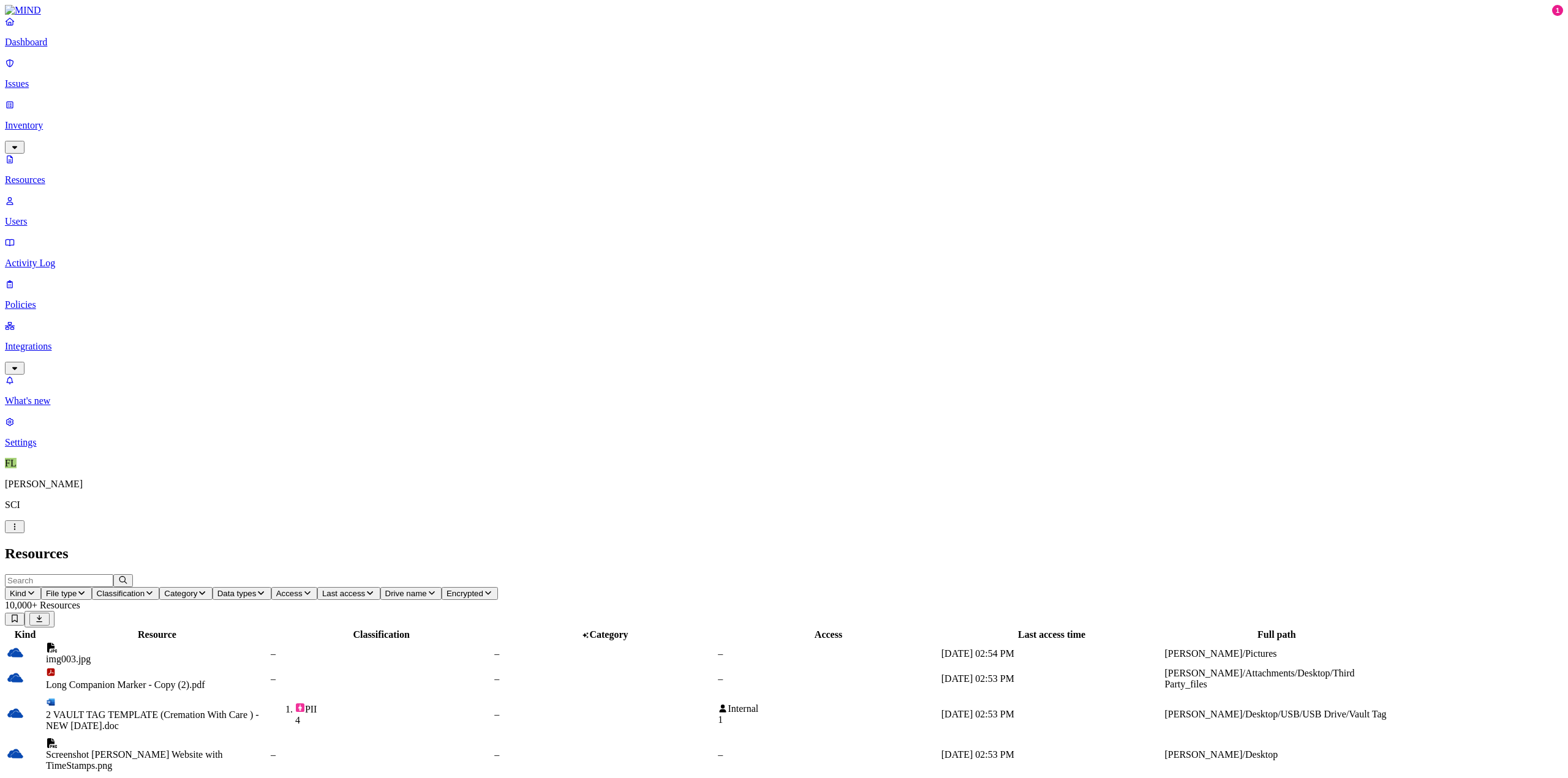
click at [42, 299] on p "Policies" at bounding box center [784, 304] width 1558 height 11
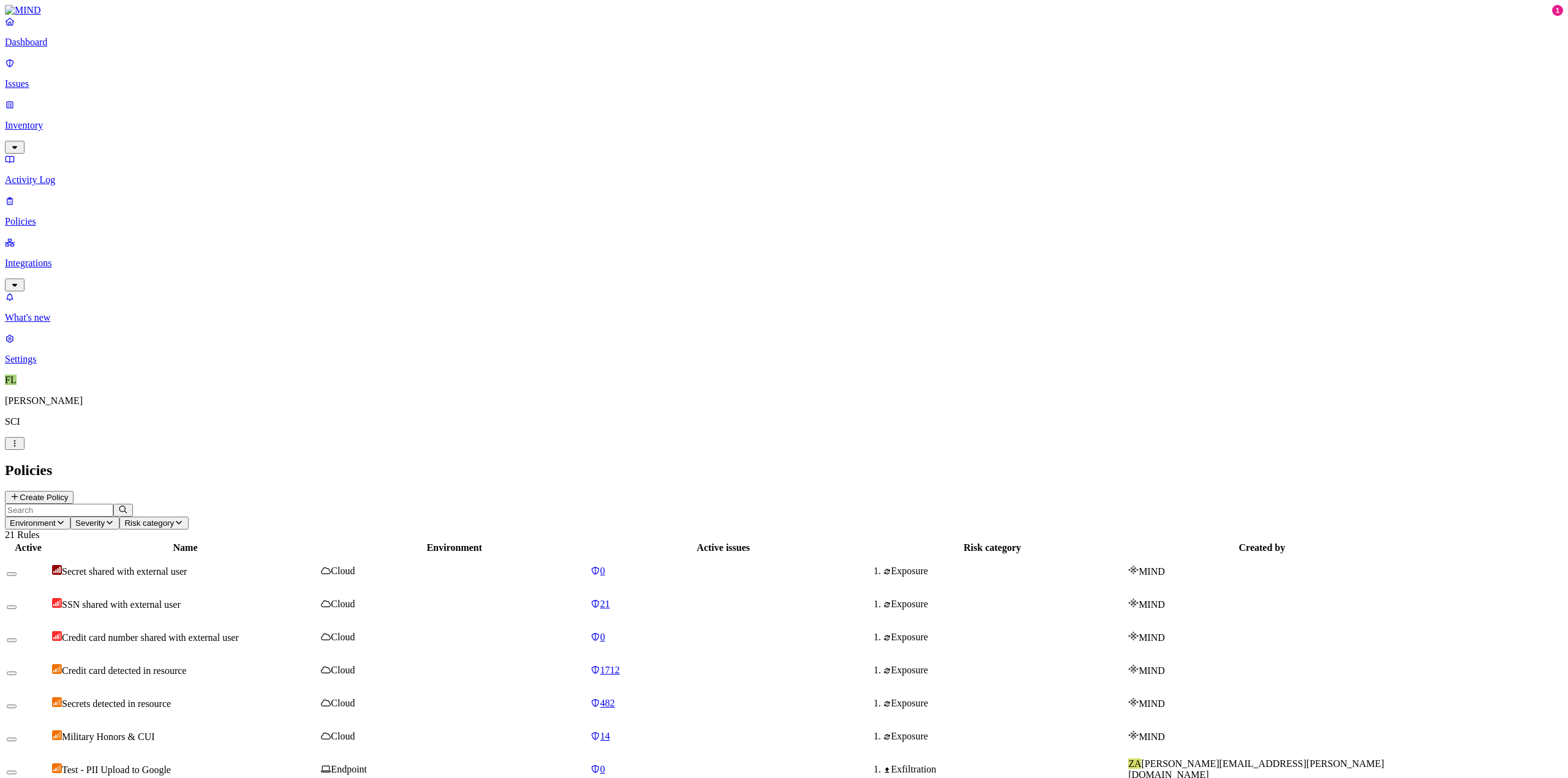
click at [45, 258] on p "Integrations" at bounding box center [784, 263] width 1558 height 11
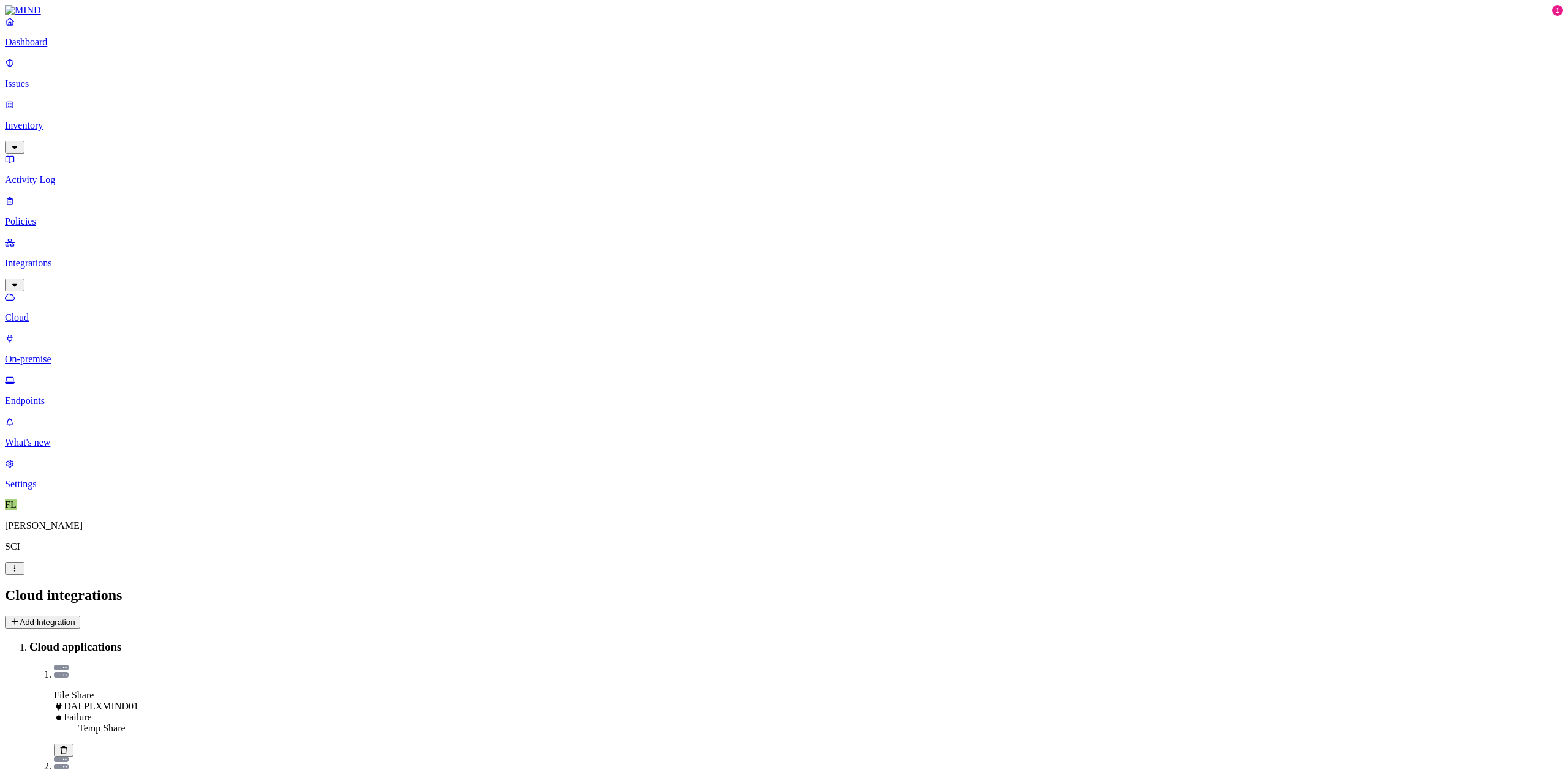
click at [80, 616] on button "Add Integration" at bounding box center [43, 622] width 75 height 13
click at [40, 120] on p "Inventory" at bounding box center [784, 125] width 1558 height 11
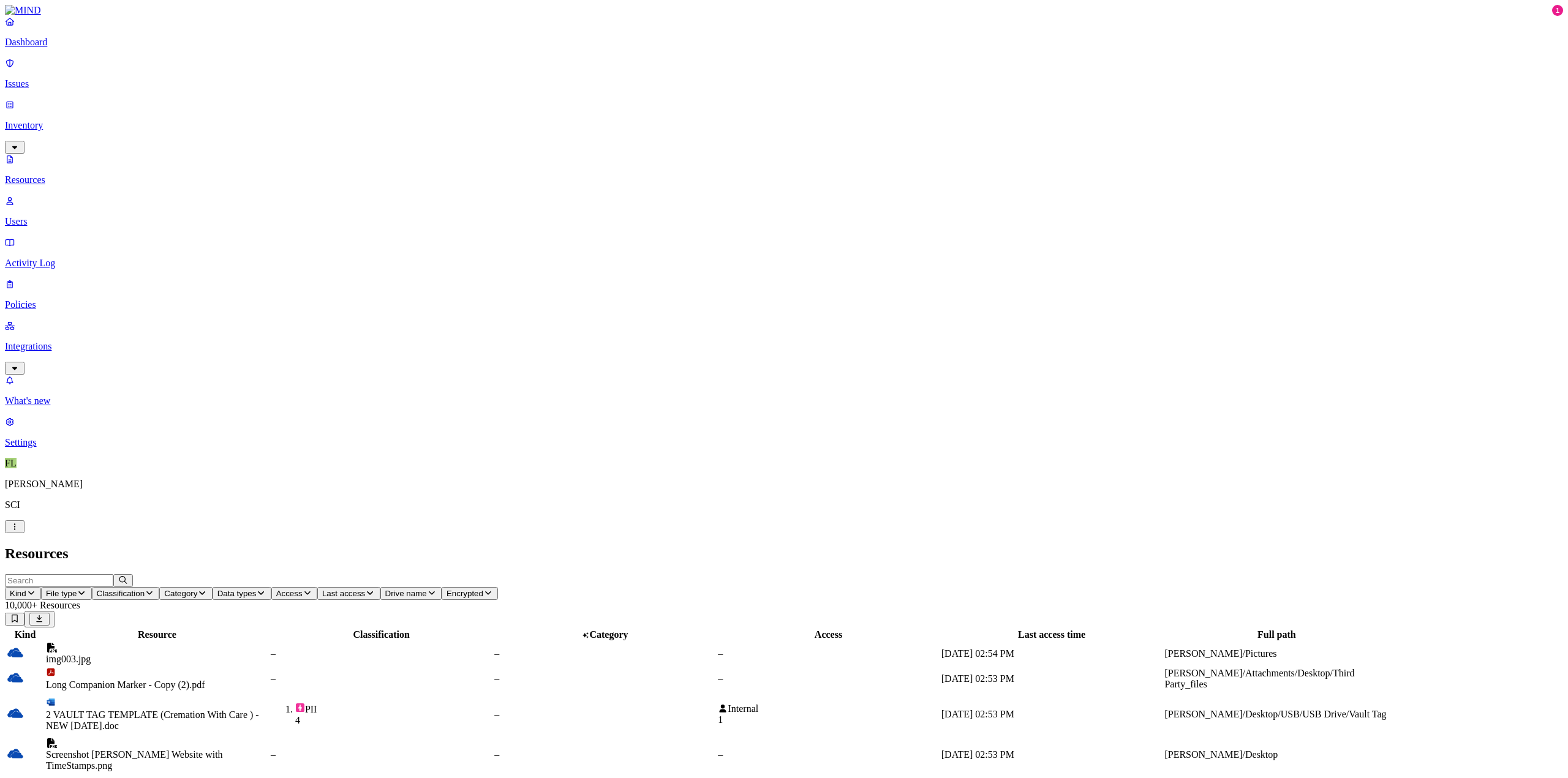
click at [76, 589] on span "File type" at bounding box center [61, 593] width 31 height 9
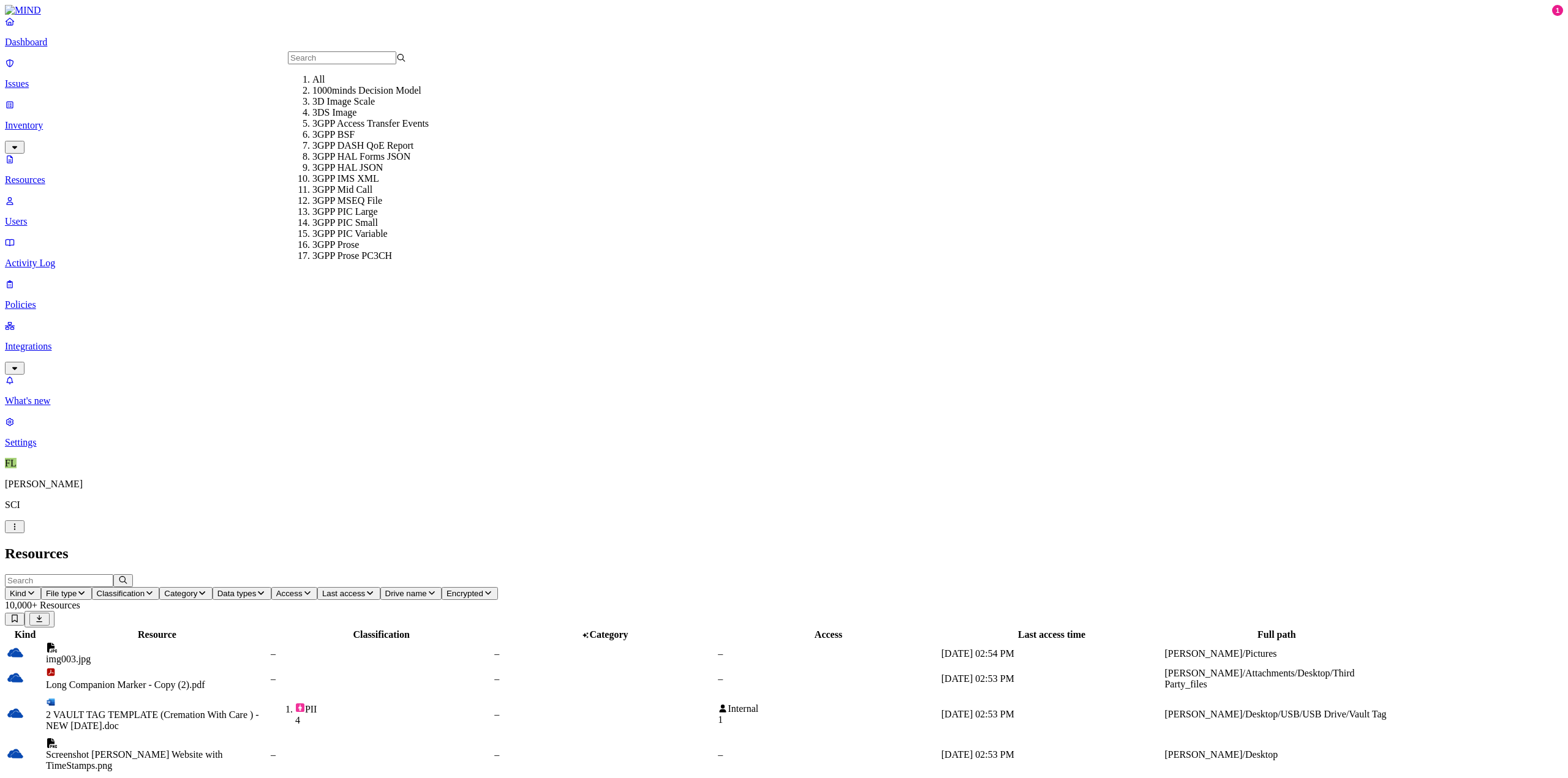
click at [41, 587] on button "Kind" at bounding box center [23, 593] width 36 height 13
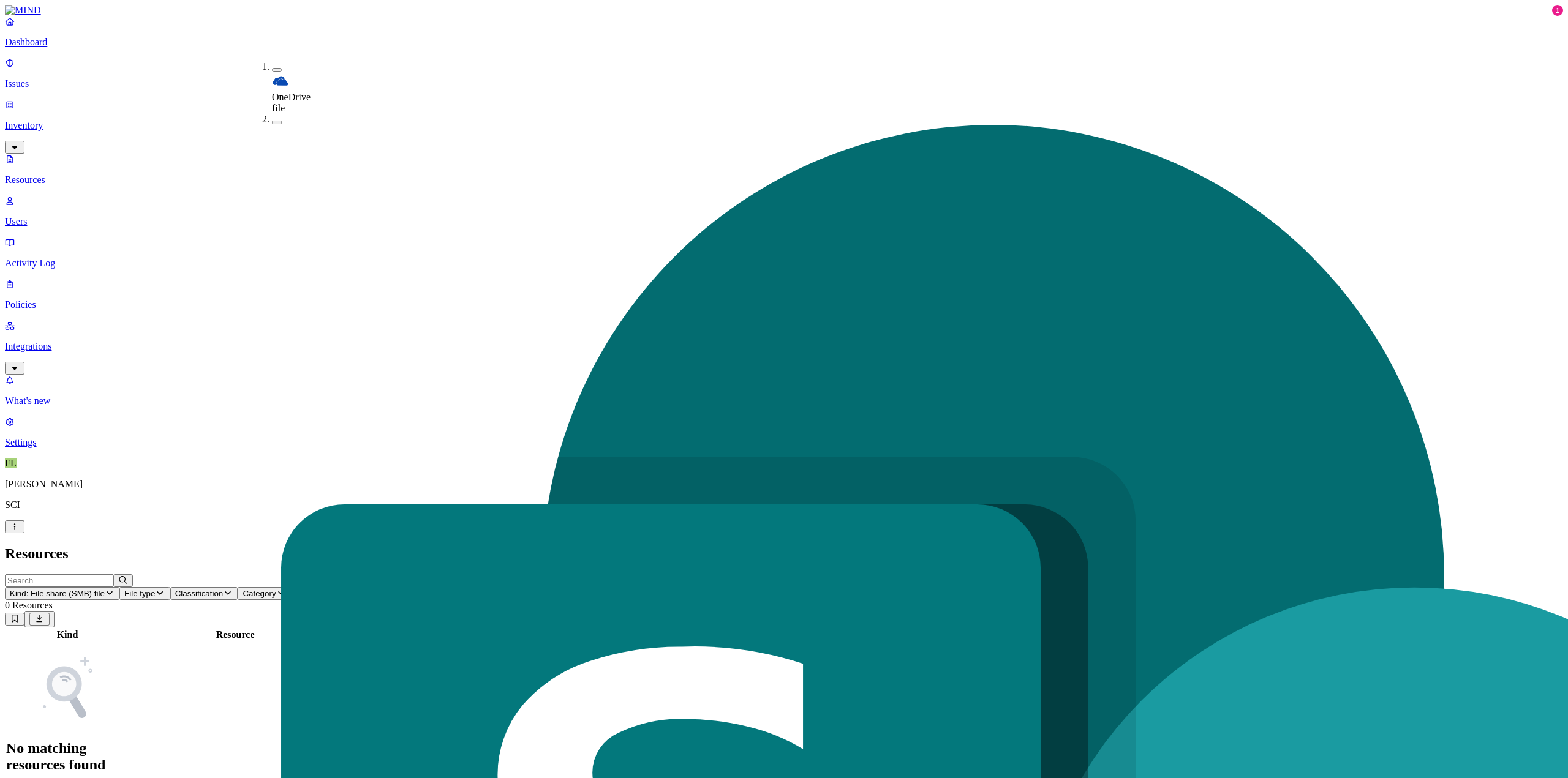
click at [919, 546] on h2 "Resources" at bounding box center [784, 554] width 1558 height 17
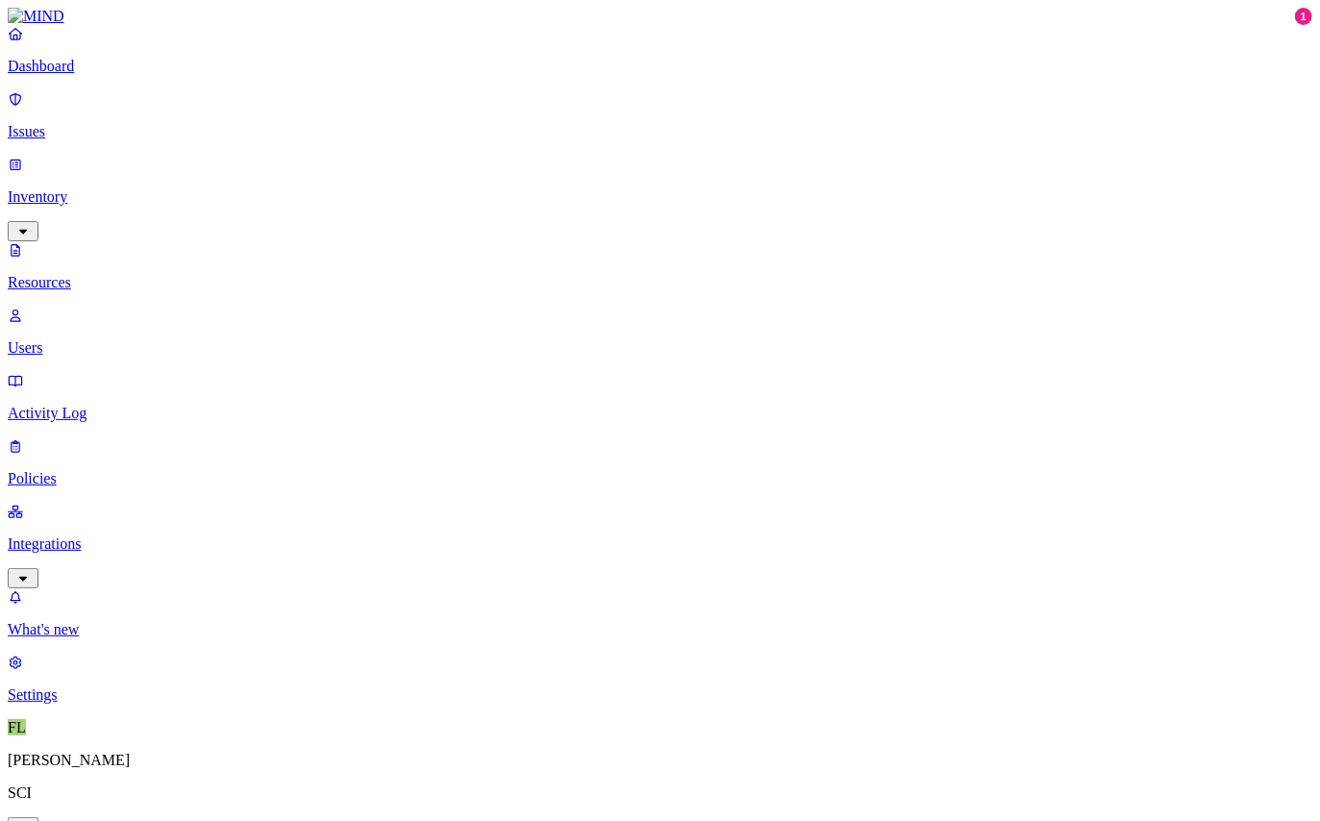
click at [112, 307] on link "Users" at bounding box center [660, 332] width 1305 height 50
click at [82, 274] on p "Resources" at bounding box center [660, 282] width 1305 height 17
click at [59, 536] on p "Integrations" at bounding box center [660, 544] width 1305 height 17
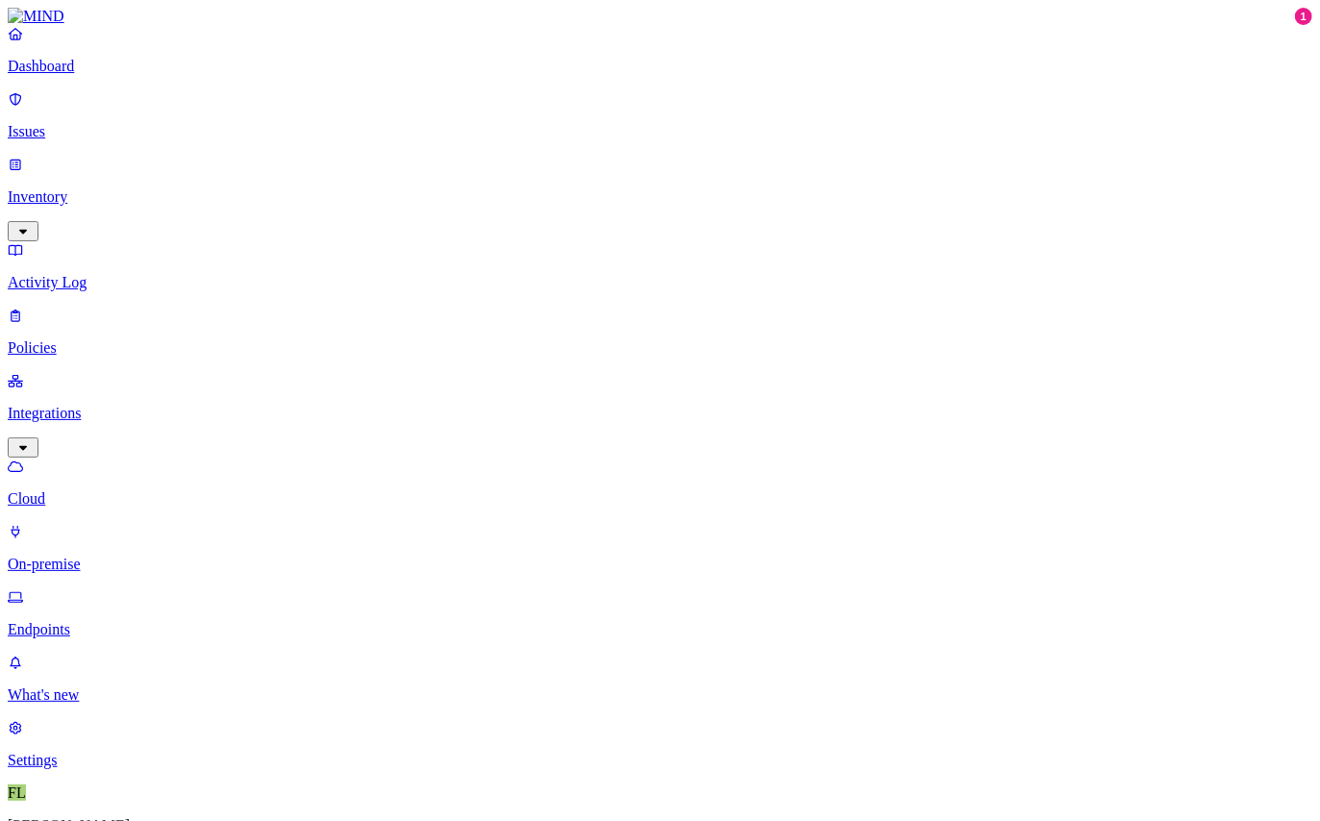
click at [54, 188] on p "Inventory" at bounding box center [660, 196] width 1305 height 17
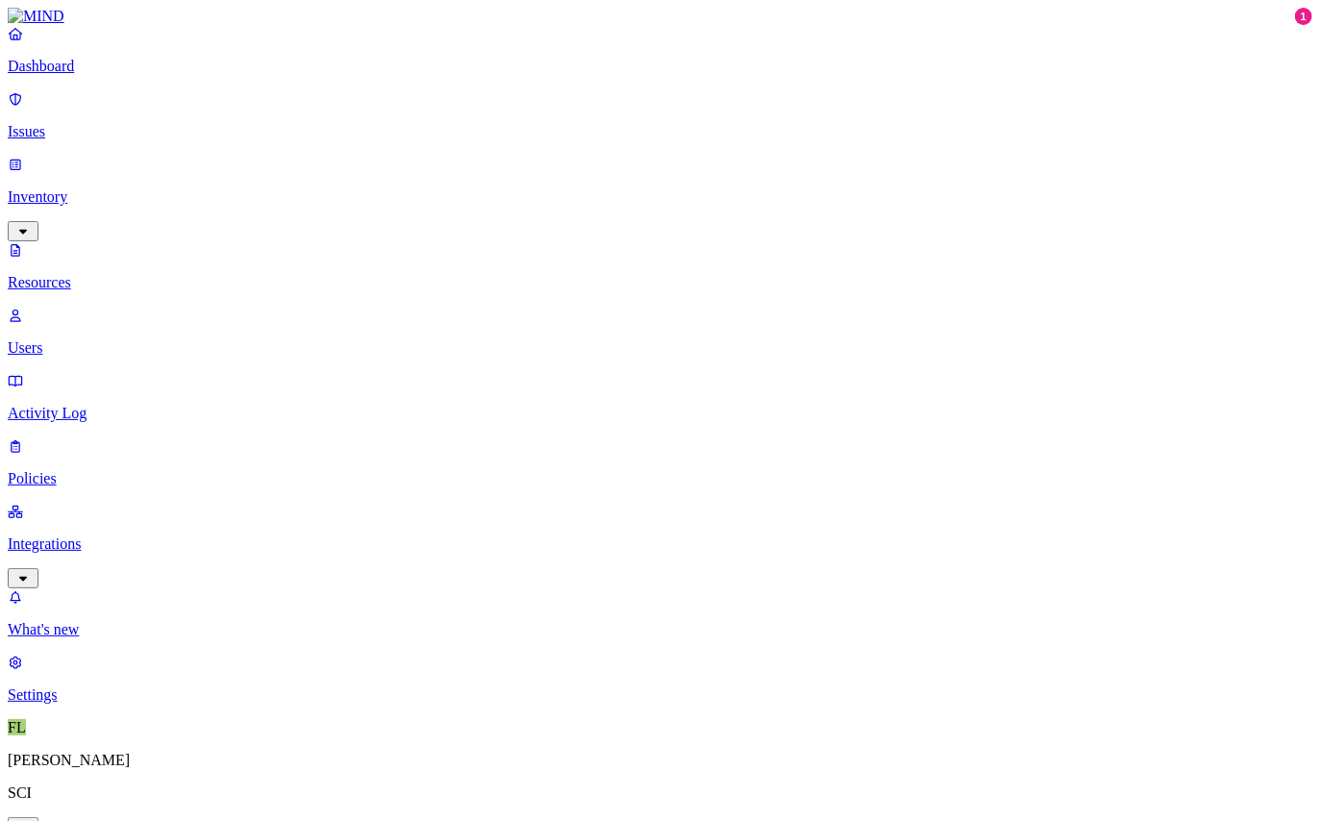
click at [54, 188] on p "Inventory" at bounding box center [660, 196] width 1305 height 17
click at [64, 307] on link "Users" at bounding box center [660, 332] width 1305 height 50
click at [56, 123] on p "Issues" at bounding box center [660, 131] width 1305 height 17
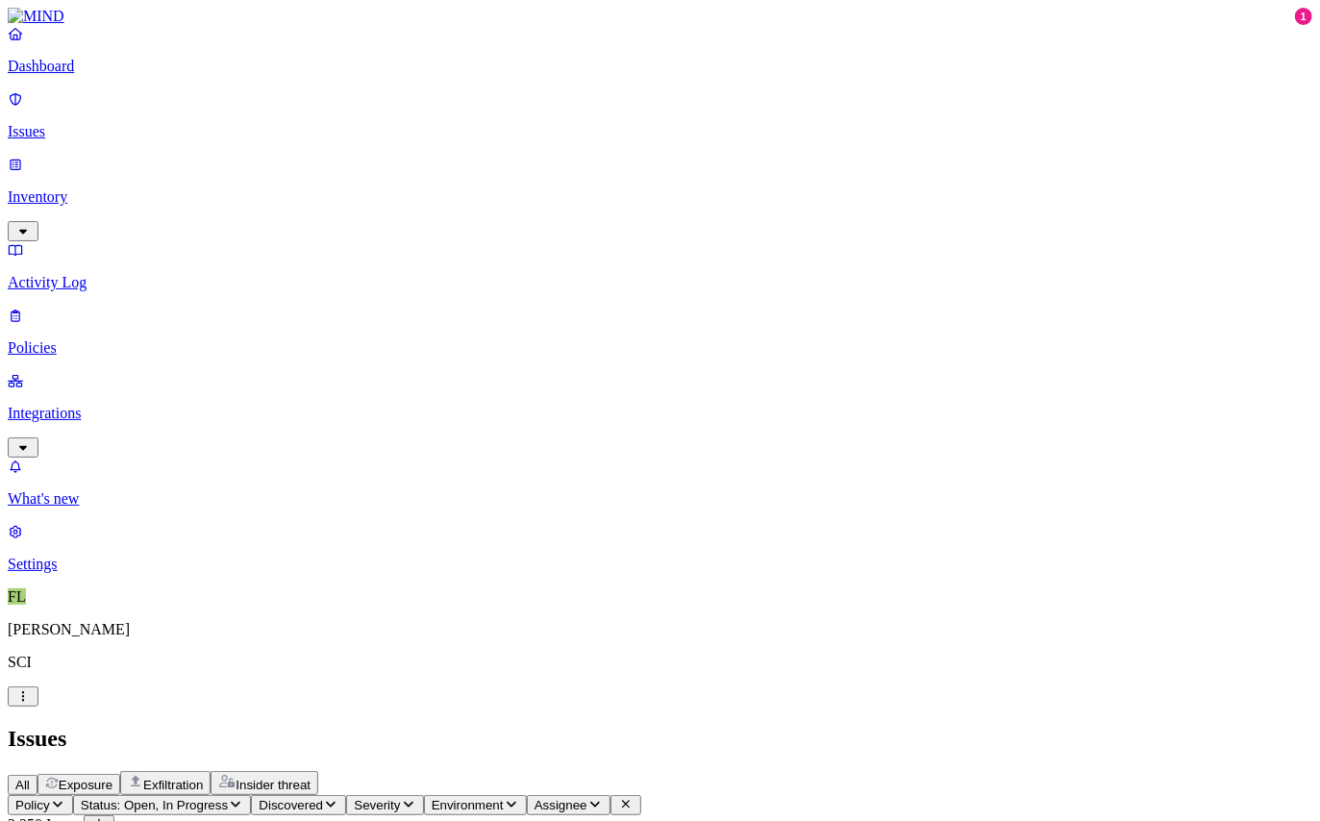
click at [64, 405] on p "Integrations" at bounding box center [660, 413] width 1305 height 17
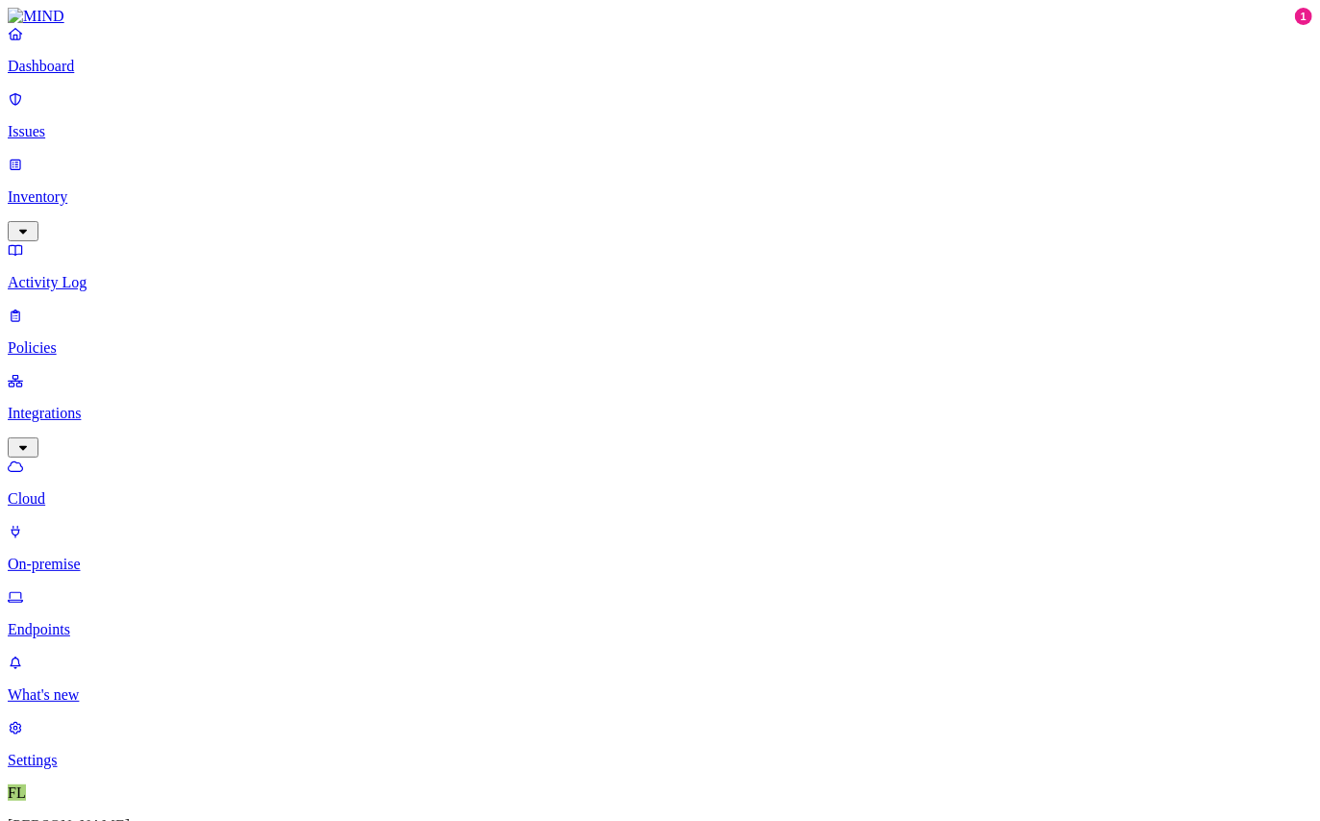
click at [63, 523] on link "On-premise" at bounding box center [660, 548] width 1305 height 50
click at [81, 621] on p "Endpoints" at bounding box center [660, 629] width 1305 height 17
click at [77, 556] on p "On-premise" at bounding box center [660, 564] width 1305 height 17
click at [76, 490] on p "Cloud" at bounding box center [660, 498] width 1305 height 17
click at [73, 274] on p "Activity Log" at bounding box center [660, 282] width 1305 height 17
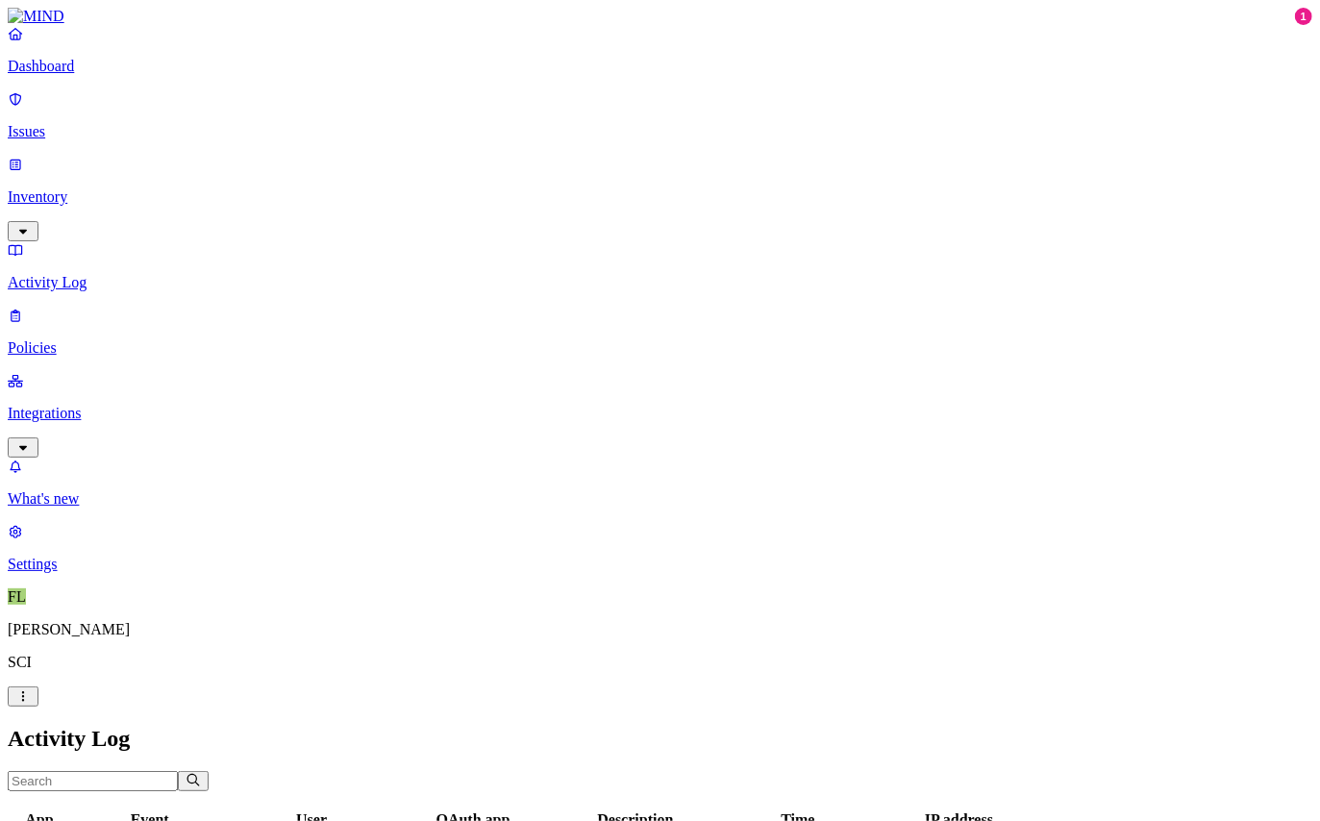
click at [66, 188] on p "Inventory" at bounding box center [660, 196] width 1305 height 17
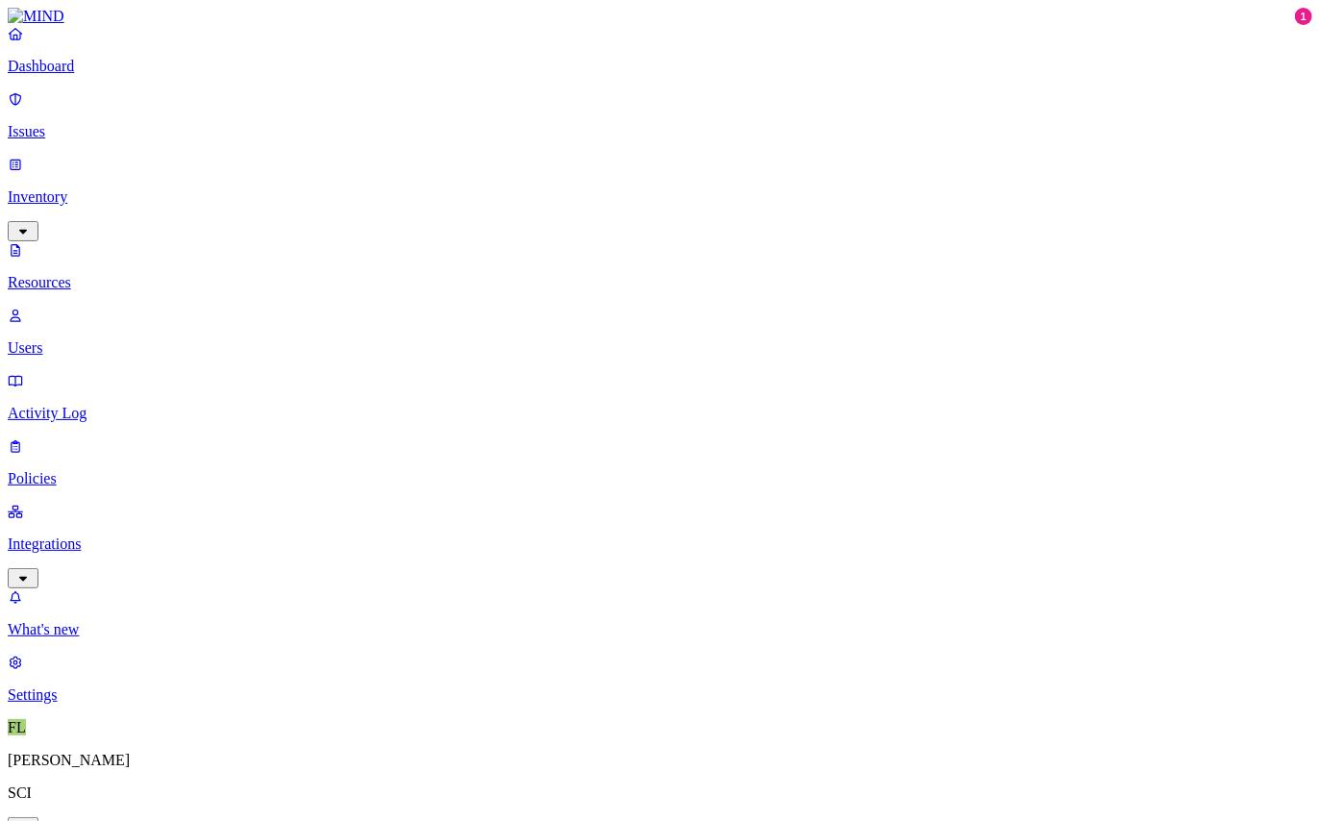
click at [63, 123] on p "Issues" at bounding box center [660, 131] width 1305 height 17
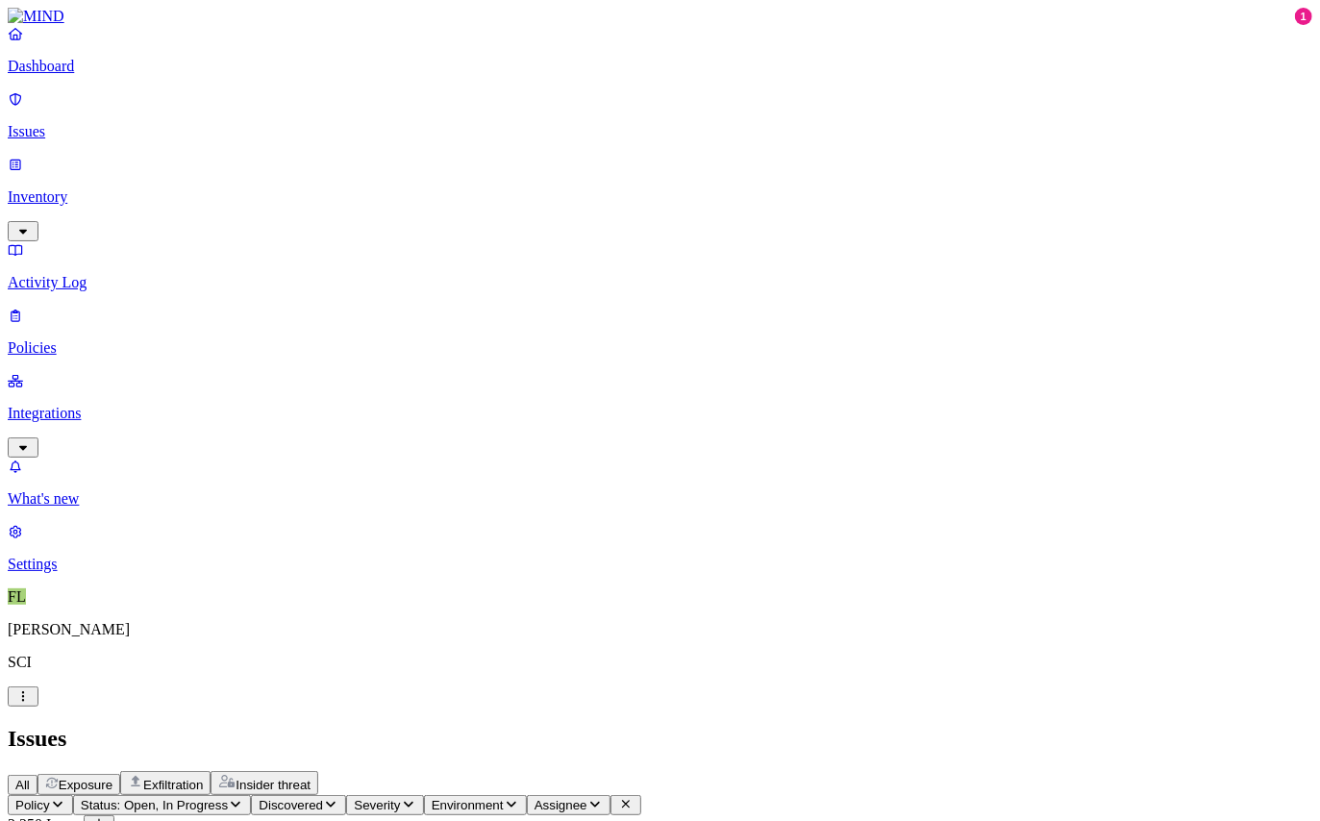
click at [88, 188] on p "Inventory" at bounding box center [660, 196] width 1305 height 17
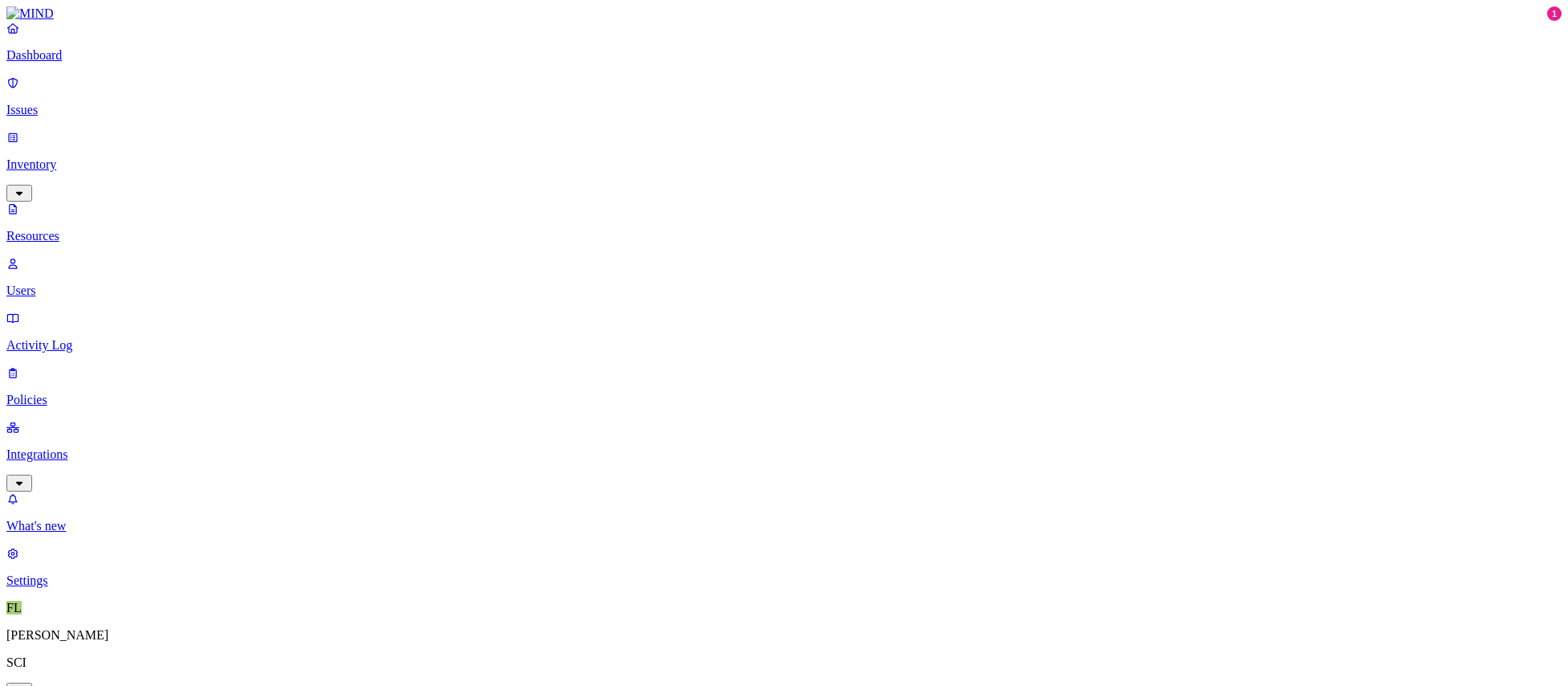
click at [70, 425] on nav "Dashboard Issues Inventory Resources Users Activity Log Policies Integrations W…" at bounding box center [784, 304] width 1555 height 567
click at [80, 534] on p "What's new" at bounding box center [784, 526] width 1555 height 14
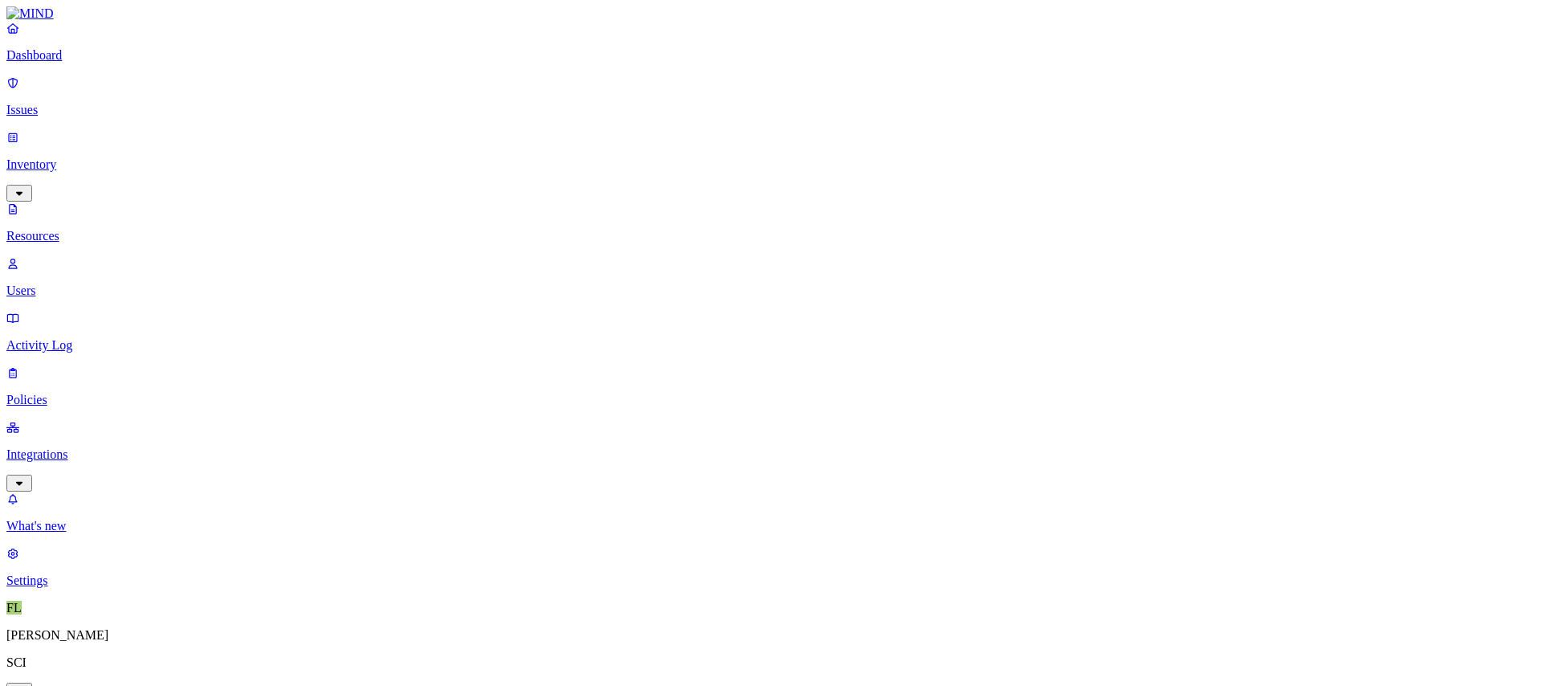
click at [58, 448] on p "Integrations" at bounding box center [784, 455] width 1555 height 14
click at [61, 519] on p "Endpoints" at bounding box center [784, 526] width 1555 height 14
click at [74, 91] on link "Issues" at bounding box center [784, 96] width 1555 height 42
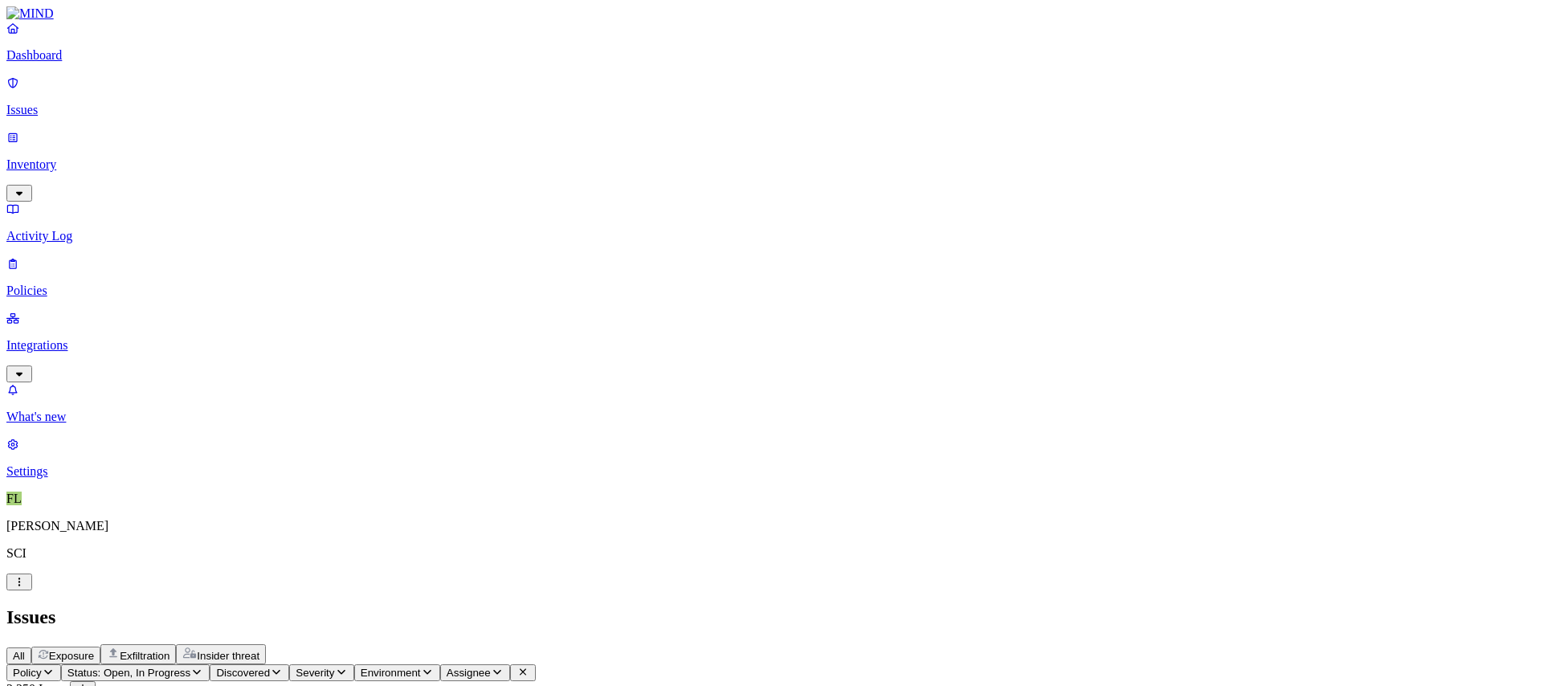
click at [63, 63] on p "Dashboard" at bounding box center [784, 55] width 1555 height 14
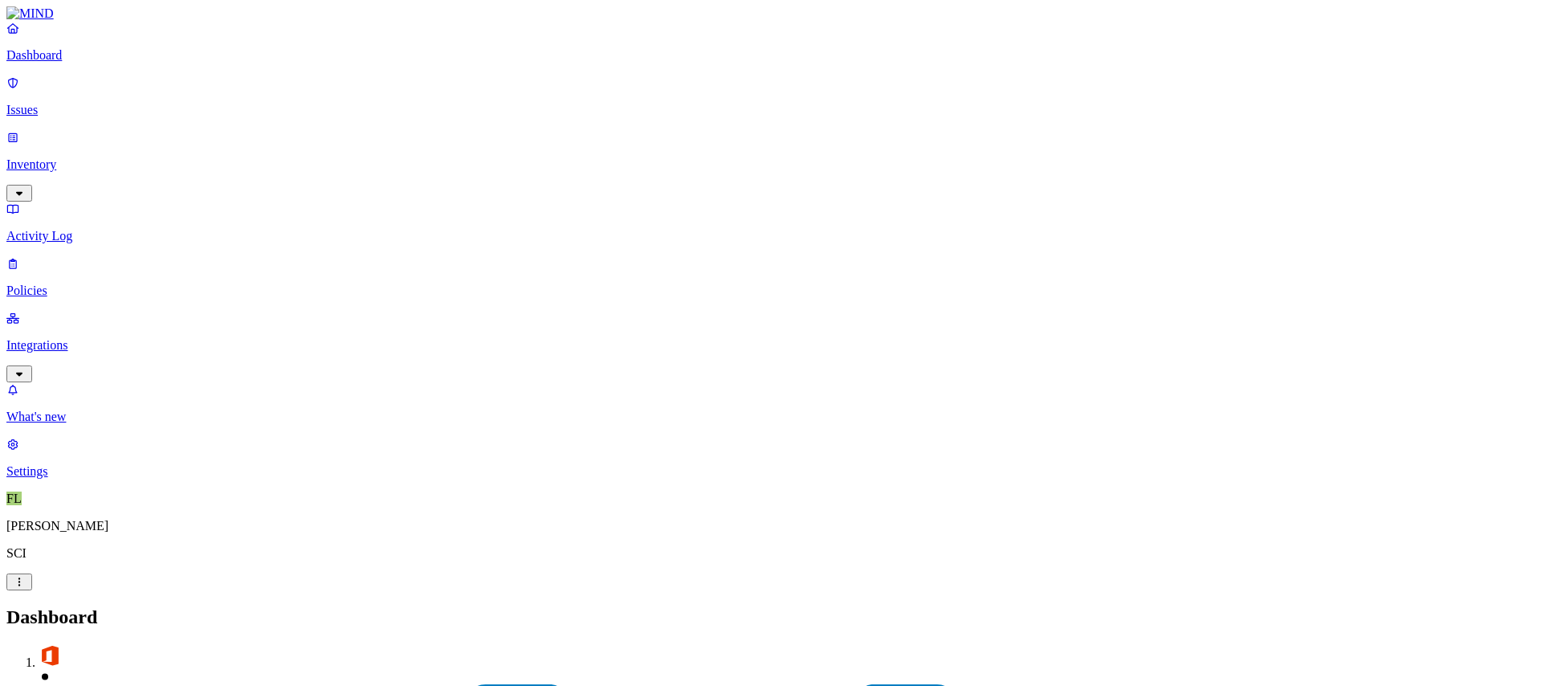
click at [54, 103] on p "Issues" at bounding box center [784, 109] width 1555 height 14
click at [47, 157] on p "Inventory" at bounding box center [784, 164] width 1555 height 14
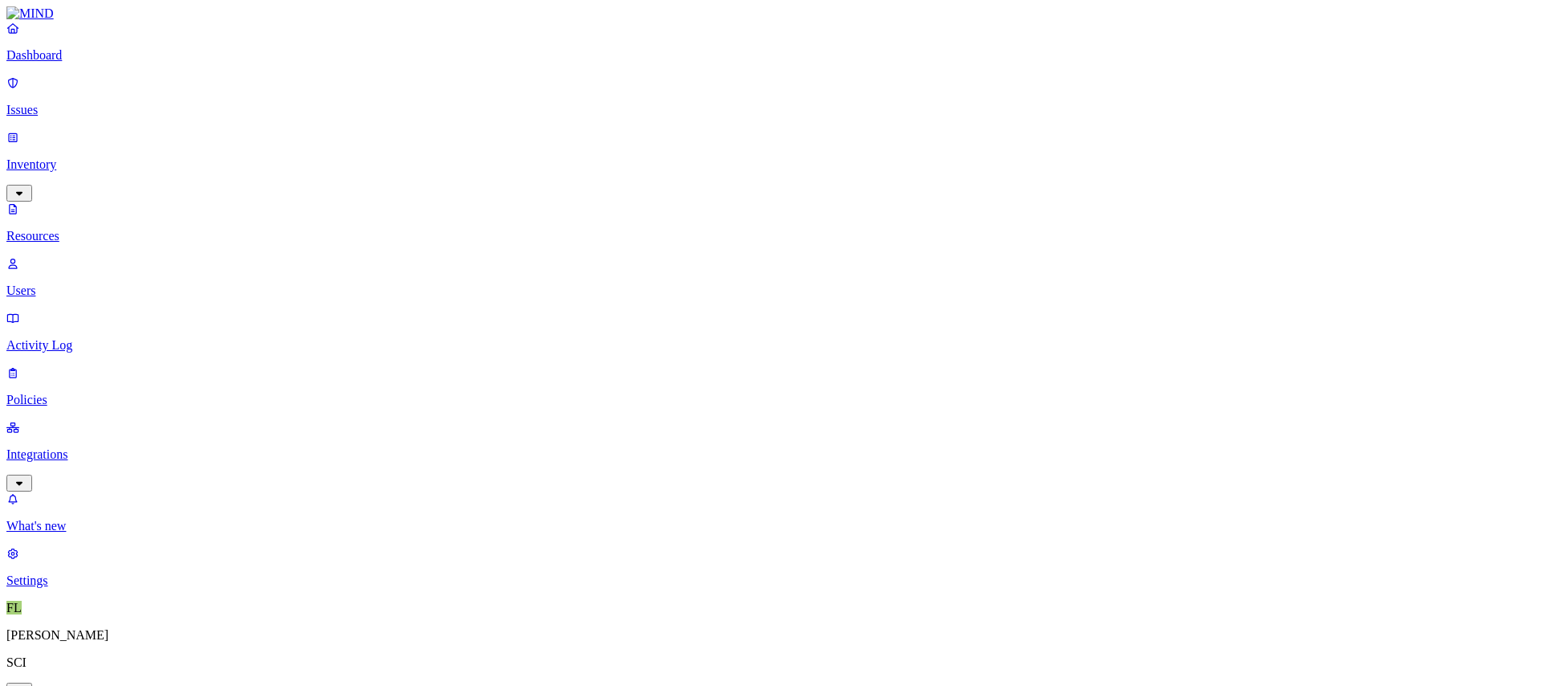
scroll to position [433, 0]
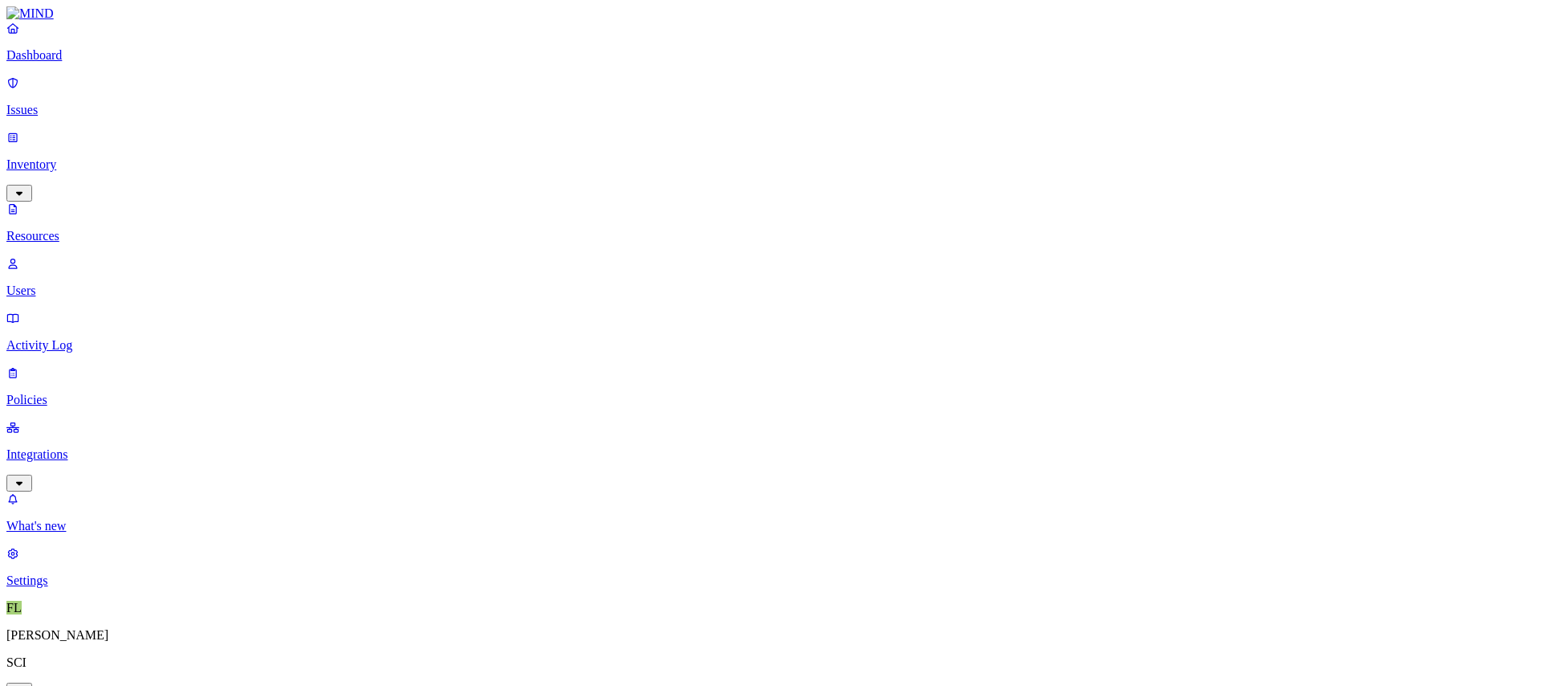
click at [72, 283] on p "Users" at bounding box center [784, 290] width 1555 height 14
click at [48, 103] on p "Issues" at bounding box center [784, 109] width 1555 height 14
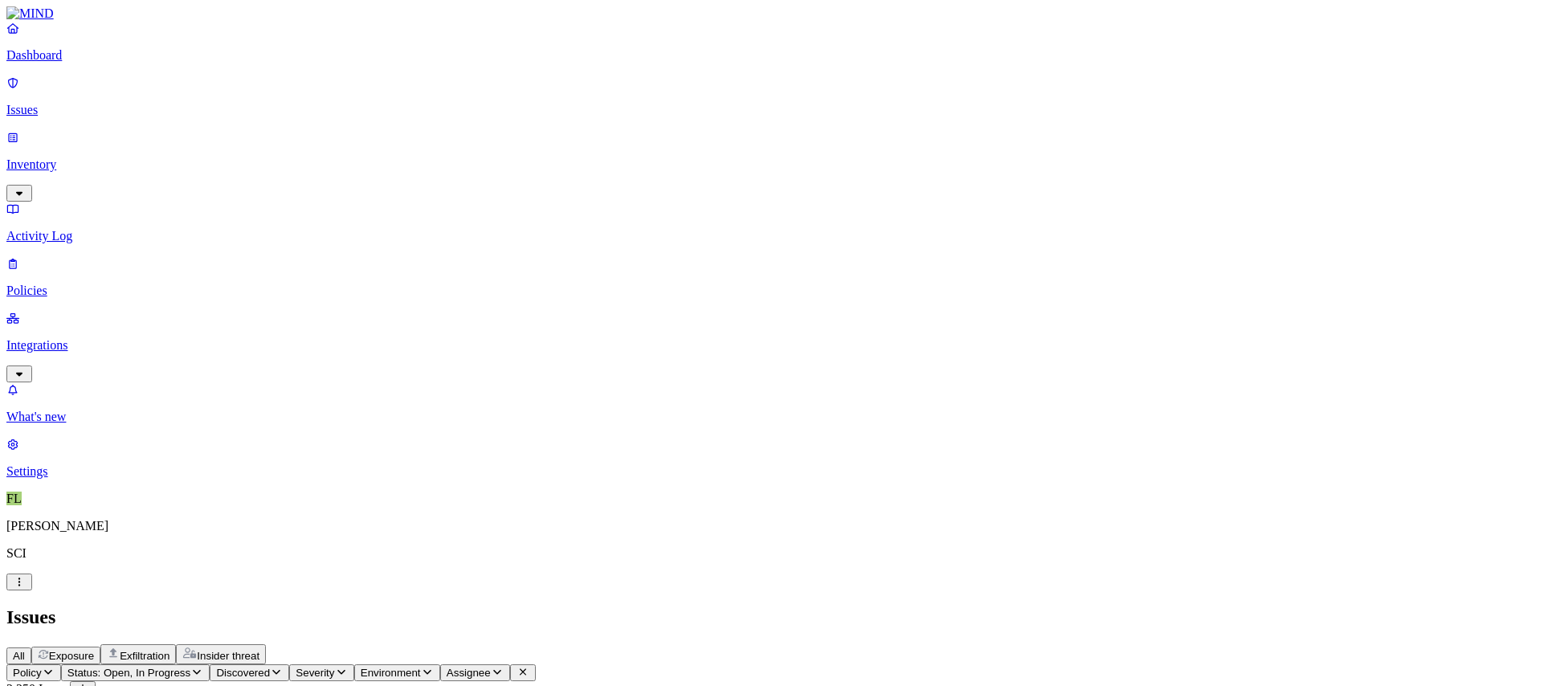
click at [74, 157] on p "Inventory" at bounding box center [784, 164] width 1555 height 14
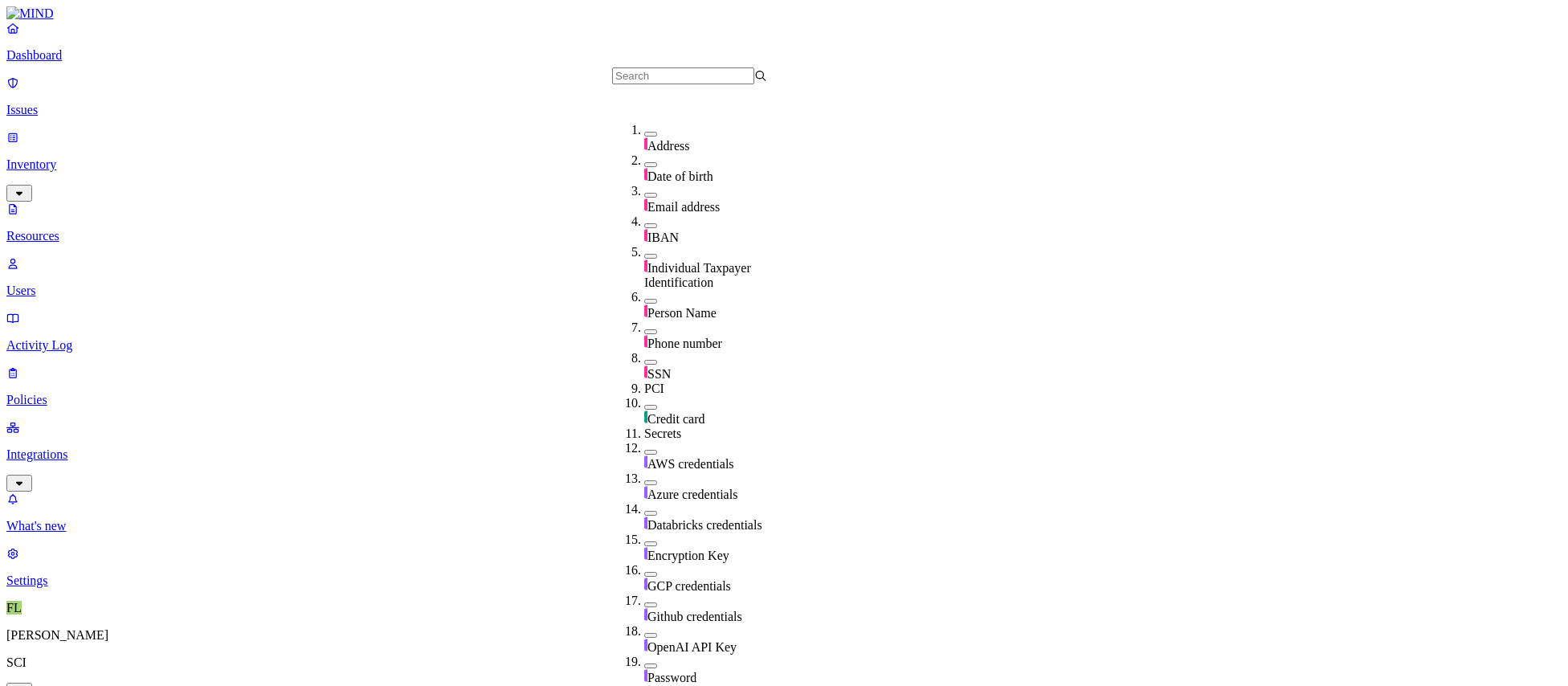
scroll to position [241, 0]
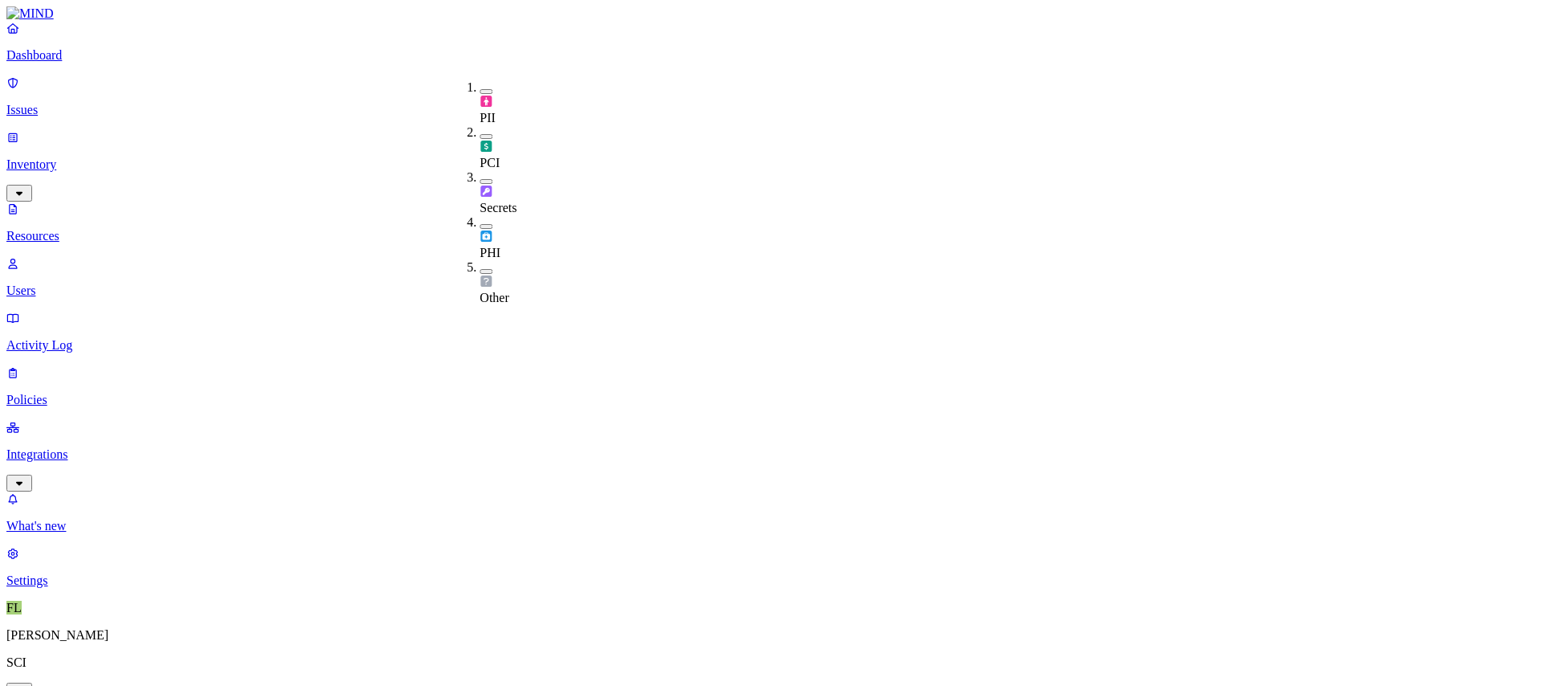
click at [480, 179] on button "button" at bounding box center [485, 181] width 13 height 5
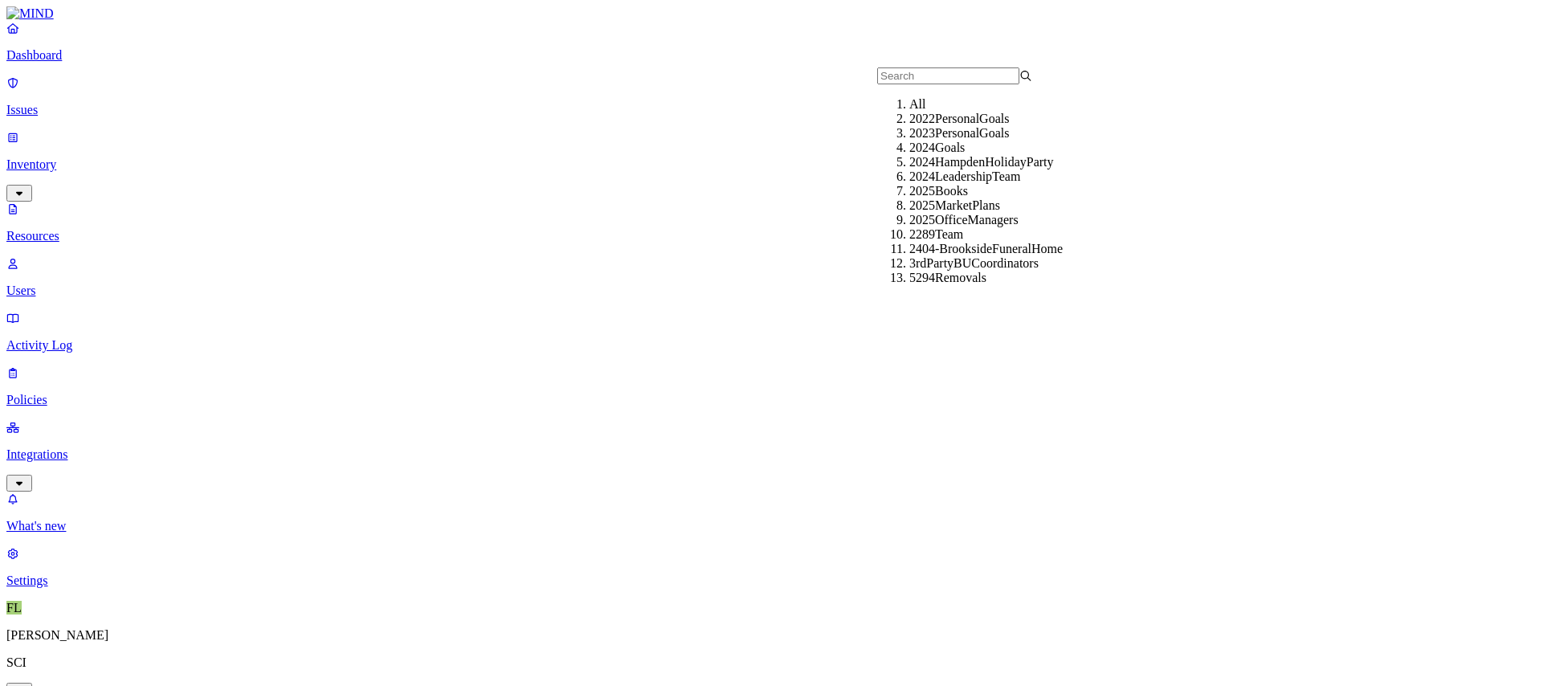
click at [922, 84] on input "text" at bounding box center [948, 76] width 142 height 17
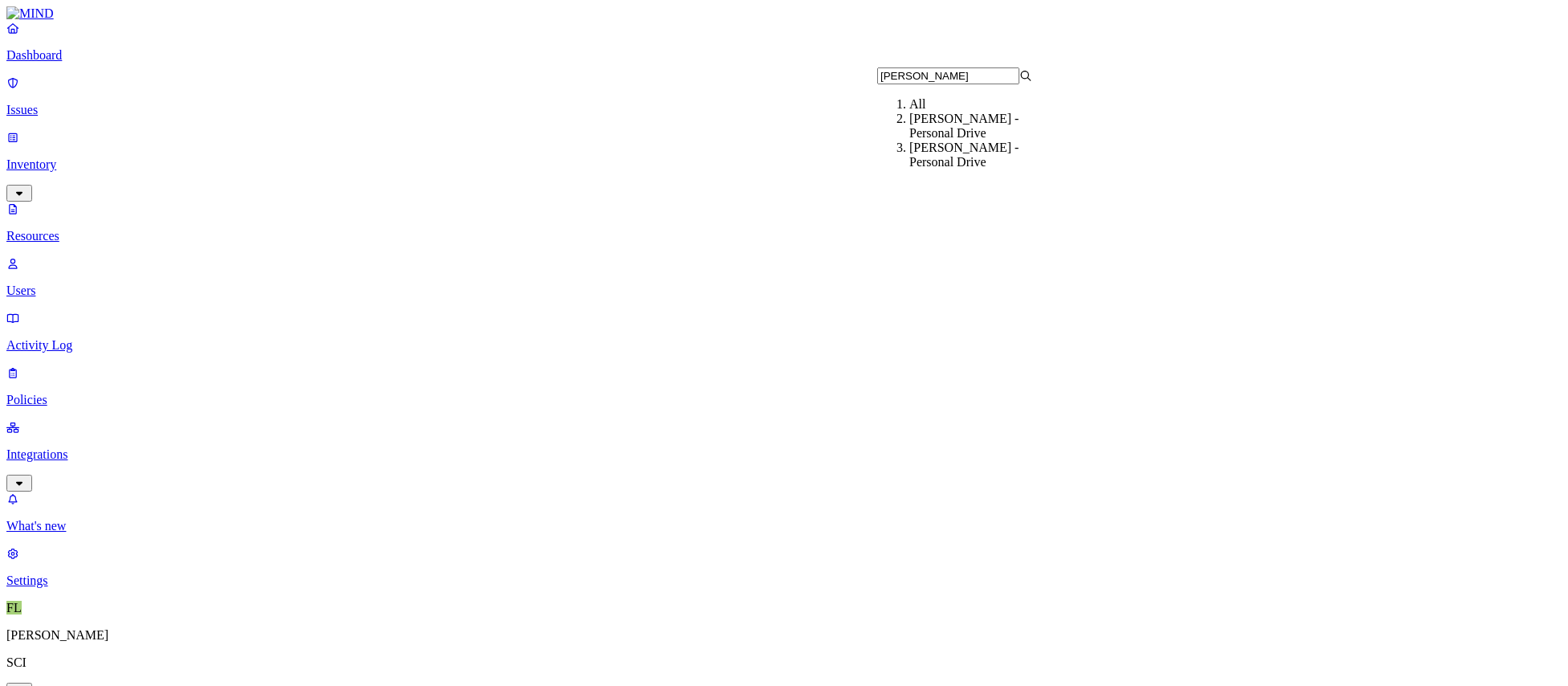
type input "pieh"
click at [941, 140] on div "[PERSON_NAME] - Personal Drive" at bounding box center [987, 126] width 155 height 29
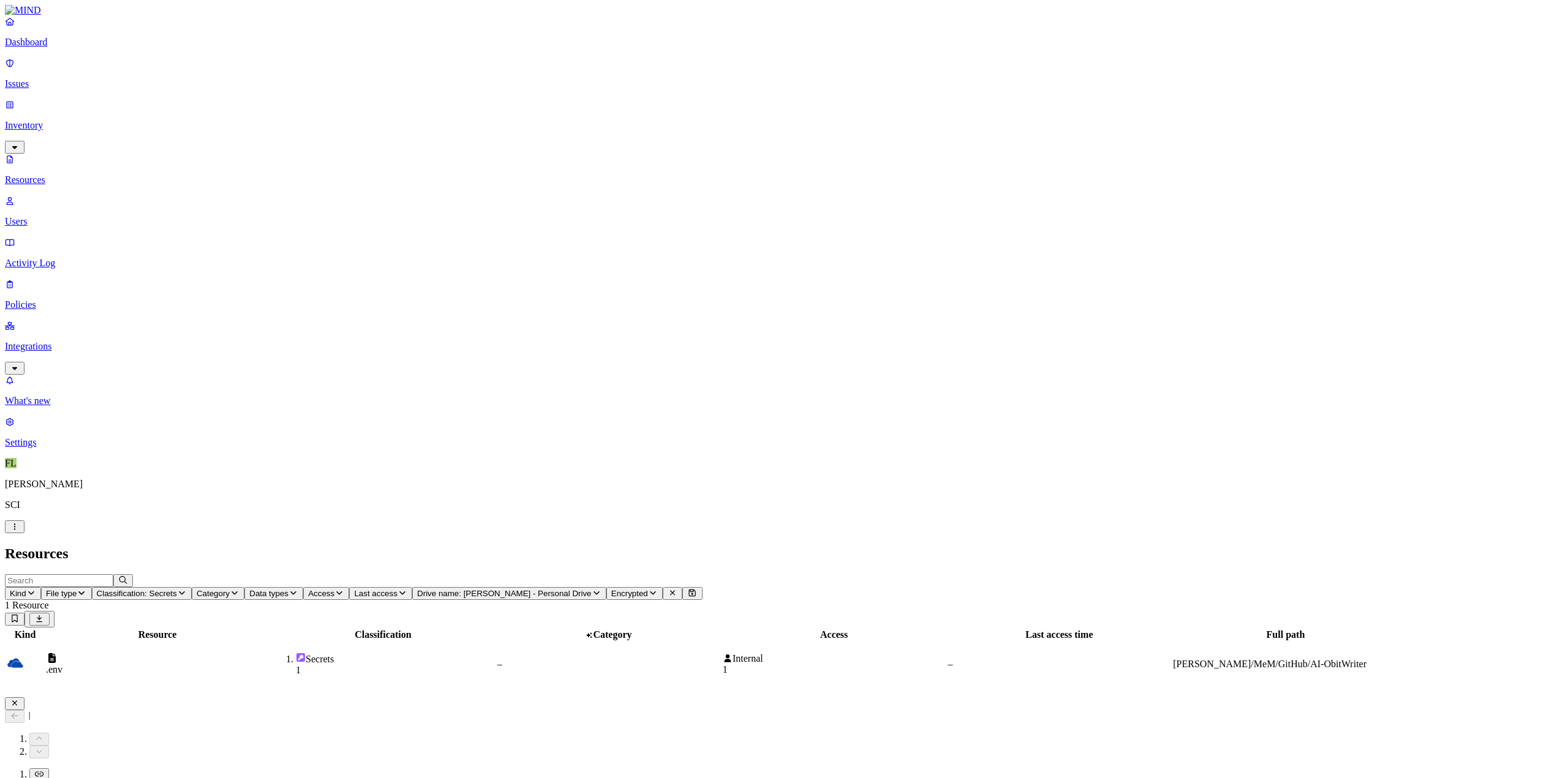
click at [591, 589] on span "Drive name: Piehler, Michael - Personal Drive" at bounding box center [504, 593] width 174 height 9
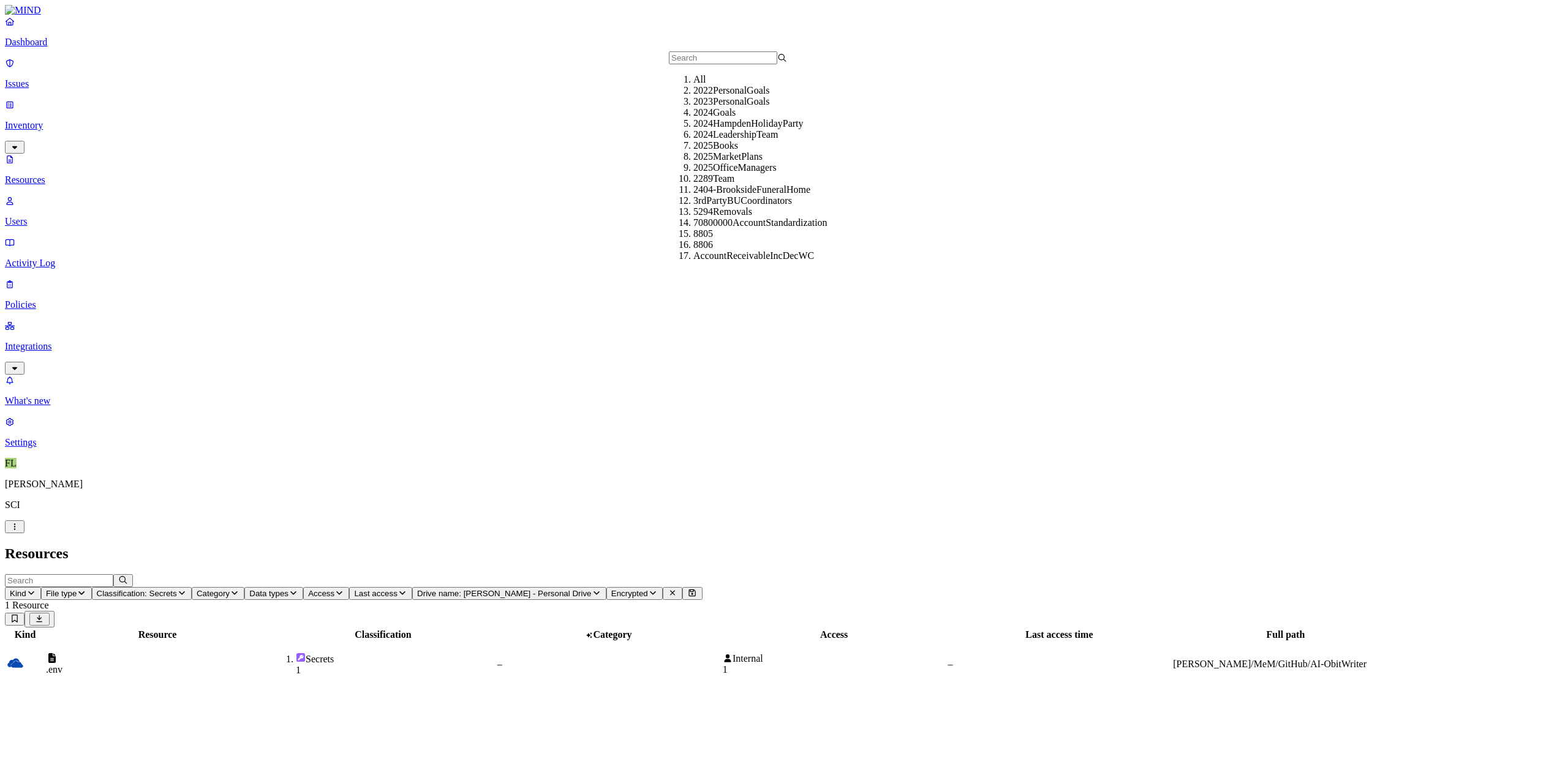
click at [591, 589] on span "Drive name: Piehler, Michael - Personal Drive" at bounding box center [504, 593] width 174 height 9
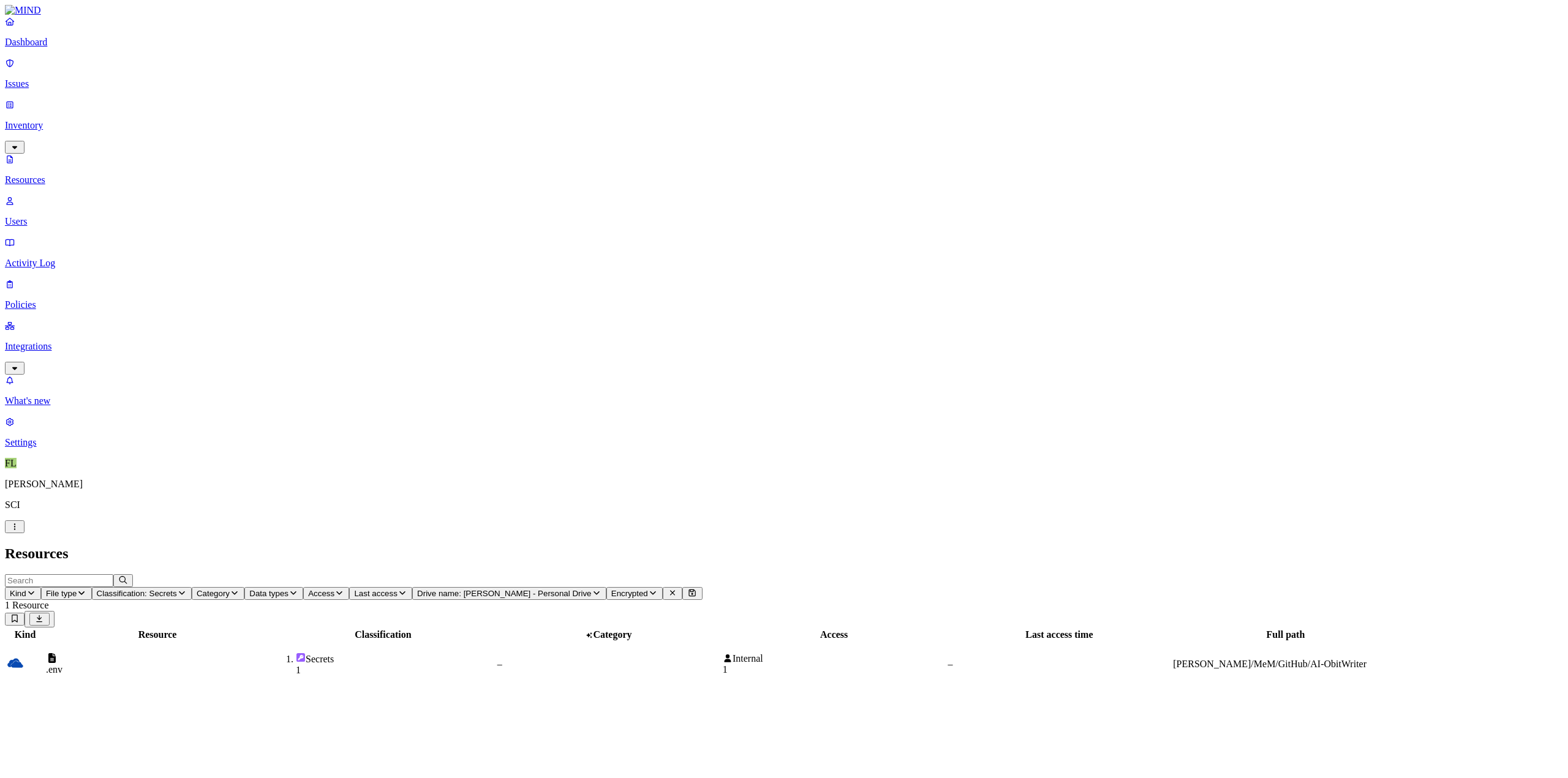
click at [93, 78] on p "Issues" at bounding box center [784, 83] width 1558 height 11
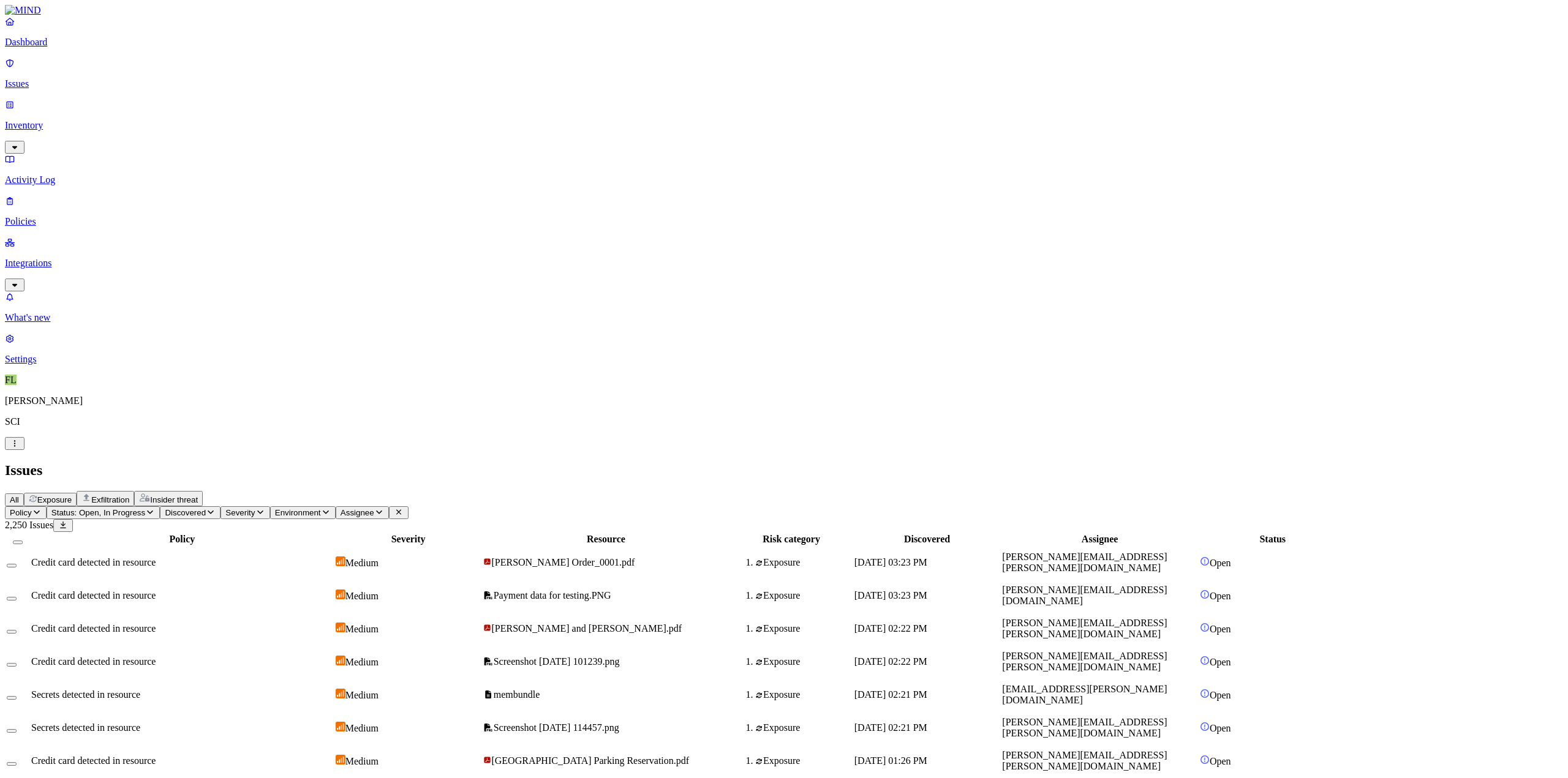
click at [145, 508] on span "Status: Open, In Progress" at bounding box center [98, 513] width 94 height 9
click at [222, 96] on button "button" at bounding box center [226, 99] width 10 height 13
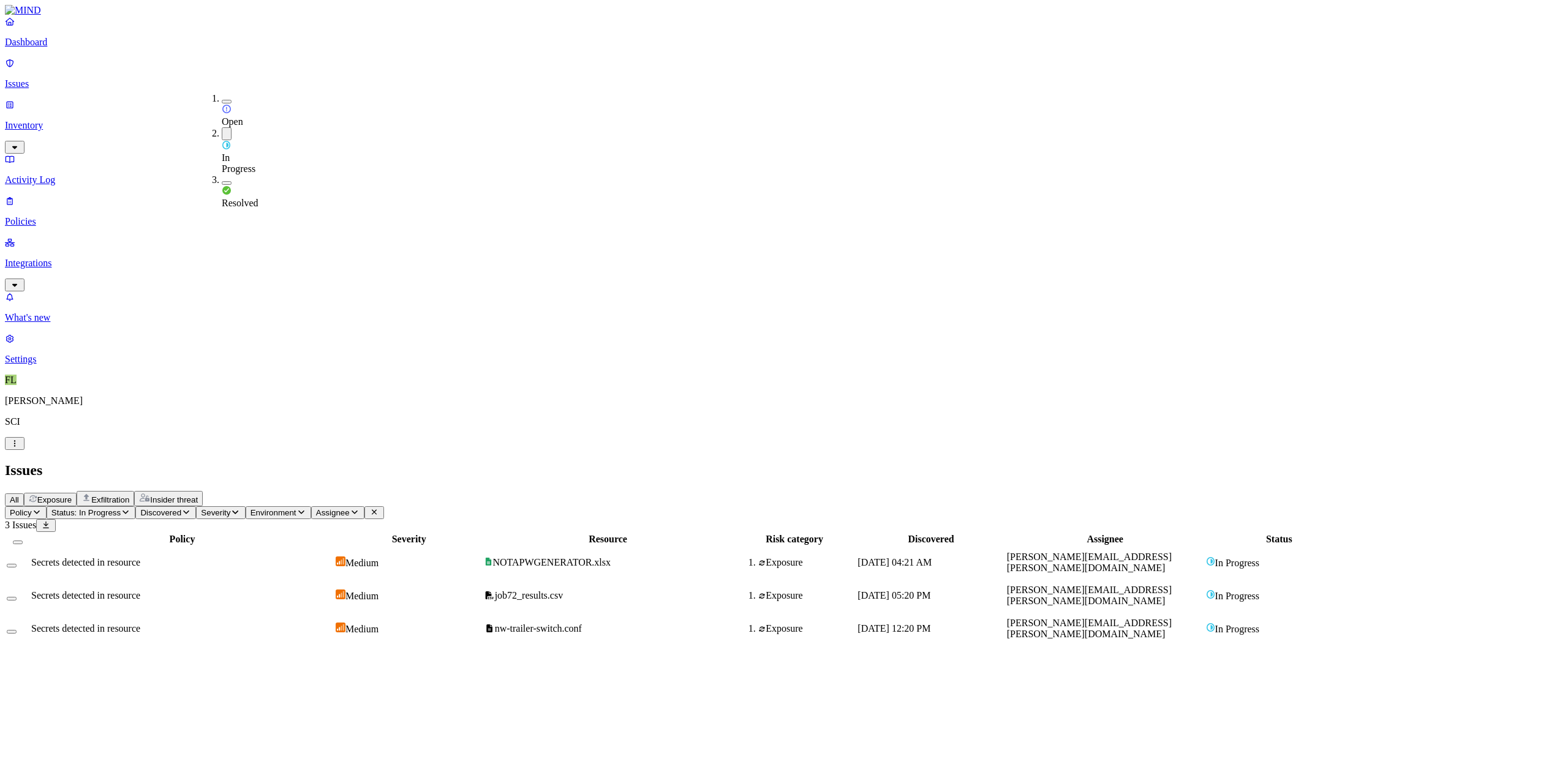
click at [711, 462] on h2 "Issues" at bounding box center [784, 470] width 1558 height 17
click at [483, 547] on td "Medium" at bounding box center [409, 563] width 148 height 32
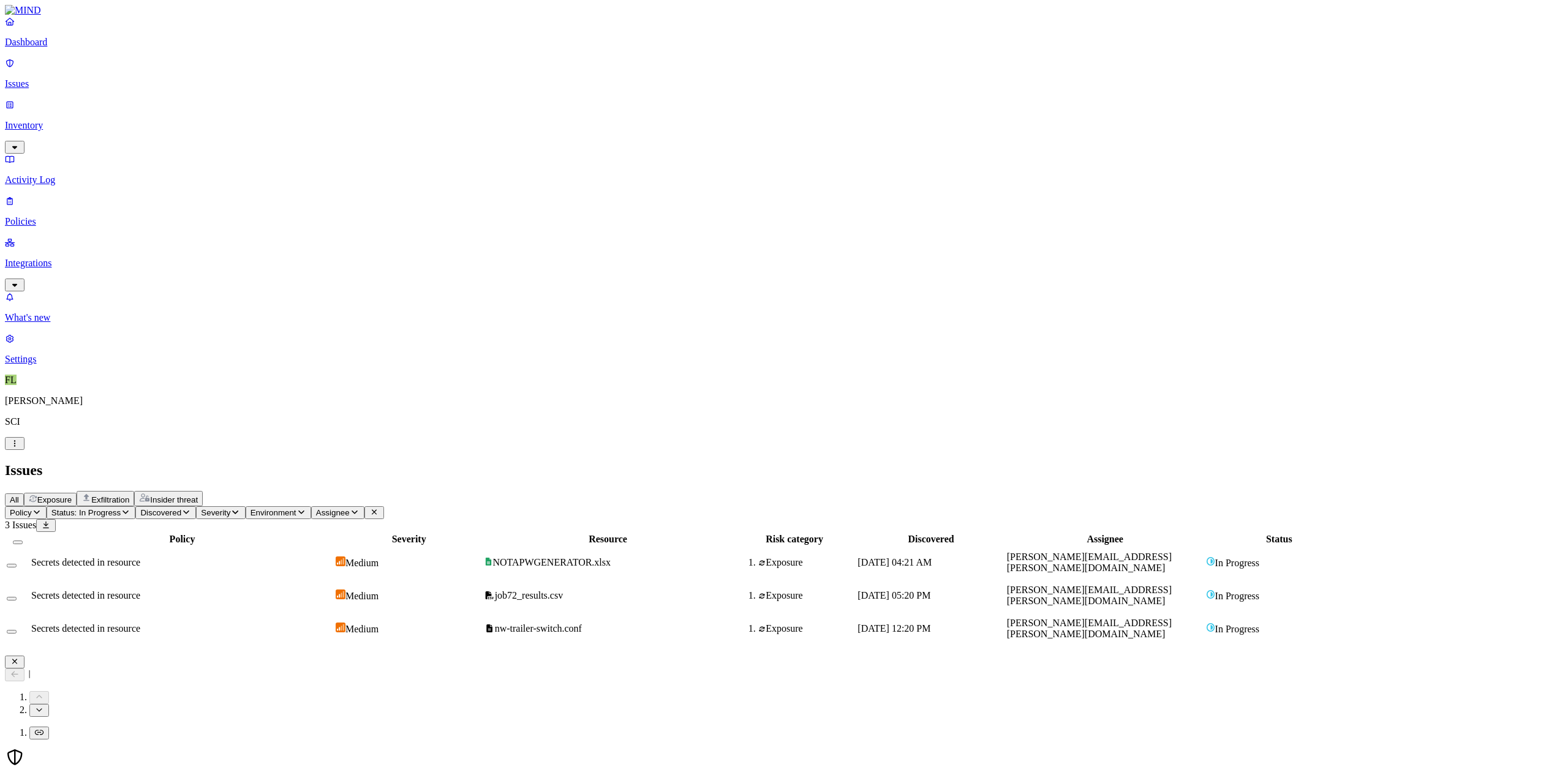
click at [24, 668] on button at bounding box center [15, 675] width 20 height 13
click at [1093, 532] on div "Policy Severity Resource Risk category Discovered Assignee Status Secrets detec…" at bounding box center [784, 589] width 1558 height 114
click at [563, 590] on span "job72_results.csv" at bounding box center [524, 595] width 78 height 10
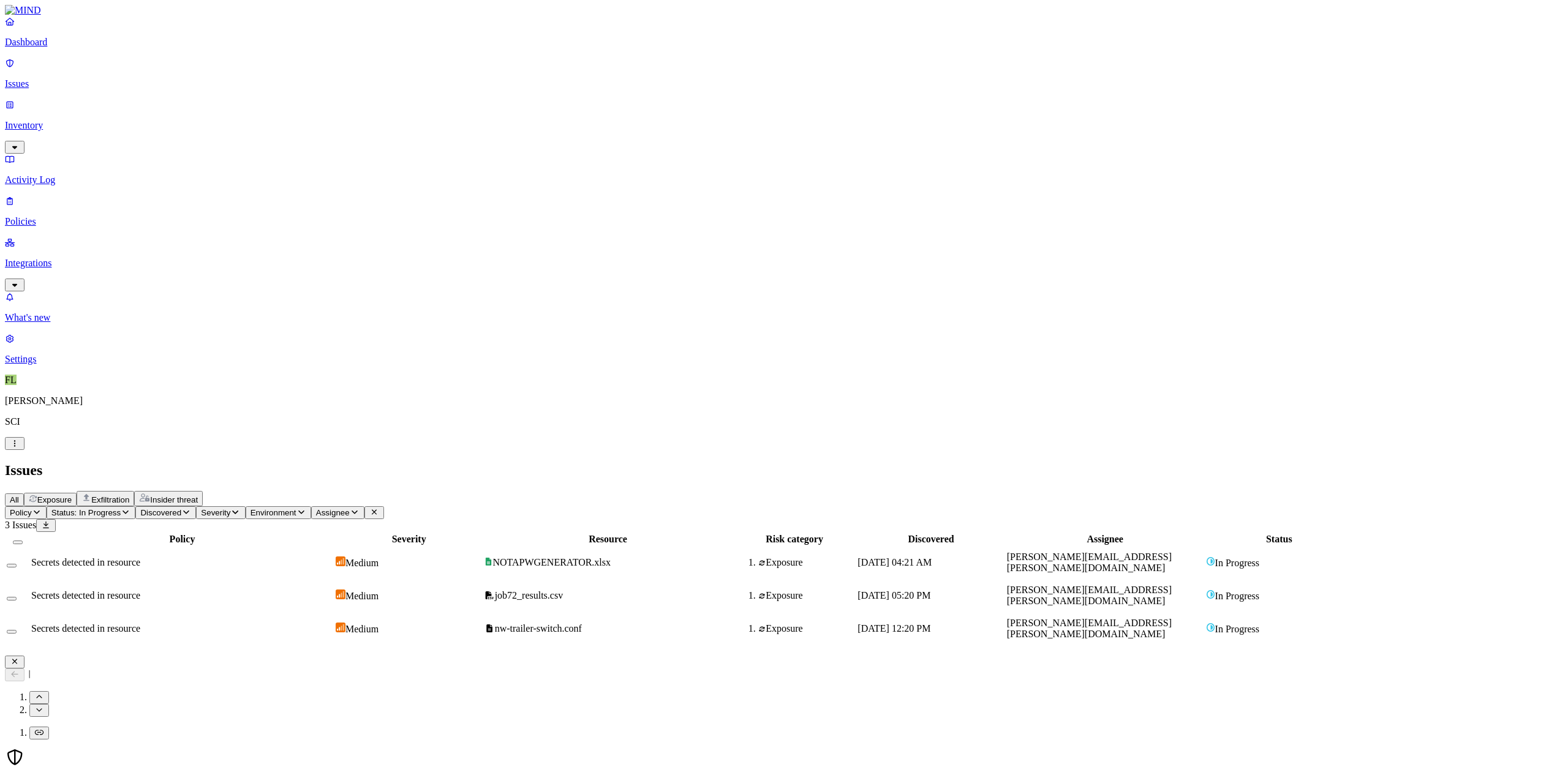
click at [20, 658] on icon "button" at bounding box center [14, 661] width 10 height 8
click at [1172, 584] on span "[PERSON_NAME][EMAIL_ADDRESS][PERSON_NAME][DOMAIN_NAME]" at bounding box center [1089, 595] width 165 height 22
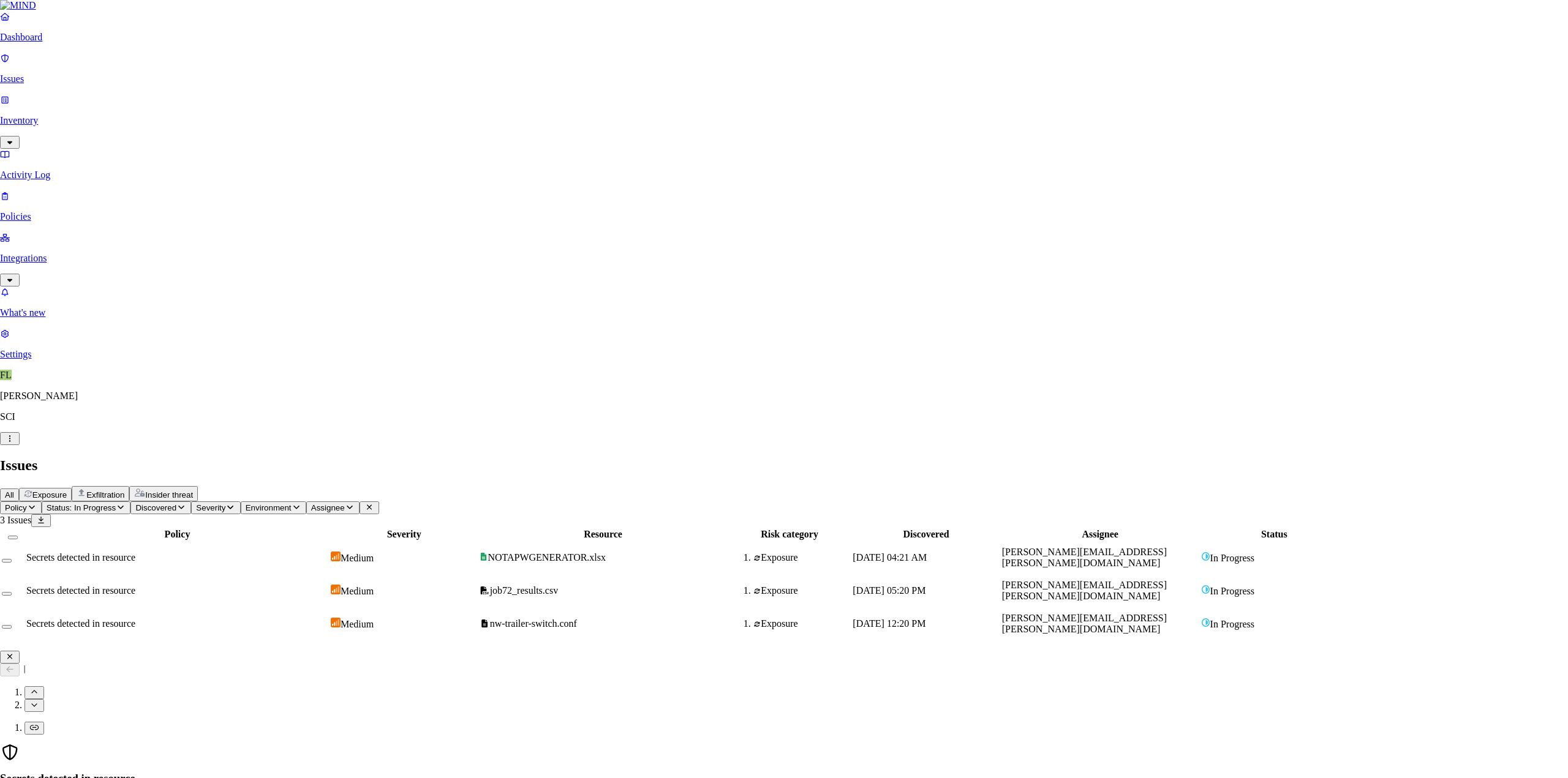
select select "Issue Remediated"
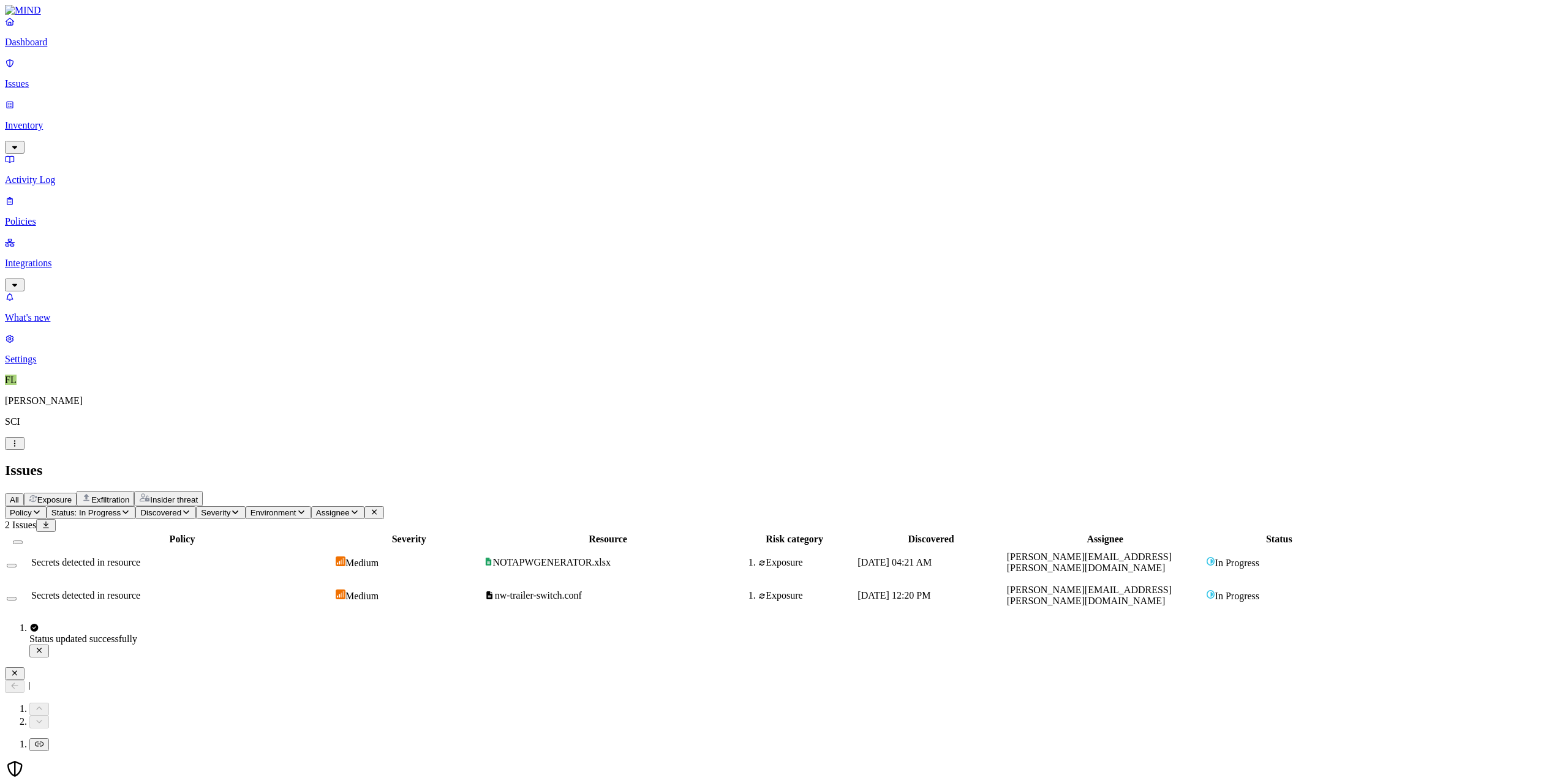
click at [17, 671] on icon "button" at bounding box center [15, 674] width 5 height 5
click at [582, 590] on span "nw-trailer-switch.conf" at bounding box center [538, 595] width 87 height 10
click at [17, 626] on icon "button" at bounding box center [15, 629] width 5 height 5
click at [1066, 532] on div "Policy Severity Resource Risk category Discovered Assignee Status Secrets detec…" at bounding box center [784, 572] width 1558 height 81
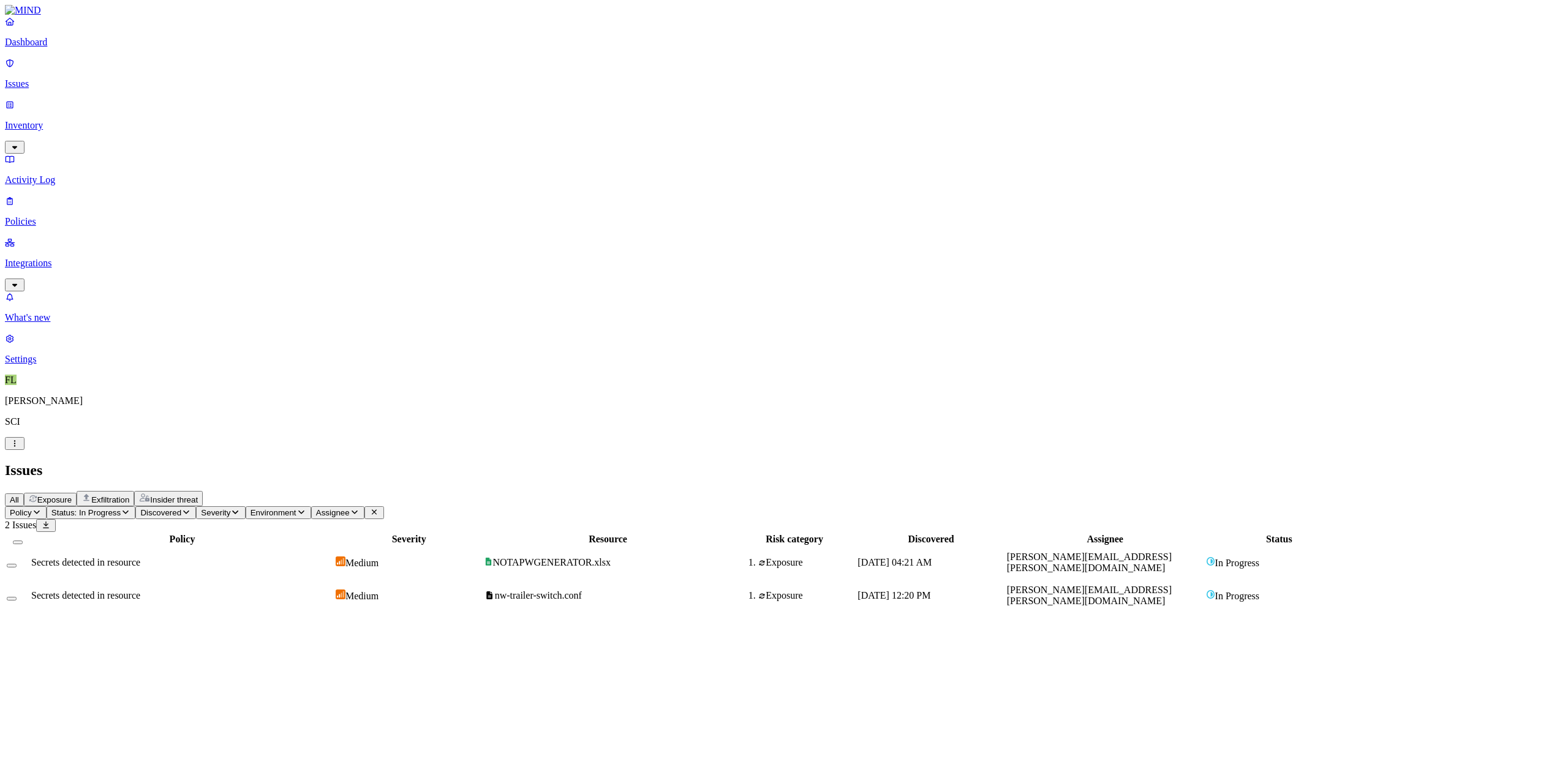
click at [55, 216] on p "Policies" at bounding box center [784, 221] width 1558 height 11
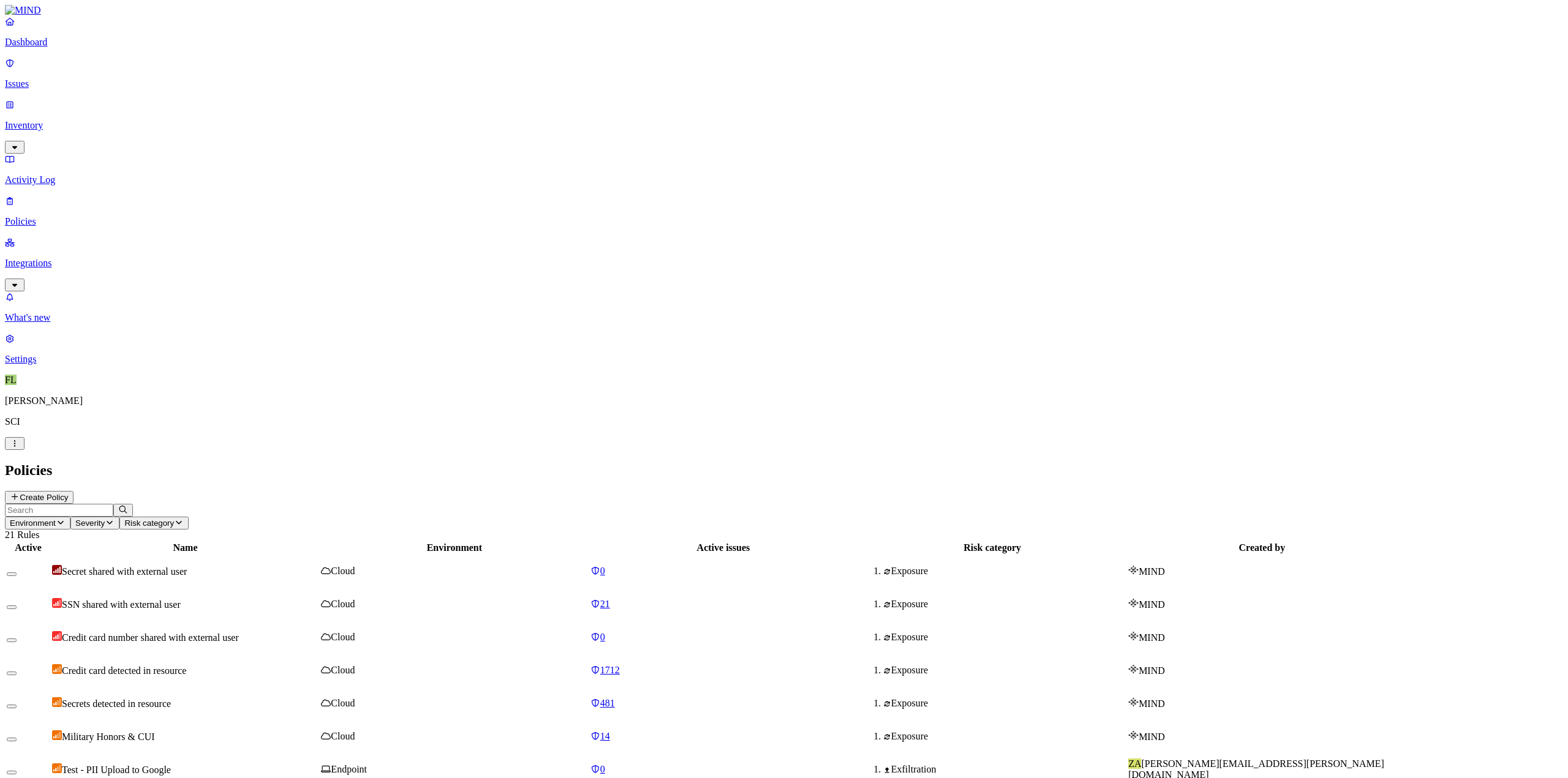
click at [56, 258] on p "Integrations" at bounding box center [784, 263] width 1558 height 11
